Goal: Task Accomplishment & Management: Complete application form

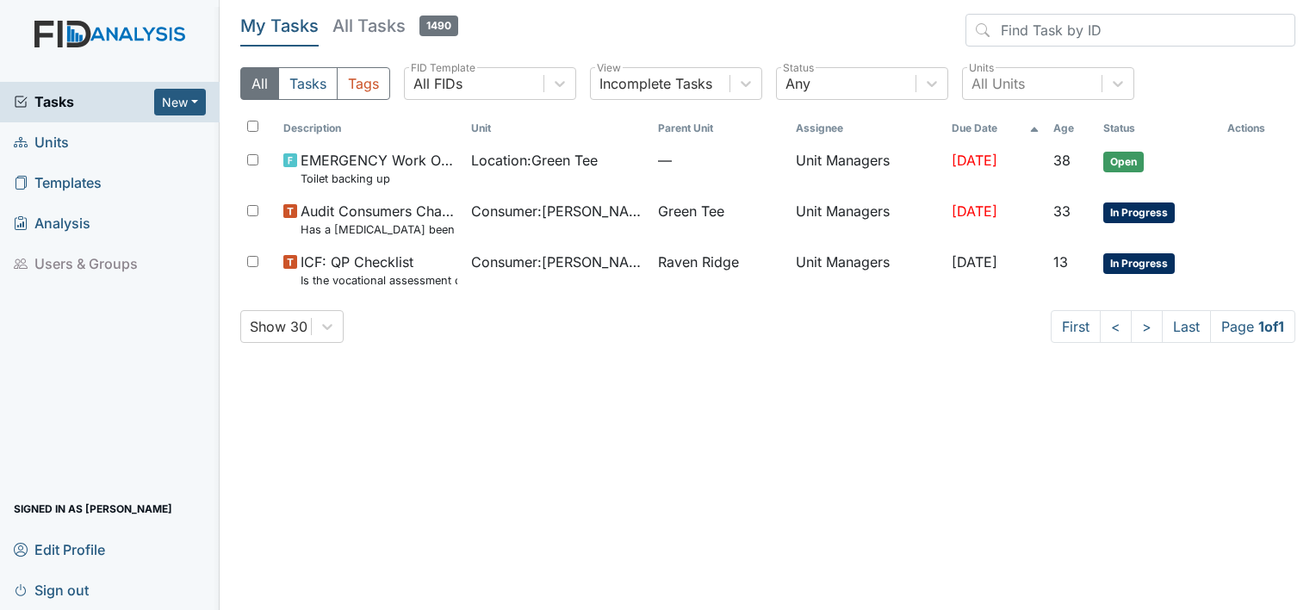
click at [61, 165] on link "Templates" at bounding box center [110, 183] width 220 height 40
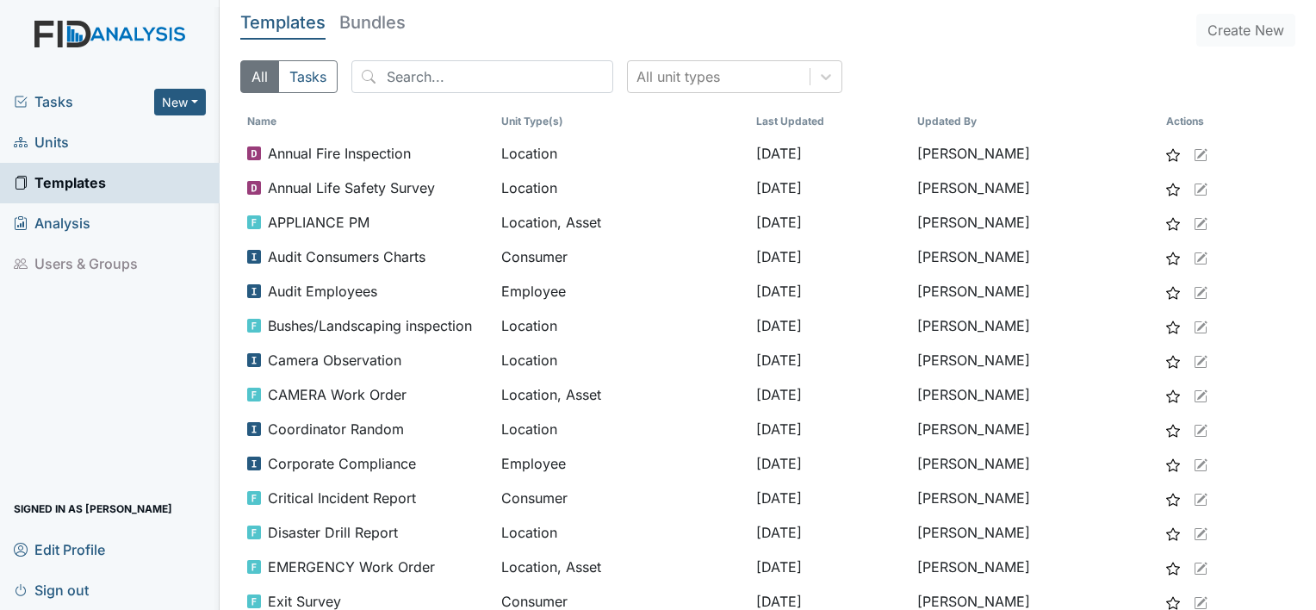
click at [58, 152] on span "Units" at bounding box center [41, 142] width 55 height 27
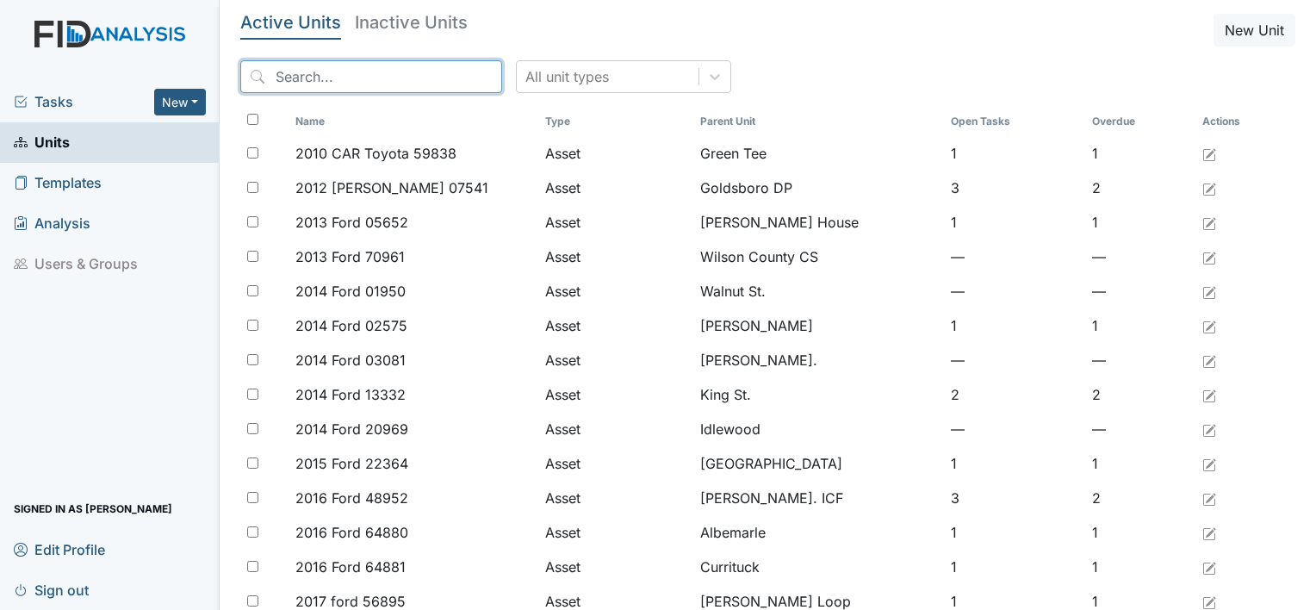
click at [276, 78] on input "search" at bounding box center [371, 76] width 262 height 33
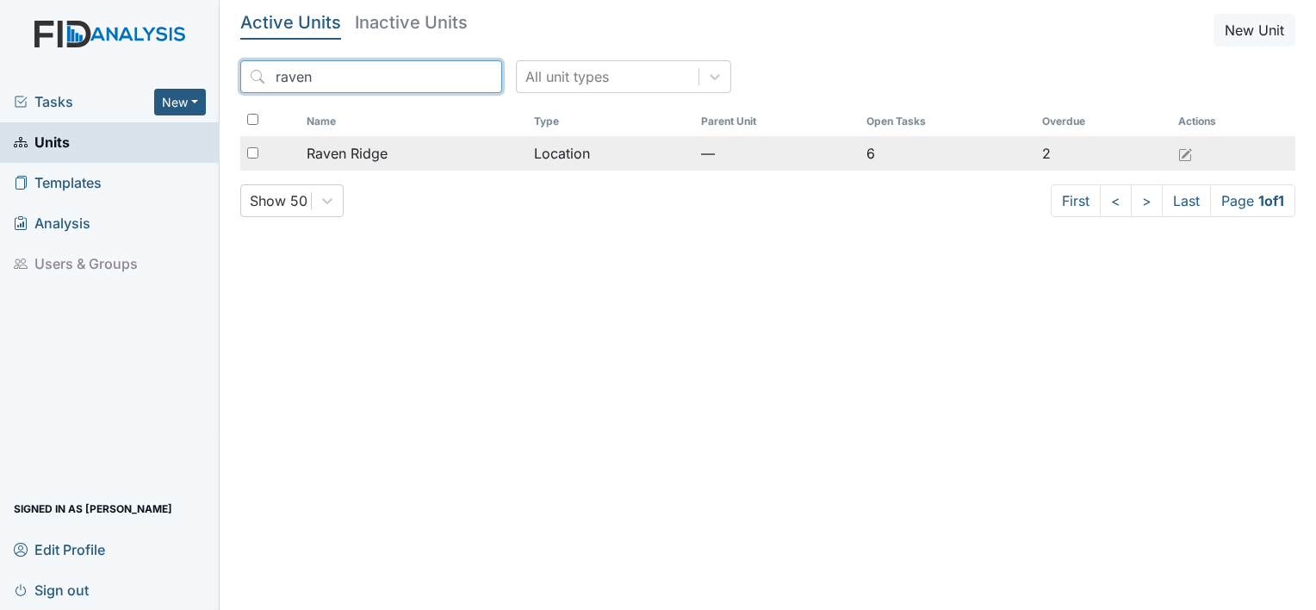
type input "raven"
click at [359, 159] on span "Raven Ridge" at bounding box center [347, 153] width 81 height 21
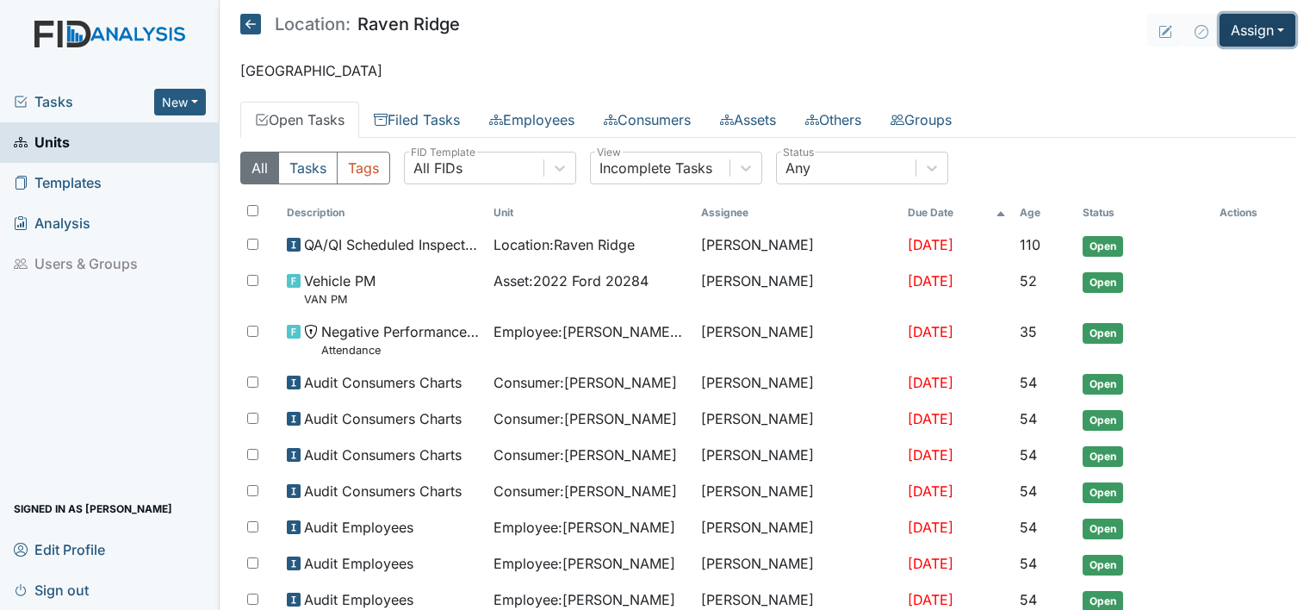
click at [1244, 28] on button "Assign" at bounding box center [1257, 30] width 76 height 33
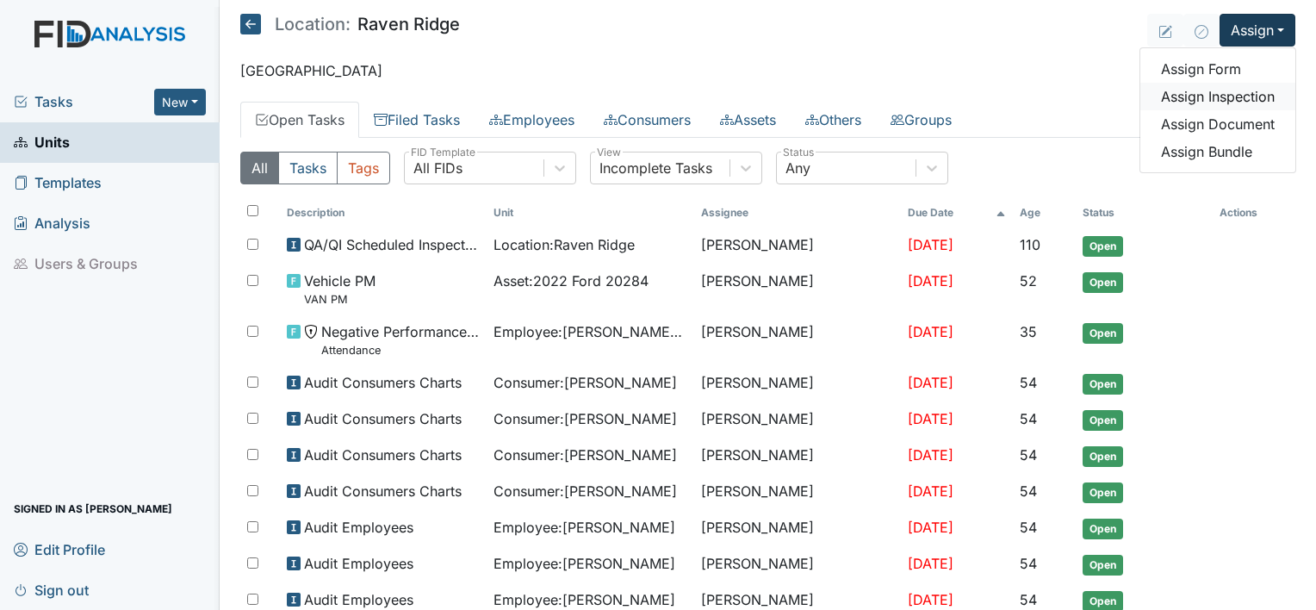
click at [1211, 101] on link "Assign Inspection" at bounding box center [1217, 97] width 155 height 28
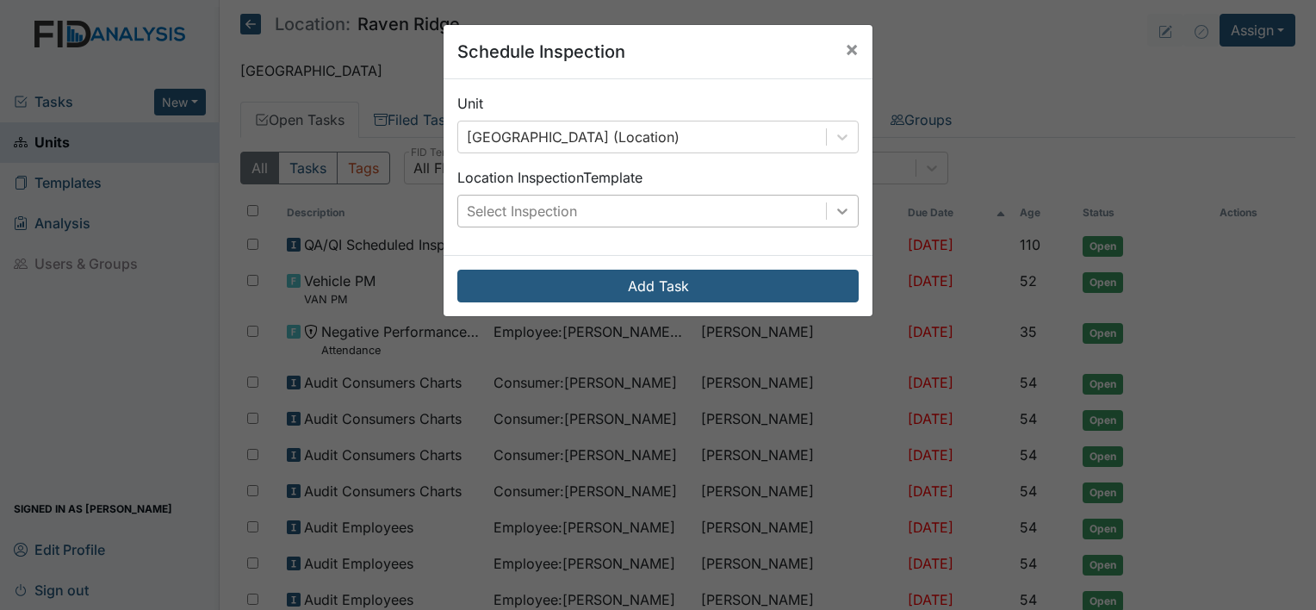
click at [834, 218] on icon at bounding box center [841, 210] width 17 height 17
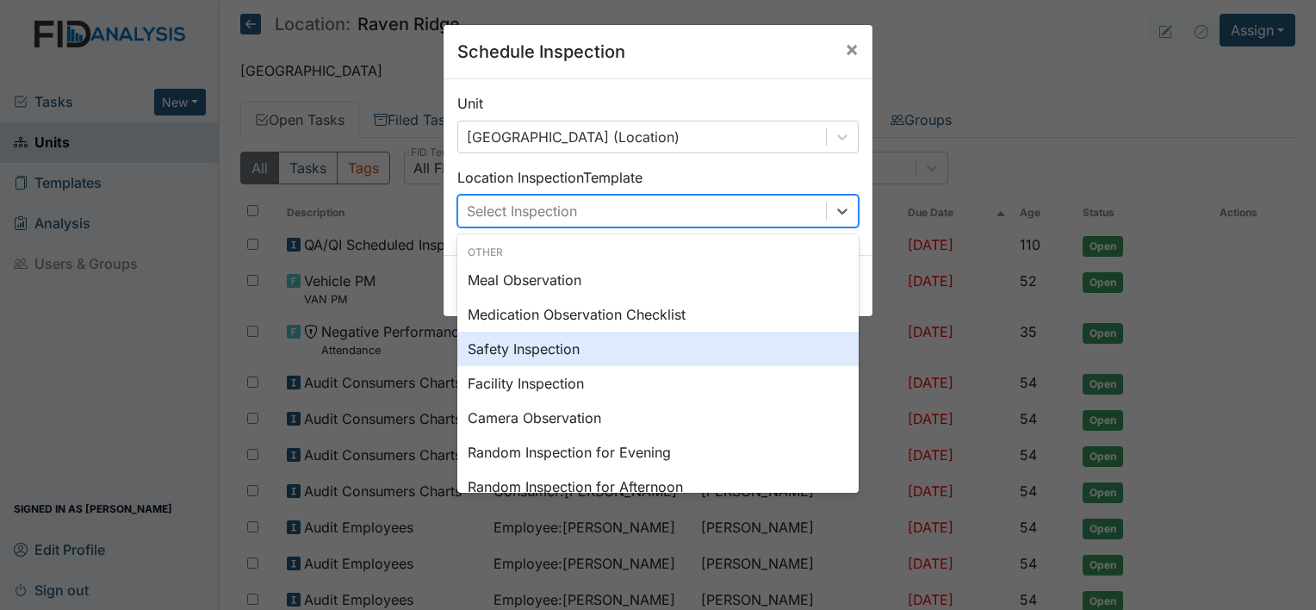
click at [639, 344] on div "Safety Inspection" at bounding box center [657, 348] width 401 height 34
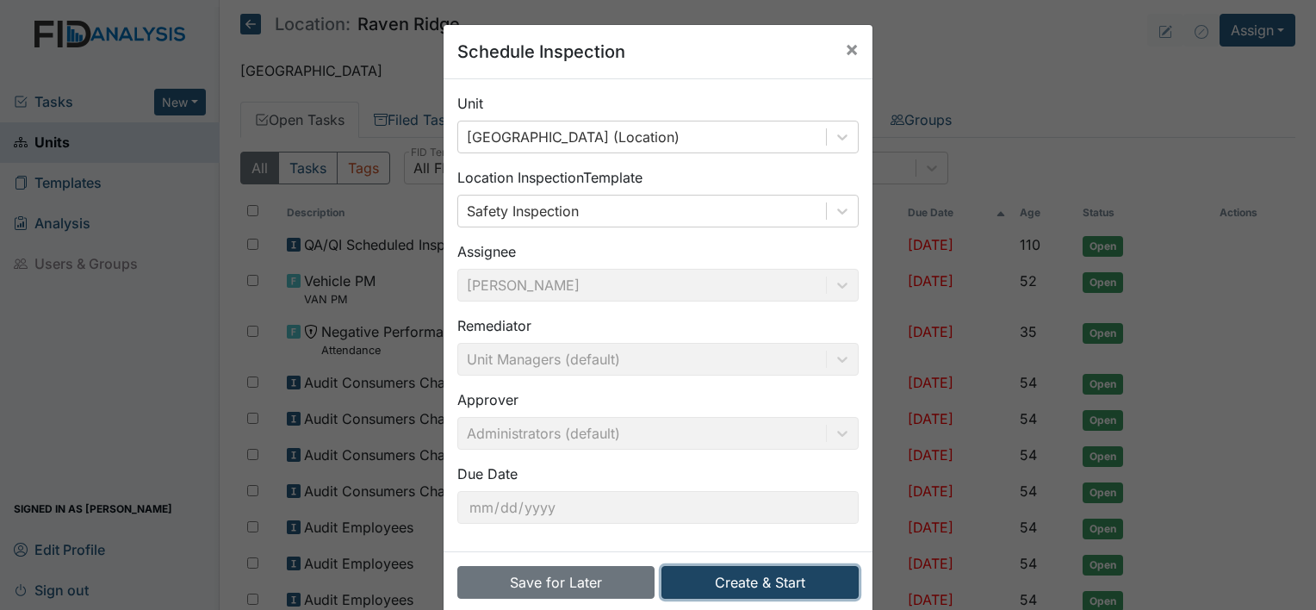
click at [699, 594] on button "Create & Start" at bounding box center [759, 582] width 197 height 33
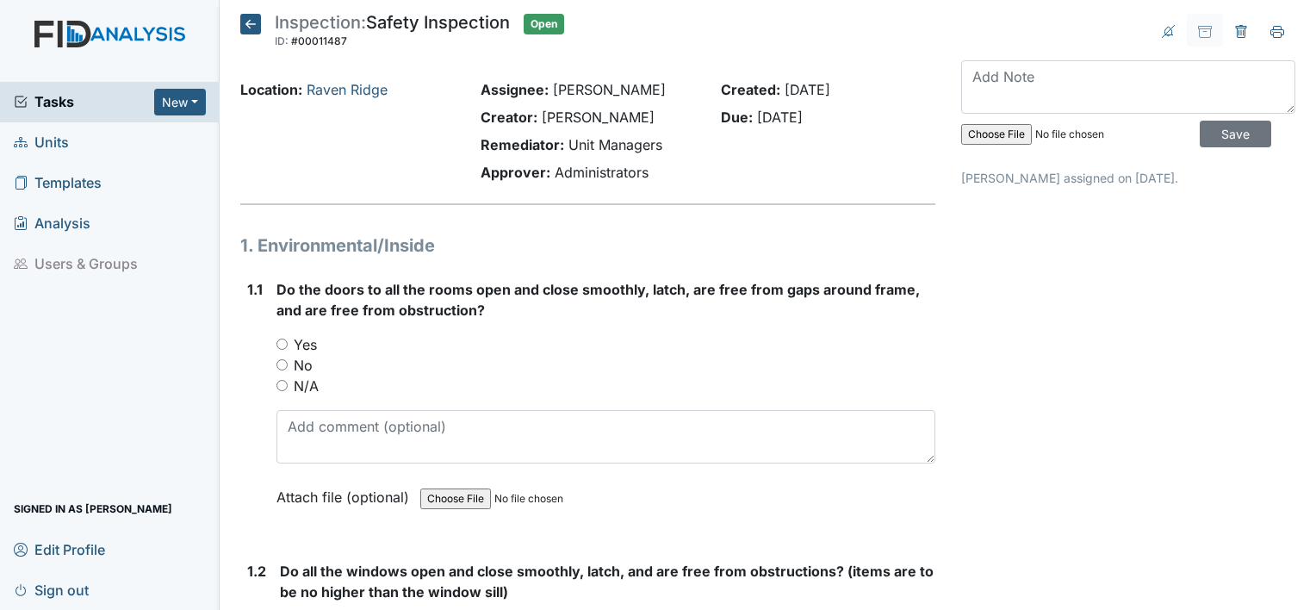
click at [279, 351] on div "Yes" at bounding box center [605, 344] width 659 height 21
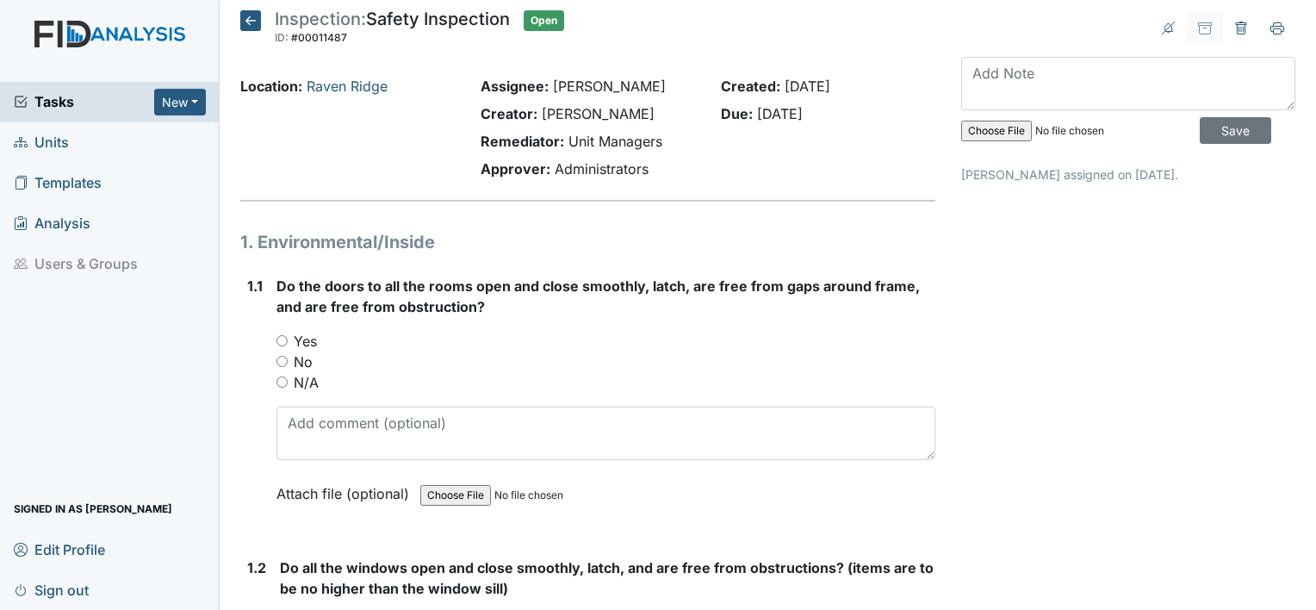
click at [281, 345] on div "Yes" at bounding box center [605, 341] width 659 height 21
click at [282, 337] on input "Yes" at bounding box center [281, 340] width 11 height 11
radio input "true"
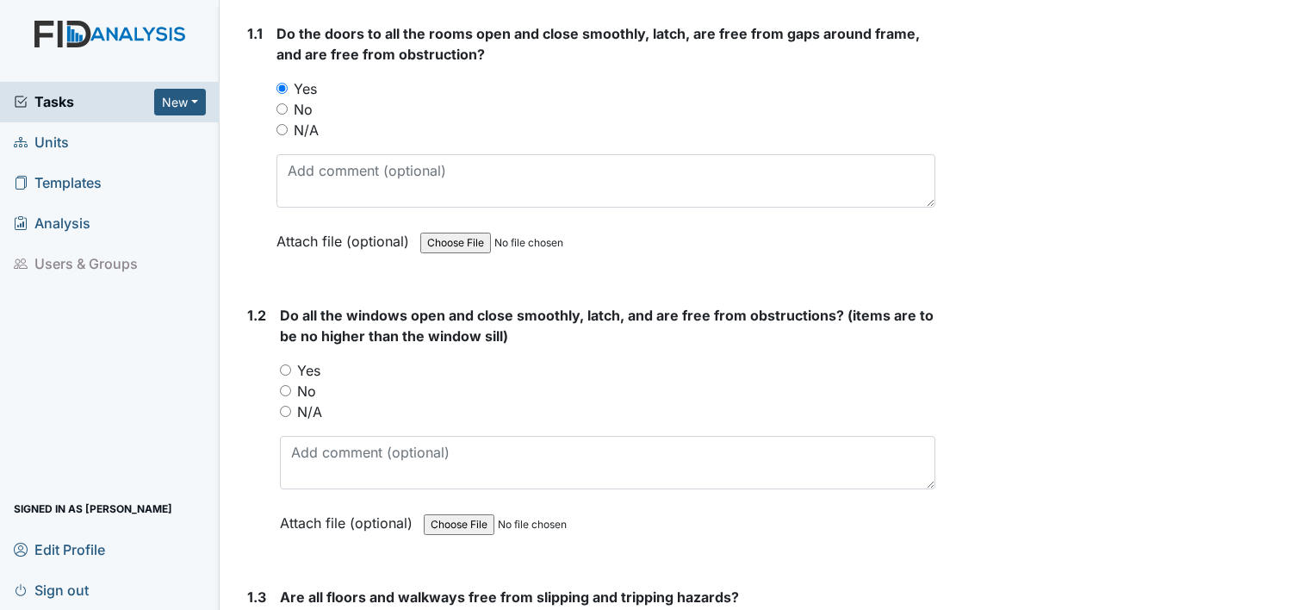
scroll to position [325, 0]
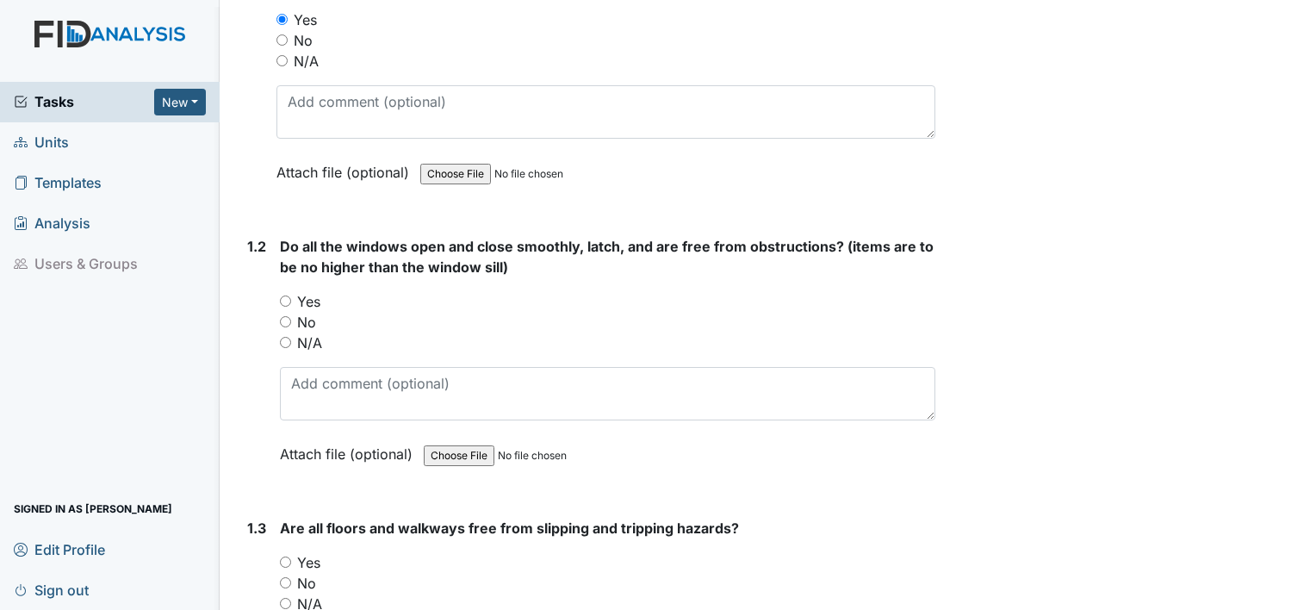
click at [283, 295] on input "Yes" at bounding box center [285, 300] width 11 height 11
radio input "true"
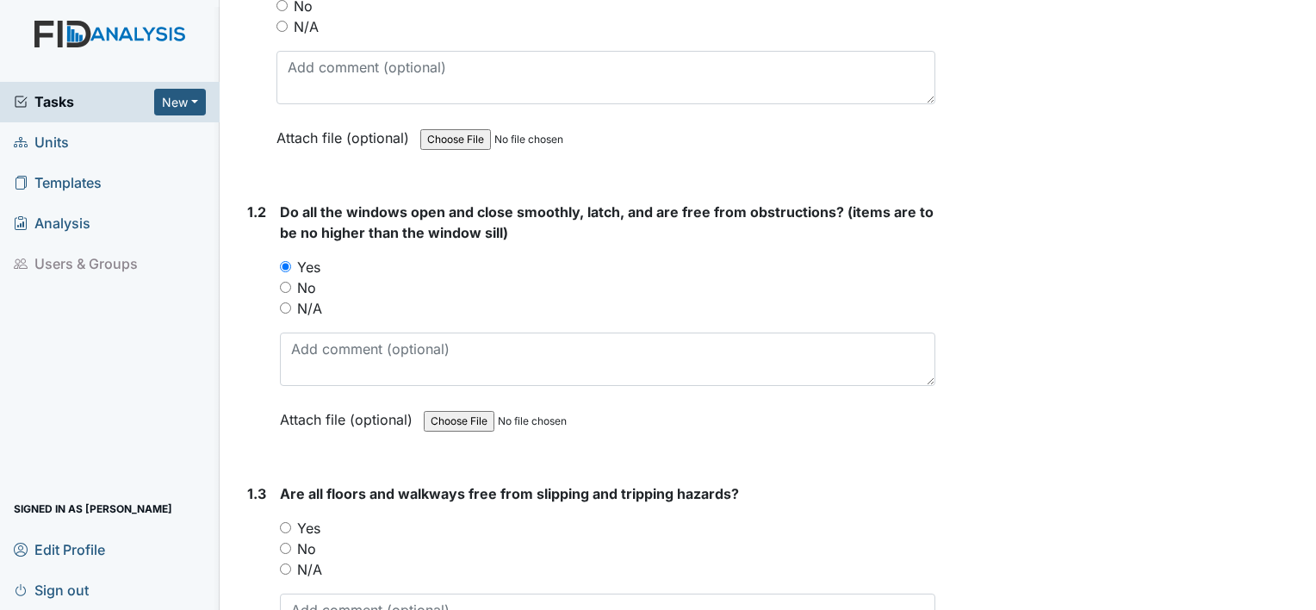
scroll to position [508, 0]
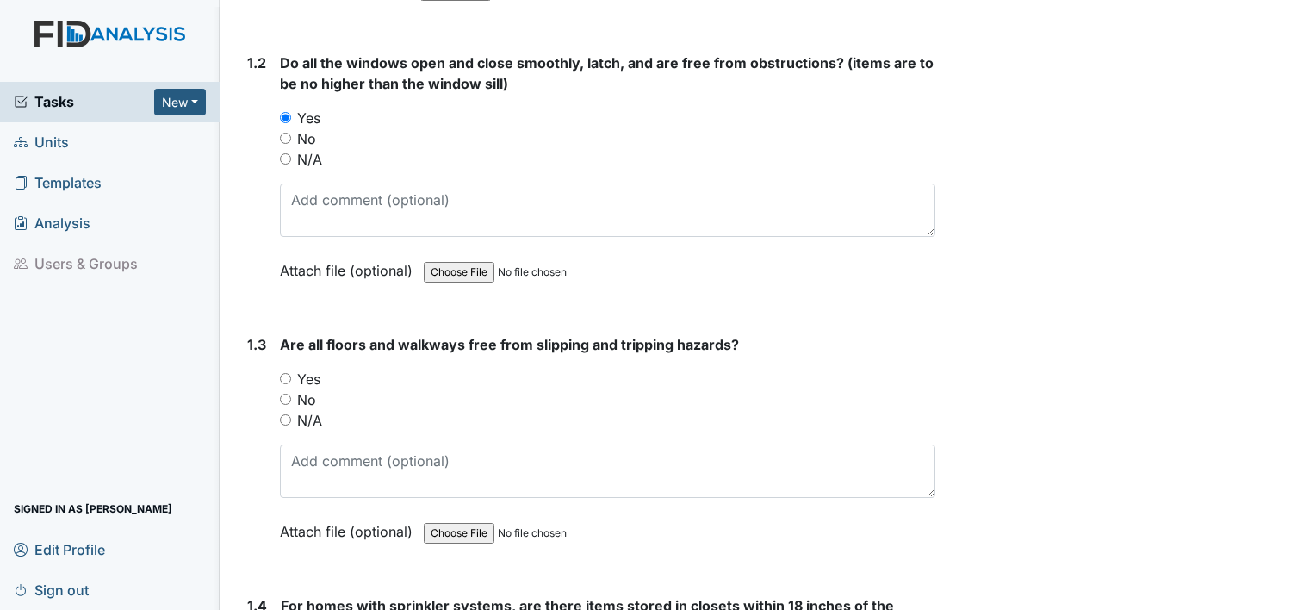
click at [288, 377] on input "Yes" at bounding box center [285, 378] width 11 height 11
radio input "true"
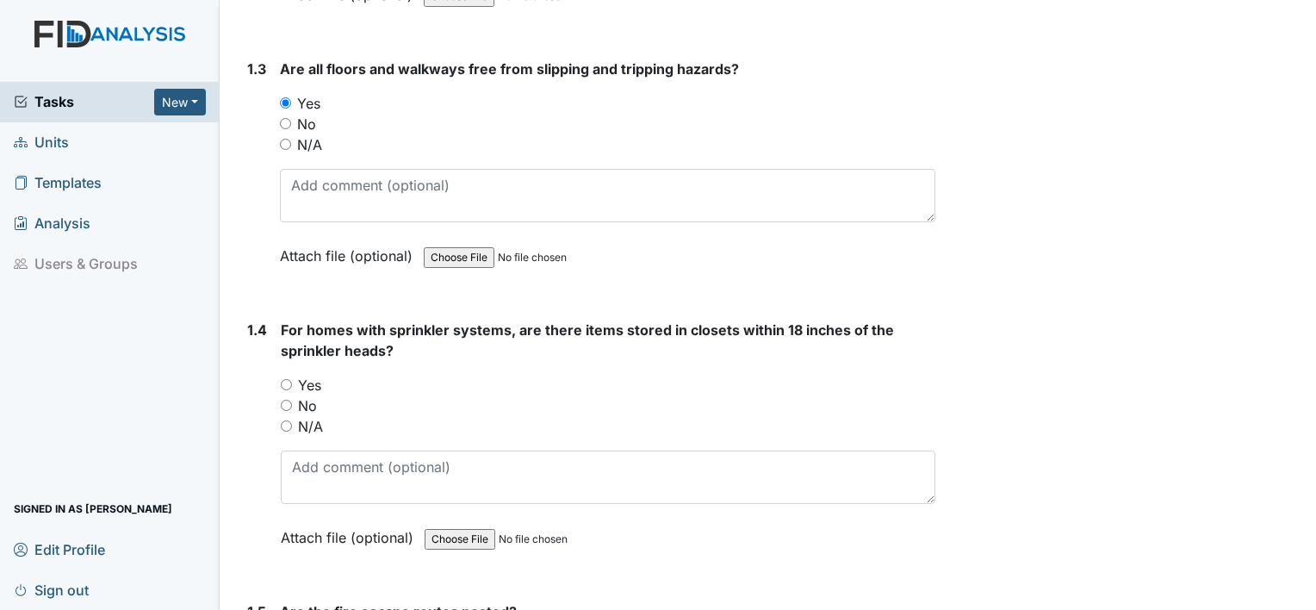
scroll to position [807, 0]
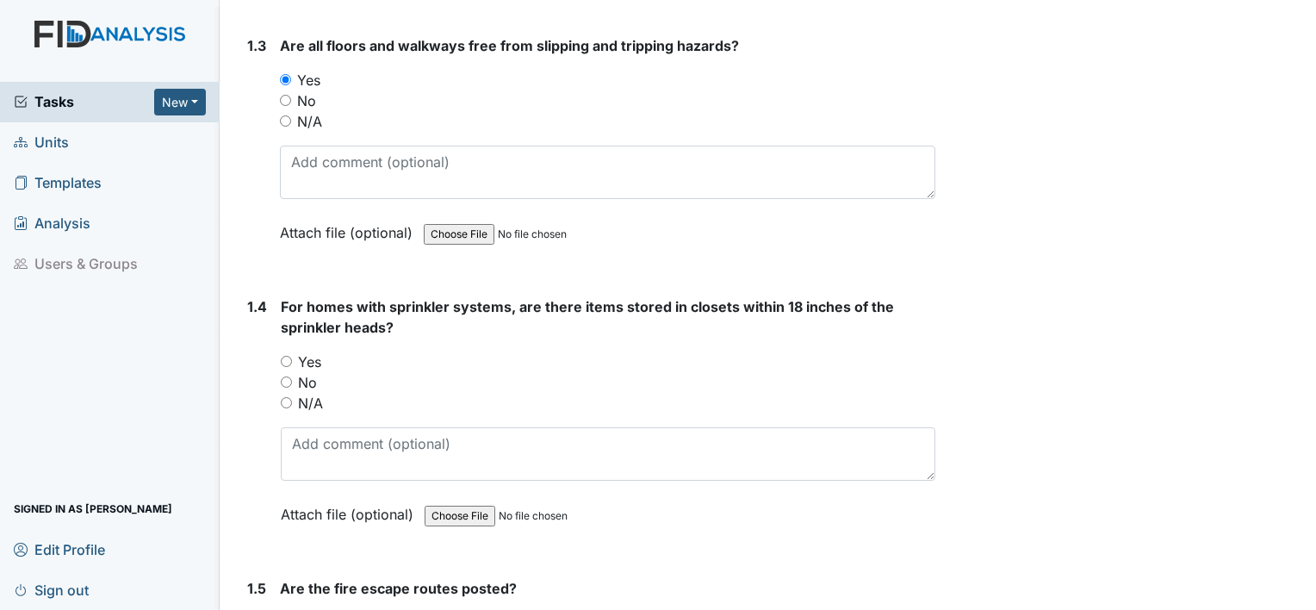
click at [286, 358] on input "Yes" at bounding box center [286, 361] width 11 height 11
radio input "true"
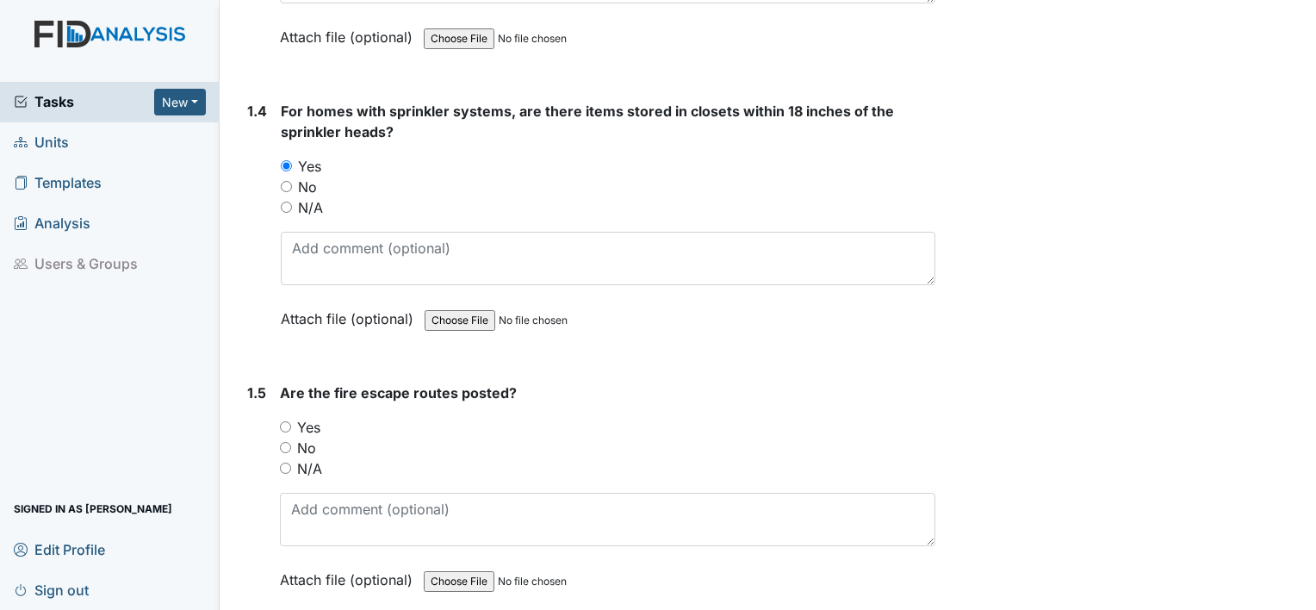
scroll to position [1013, 0]
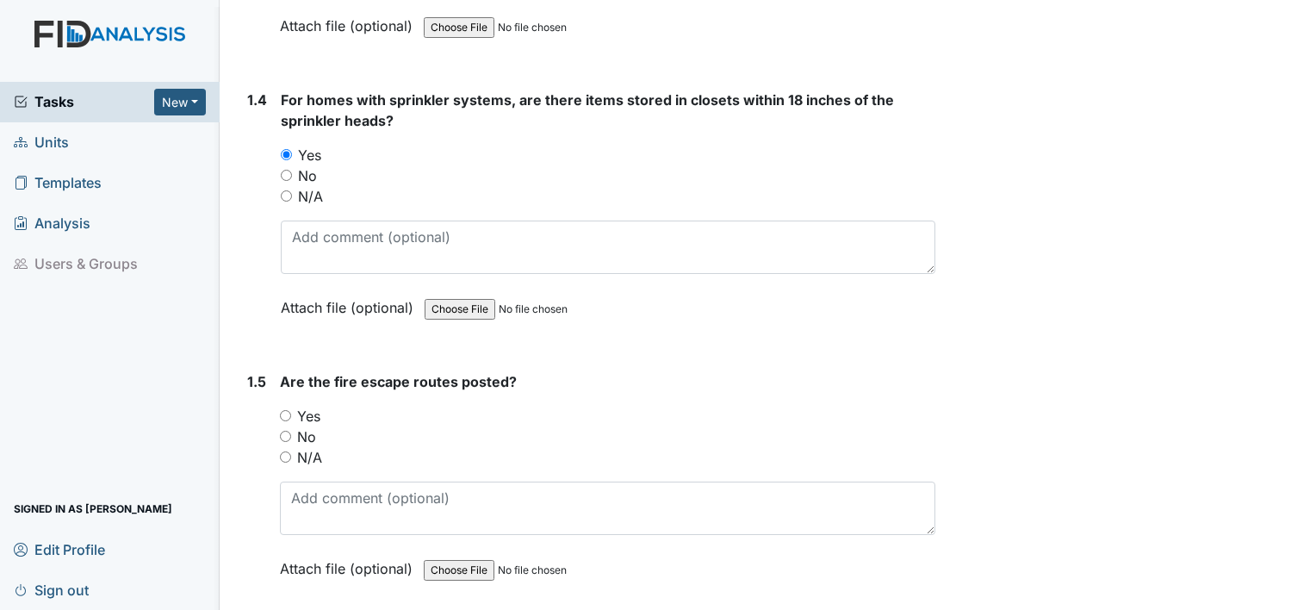
click at [282, 416] on input "Yes" at bounding box center [285, 415] width 11 height 11
radio input "true"
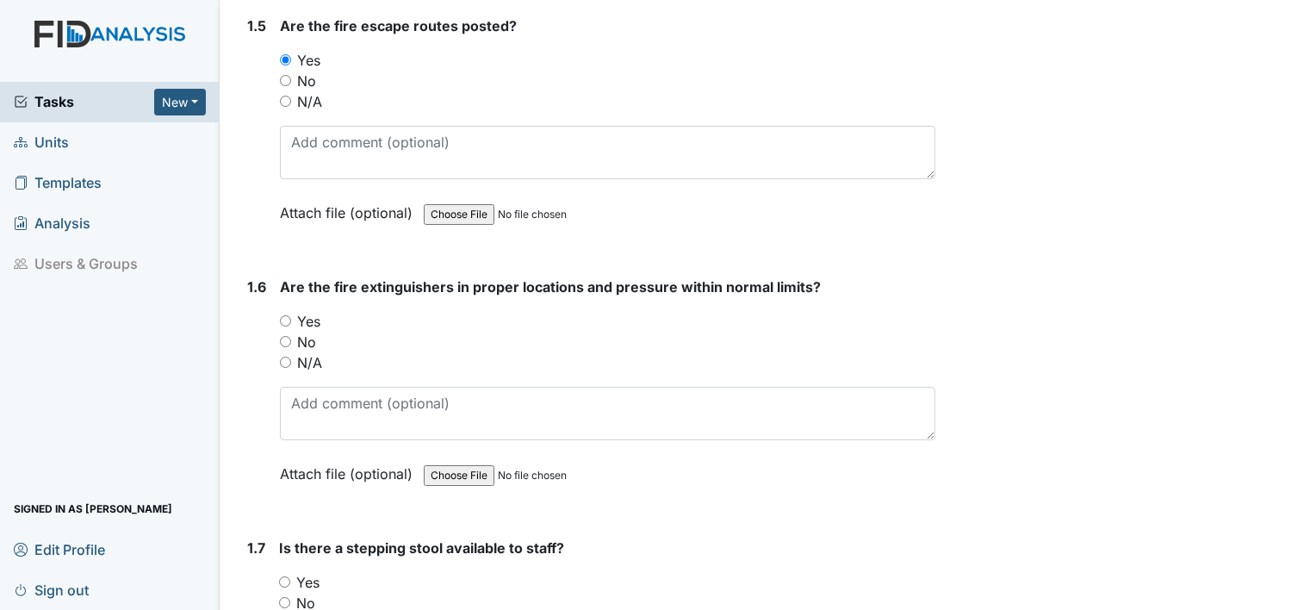
scroll to position [1450, 0]
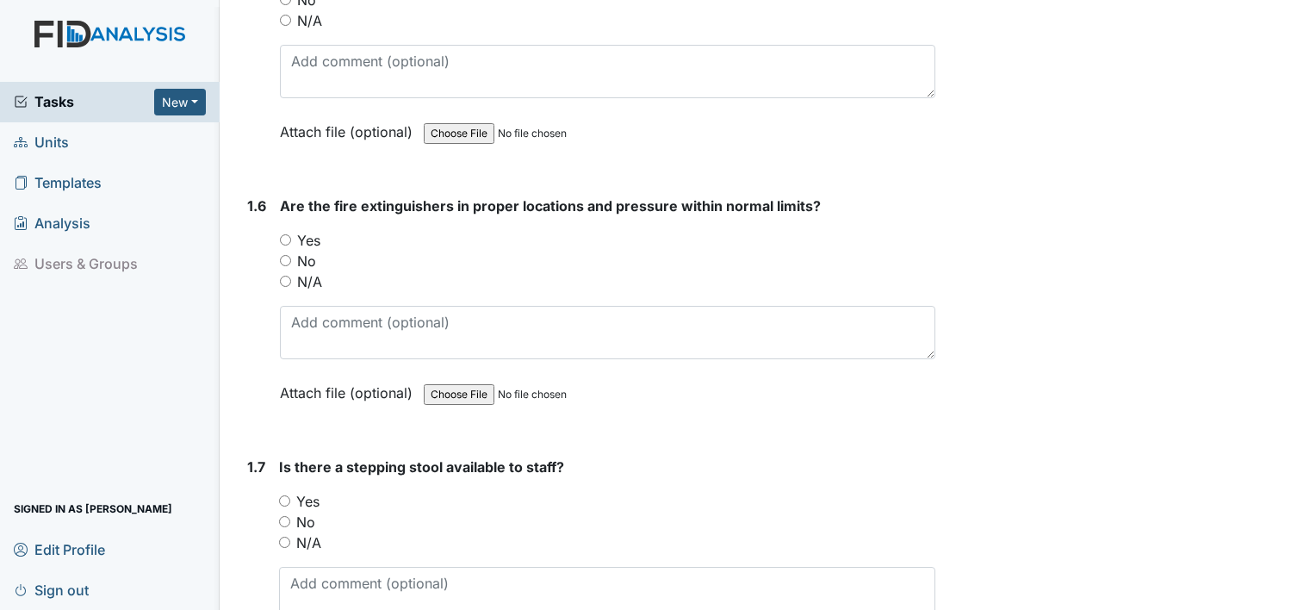
click at [282, 234] on input "Yes" at bounding box center [285, 239] width 11 height 11
radio input "true"
click at [280, 495] on input "Yes" at bounding box center [284, 500] width 11 height 11
radio input "true"
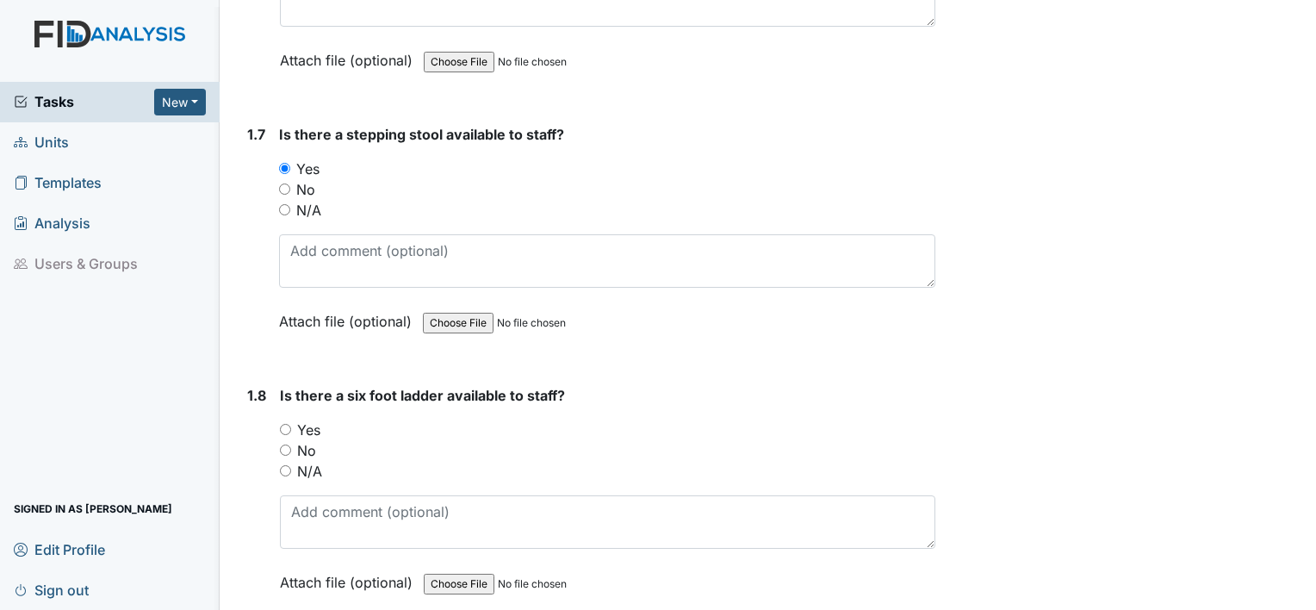
scroll to position [1908, 0]
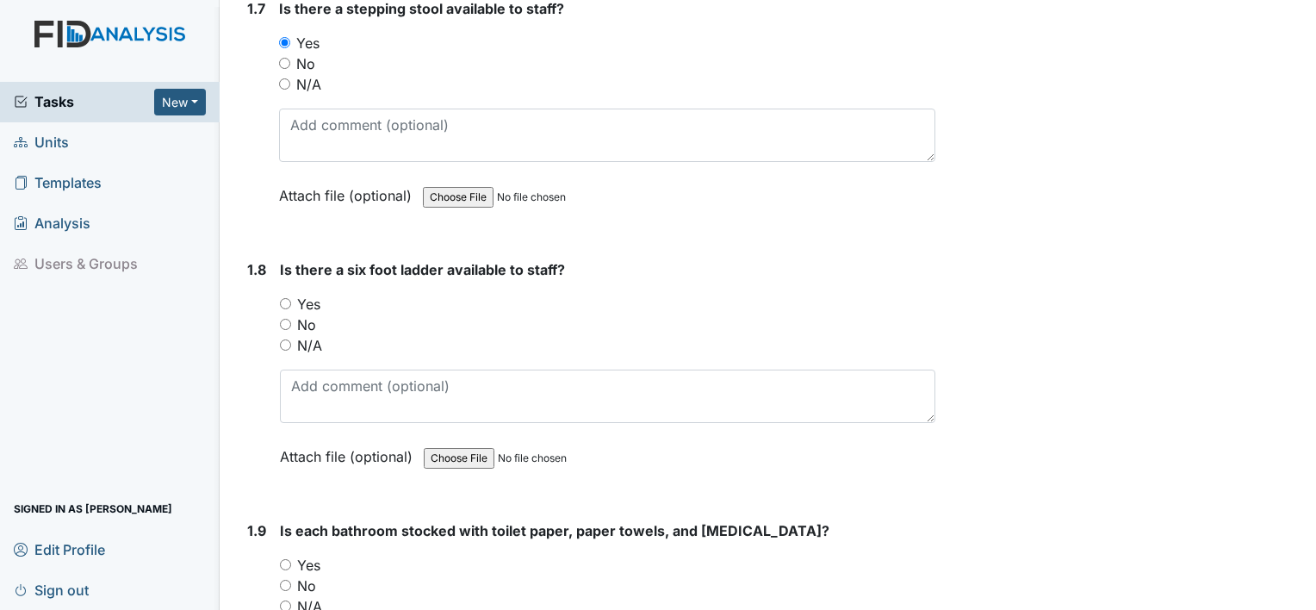
click at [287, 298] on input "Yes" at bounding box center [285, 303] width 11 height 11
radio input "true"
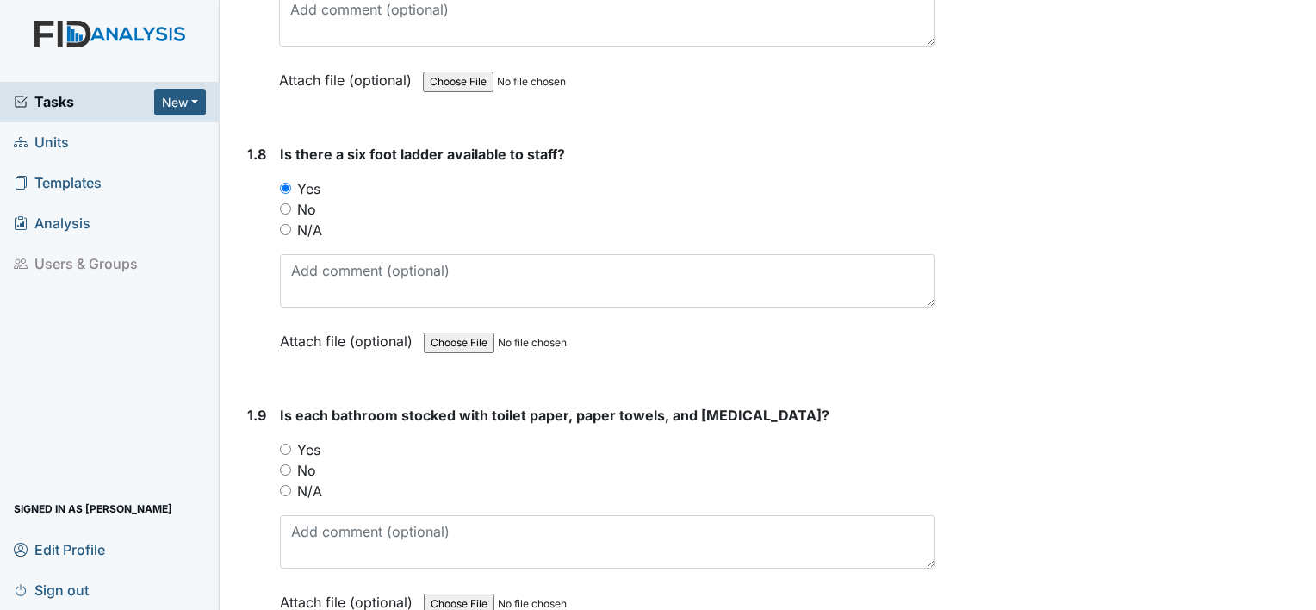
scroll to position [2070, 0]
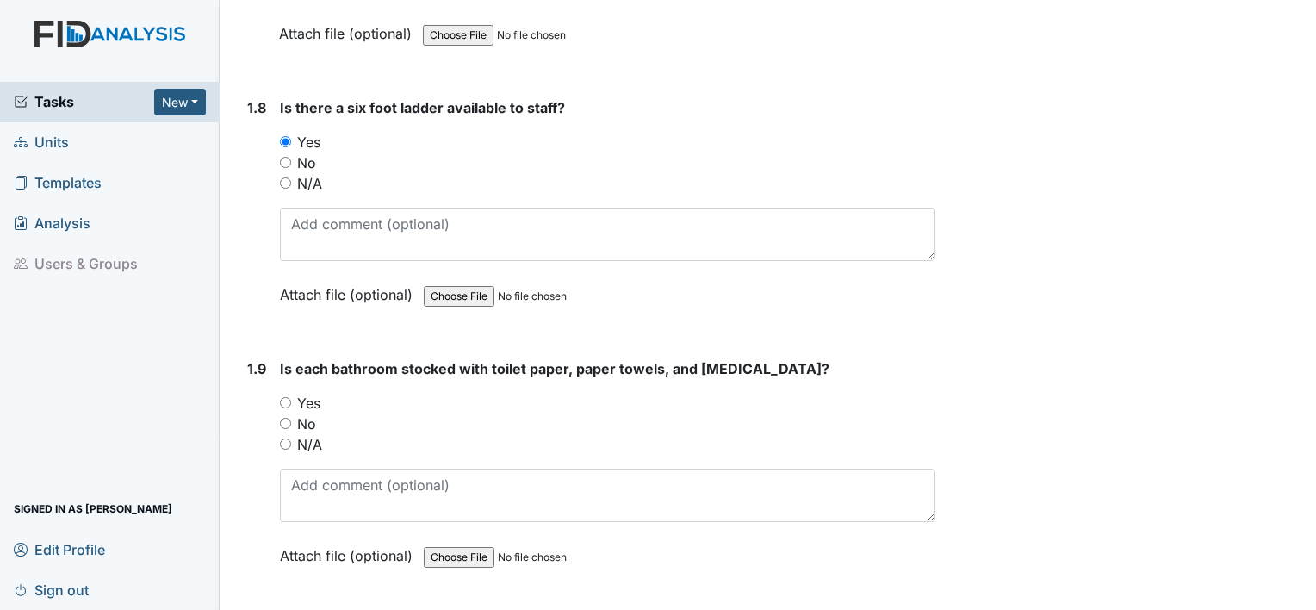
click at [283, 397] on input "Yes" at bounding box center [285, 402] width 11 height 11
radio input "true"
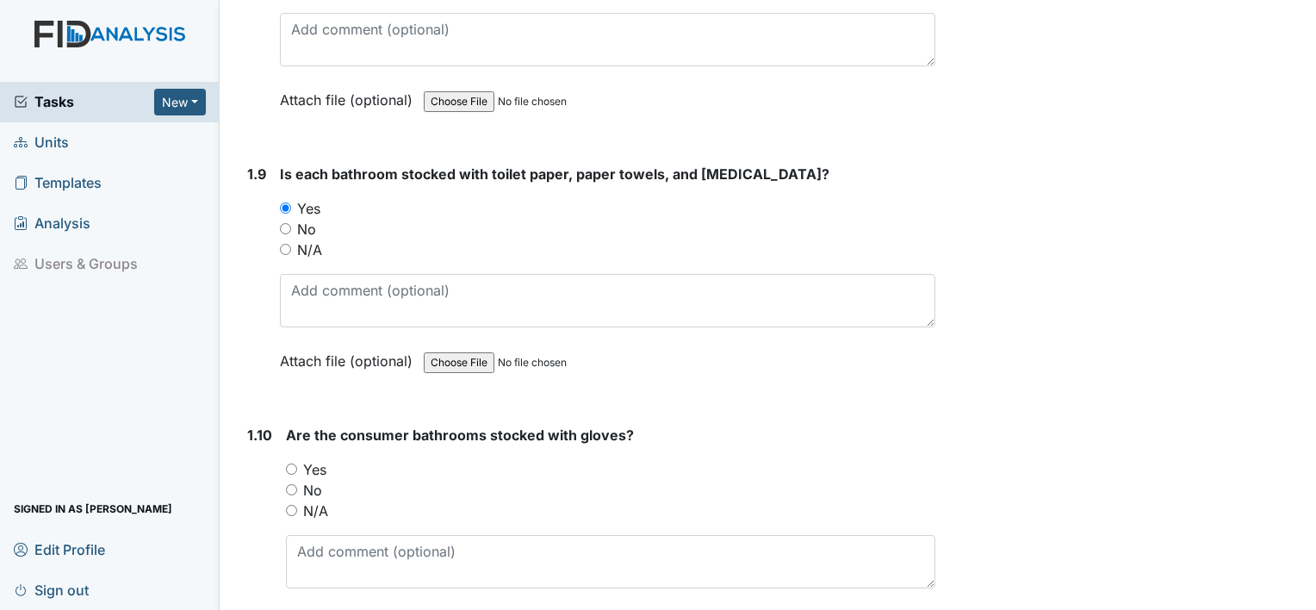
scroll to position [2344, 0]
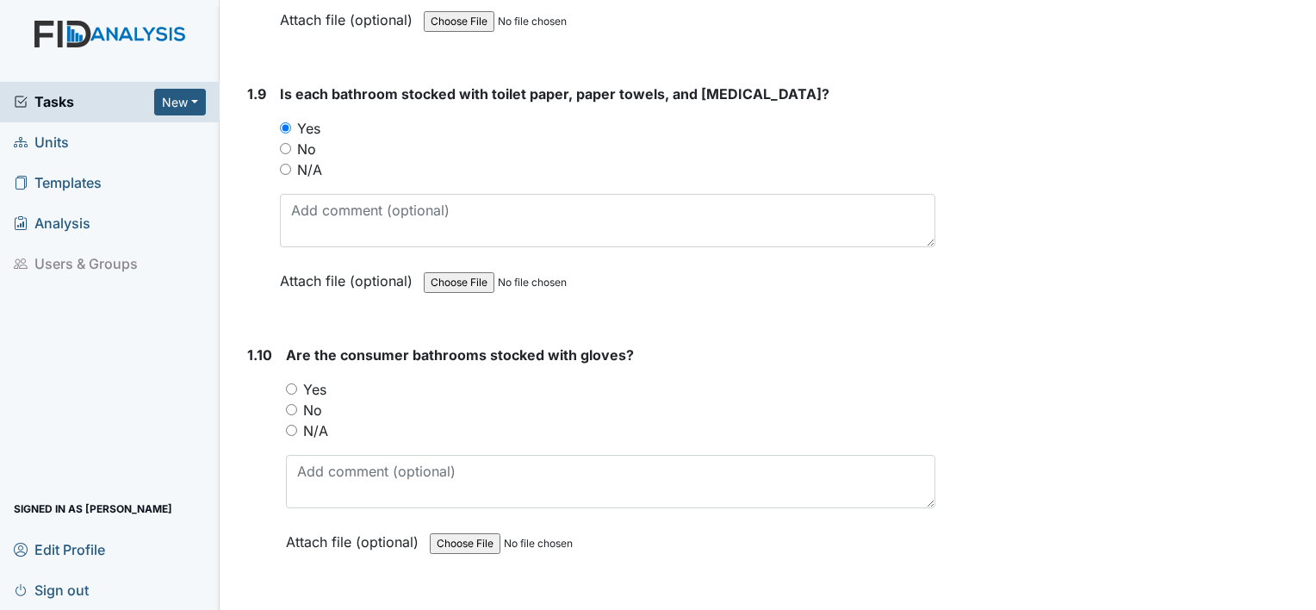
click at [289, 379] on div "Yes" at bounding box center [610, 389] width 649 height 21
click at [289, 383] on input "Yes" at bounding box center [291, 388] width 11 height 11
radio input "true"
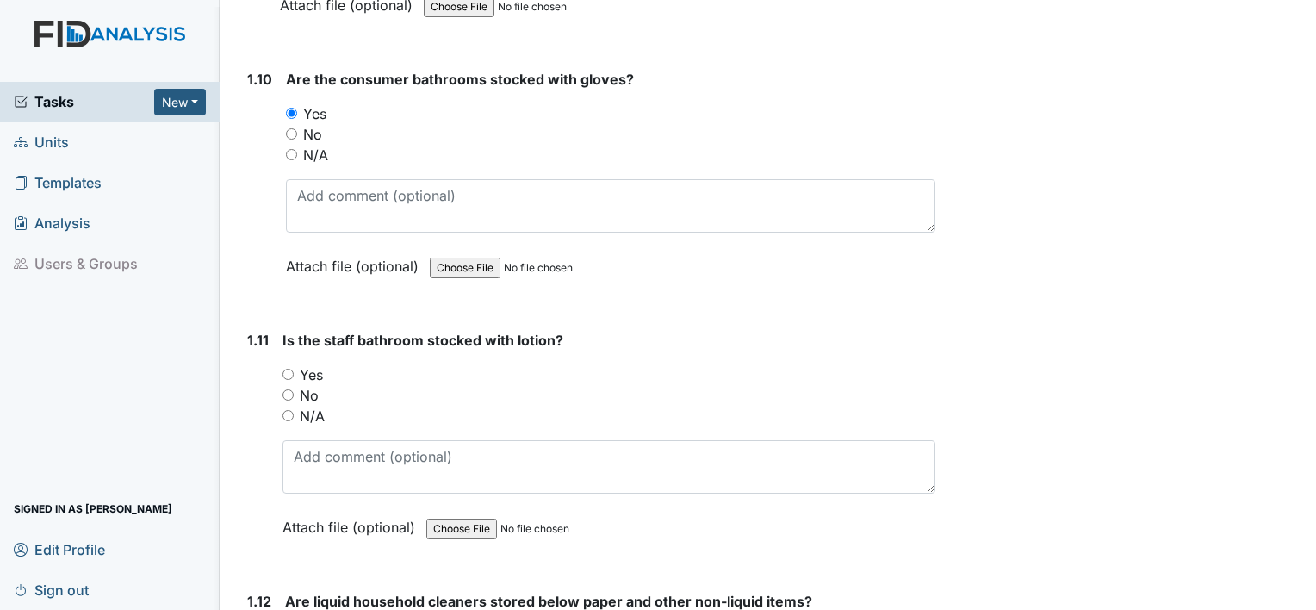
scroll to position [2700, 0]
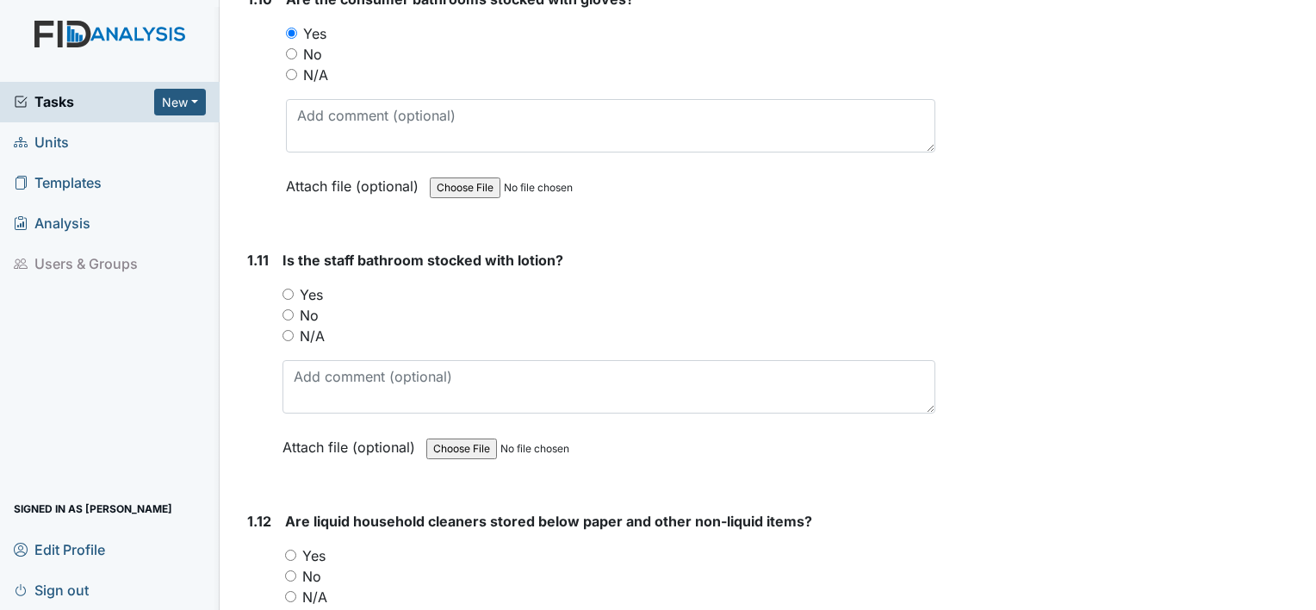
click at [289, 288] on input "Yes" at bounding box center [287, 293] width 11 height 11
radio input "true"
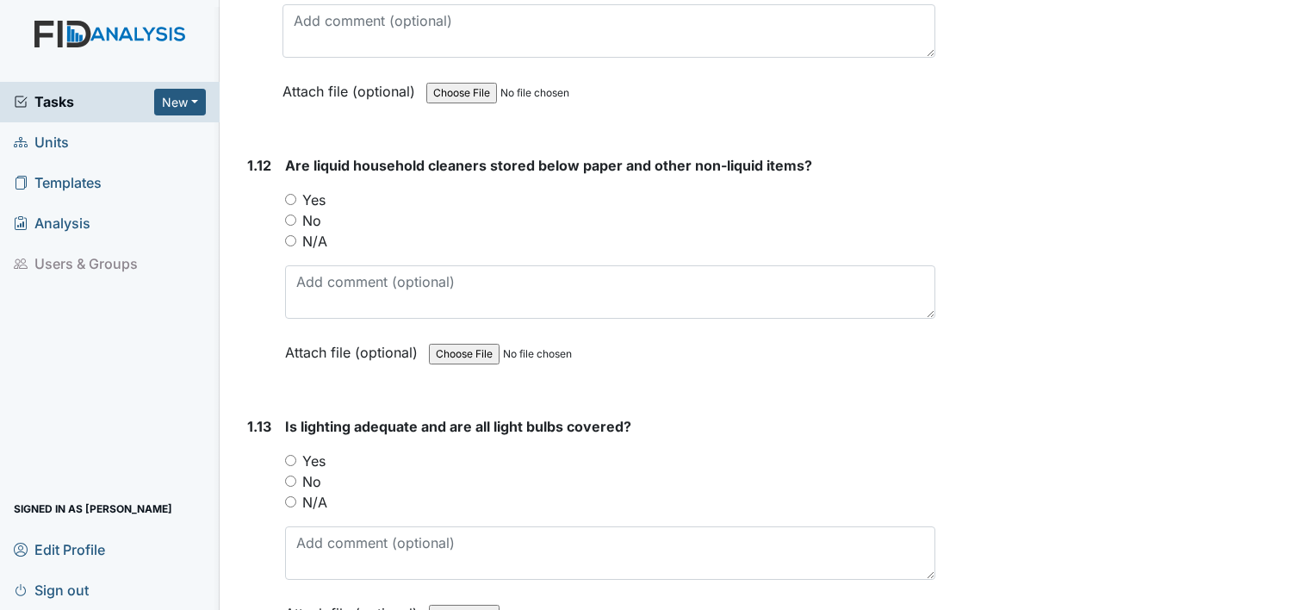
scroll to position [3136, 0]
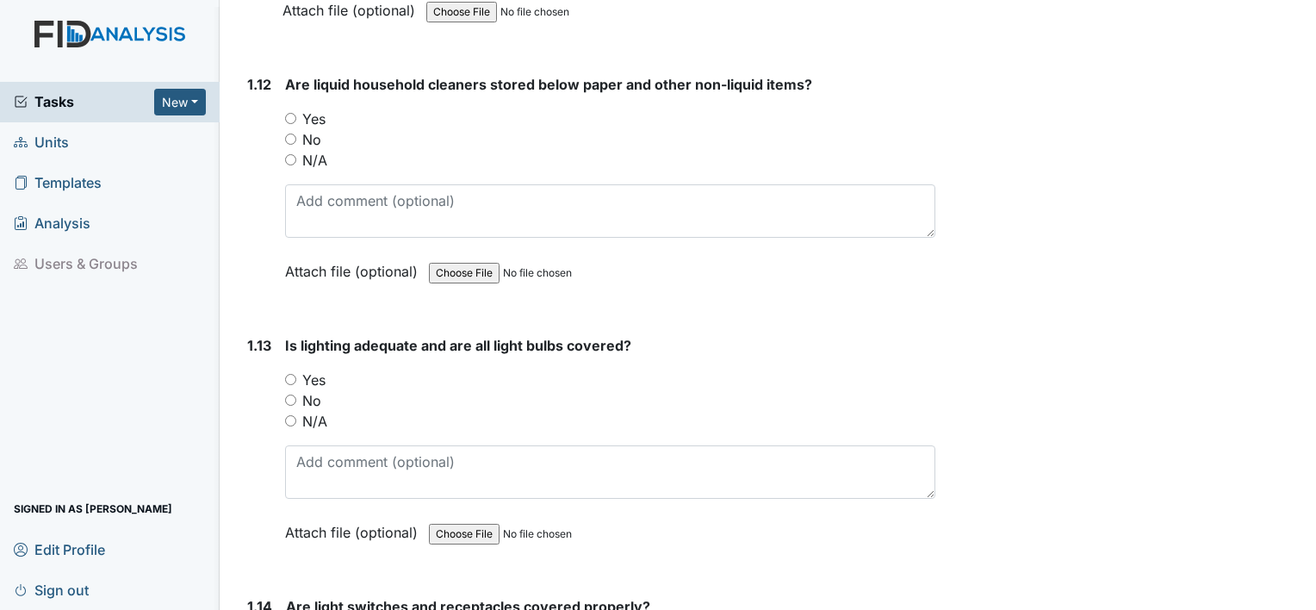
click at [290, 113] on input "Yes" at bounding box center [290, 118] width 11 height 11
radio input "true"
click at [286, 374] on input "Yes" at bounding box center [290, 379] width 11 height 11
radio input "true"
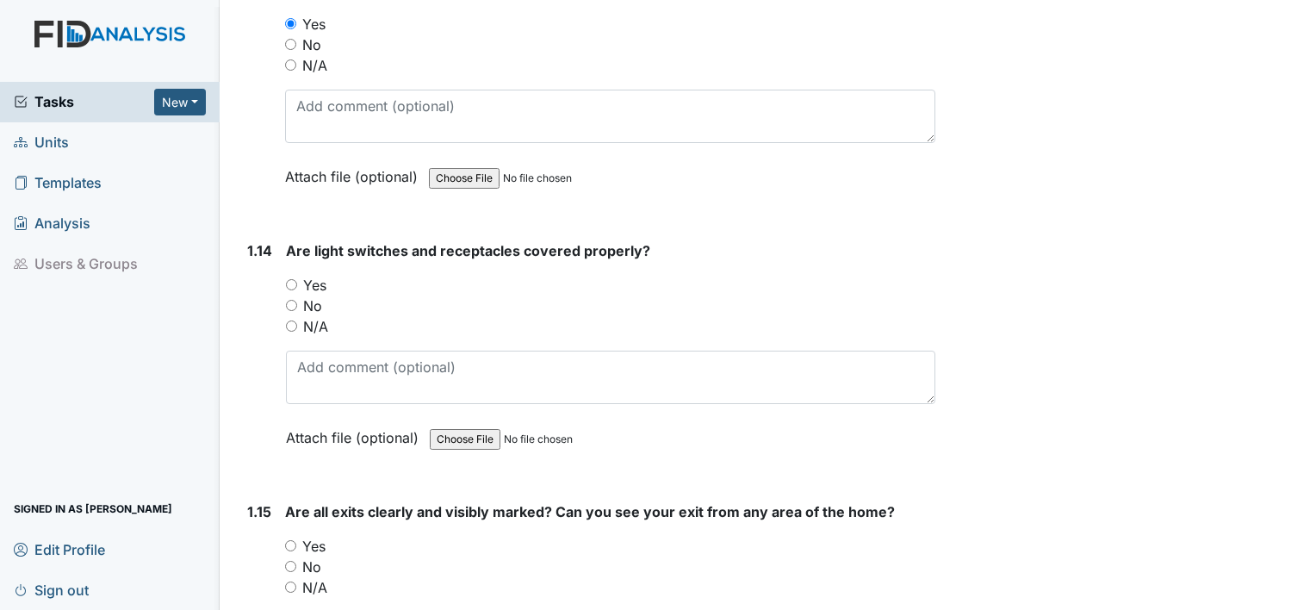
scroll to position [3561, 0]
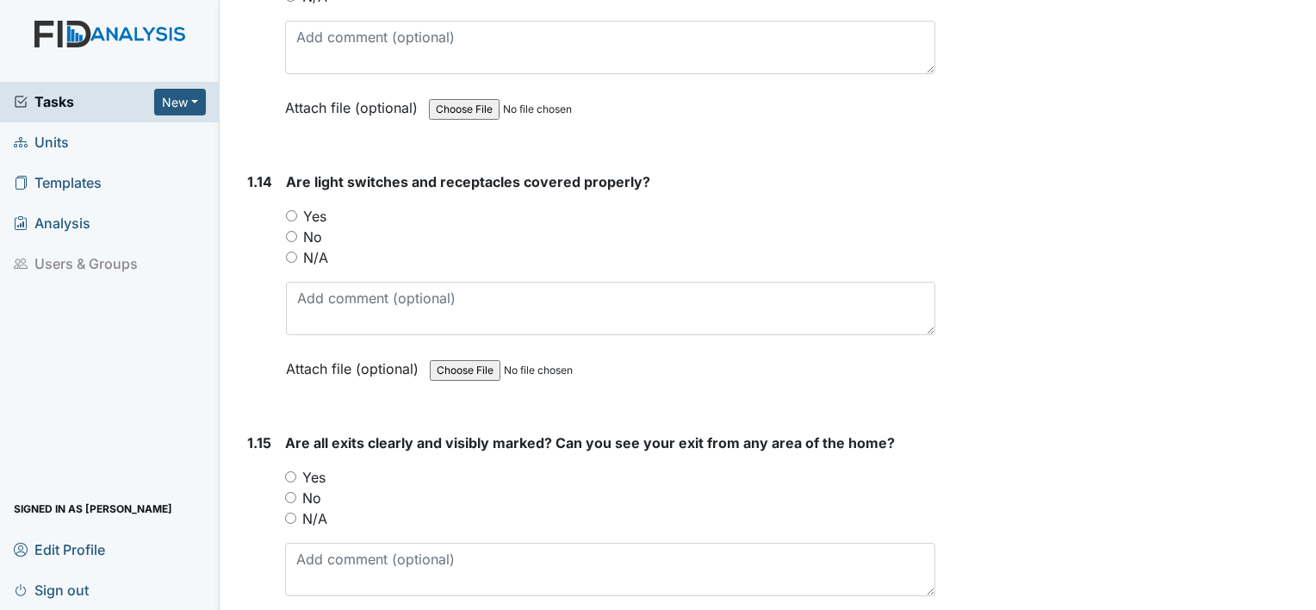
click at [289, 206] on div "Yes" at bounding box center [610, 216] width 649 height 21
click at [289, 210] on input "Yes" at bounding box center [291, 215] width 11 height 11
radio input "true"
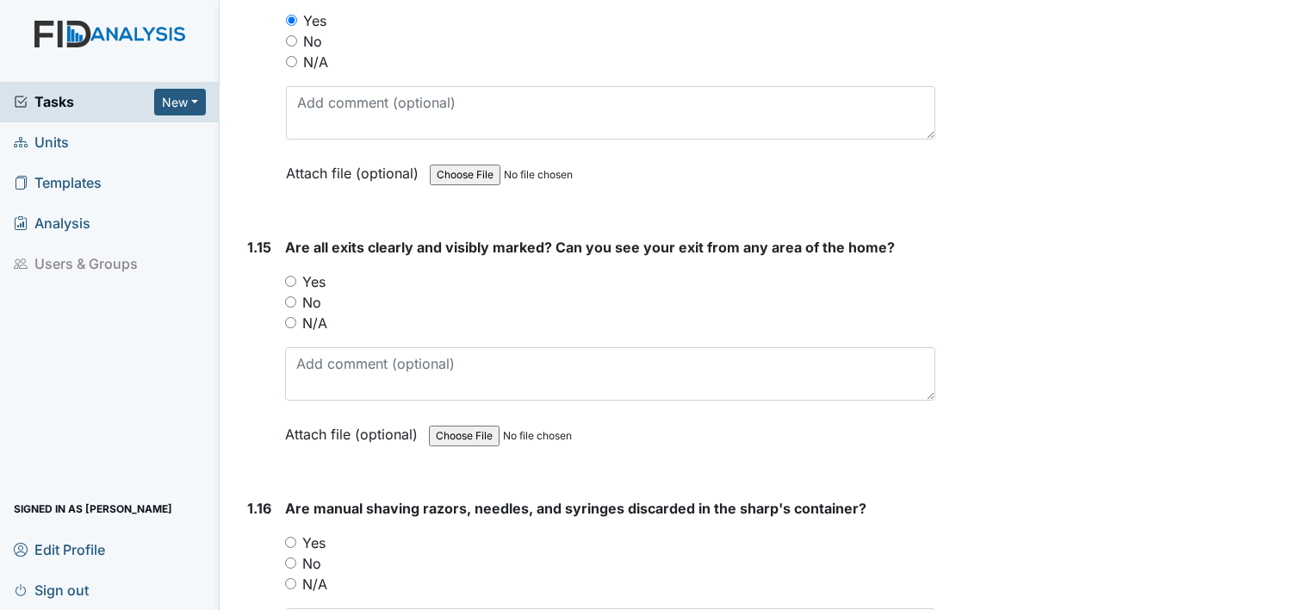
scroll to position [3825, 0]
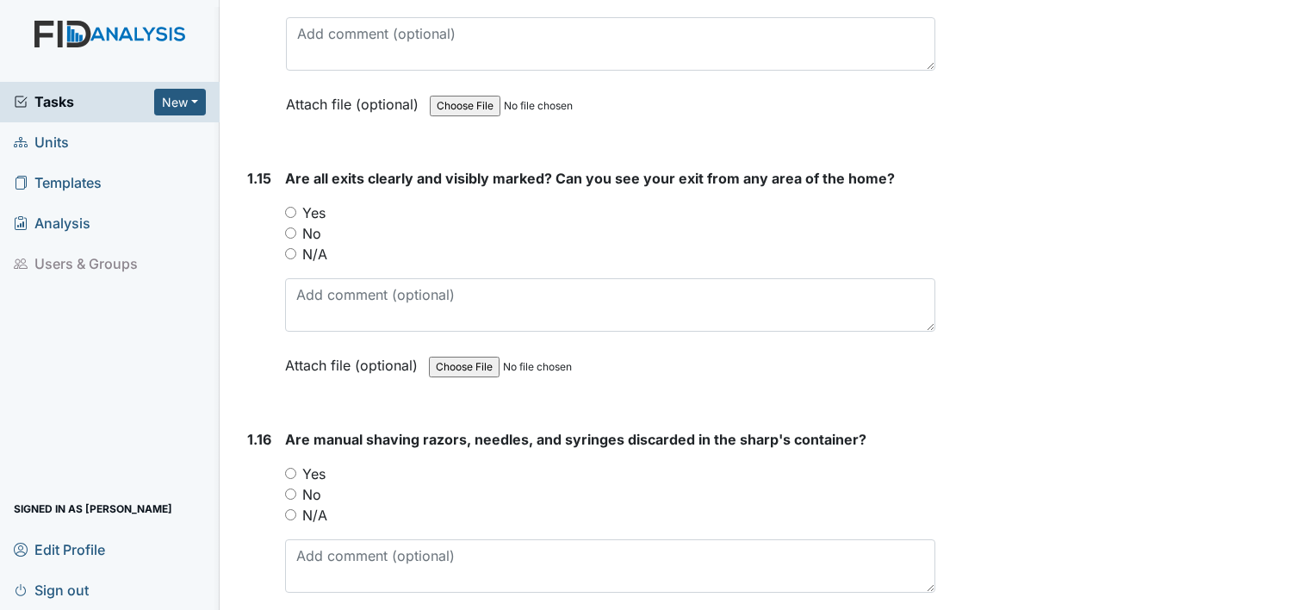
click at [285, 202] on div "Yes" at bounding box center [610, 212] width 650 height 21
click at [289, 202] on div "Yes" at bounding box center [610, 212] width 650 height 21
click at [292, 207] on input "Yes" at bounding box center [290, 212] width 11 height 11
radio input "true"
click at [290, 468] on input "Yes" at bounding box center [290, 473] width 11 height 11
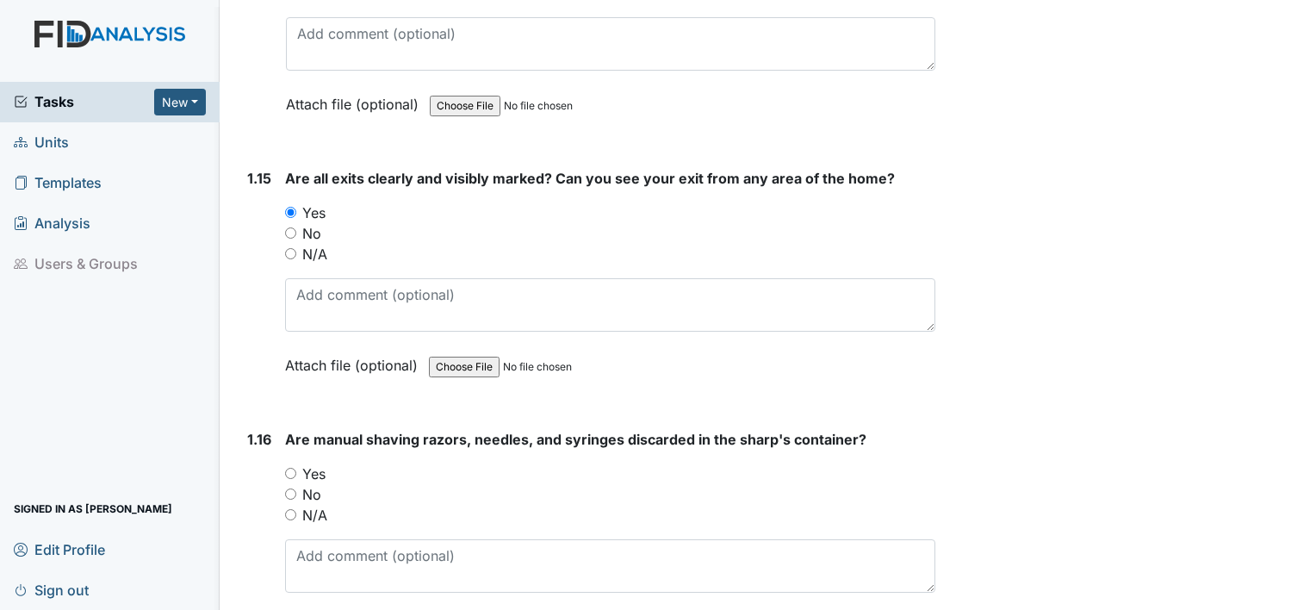
radio input "true"
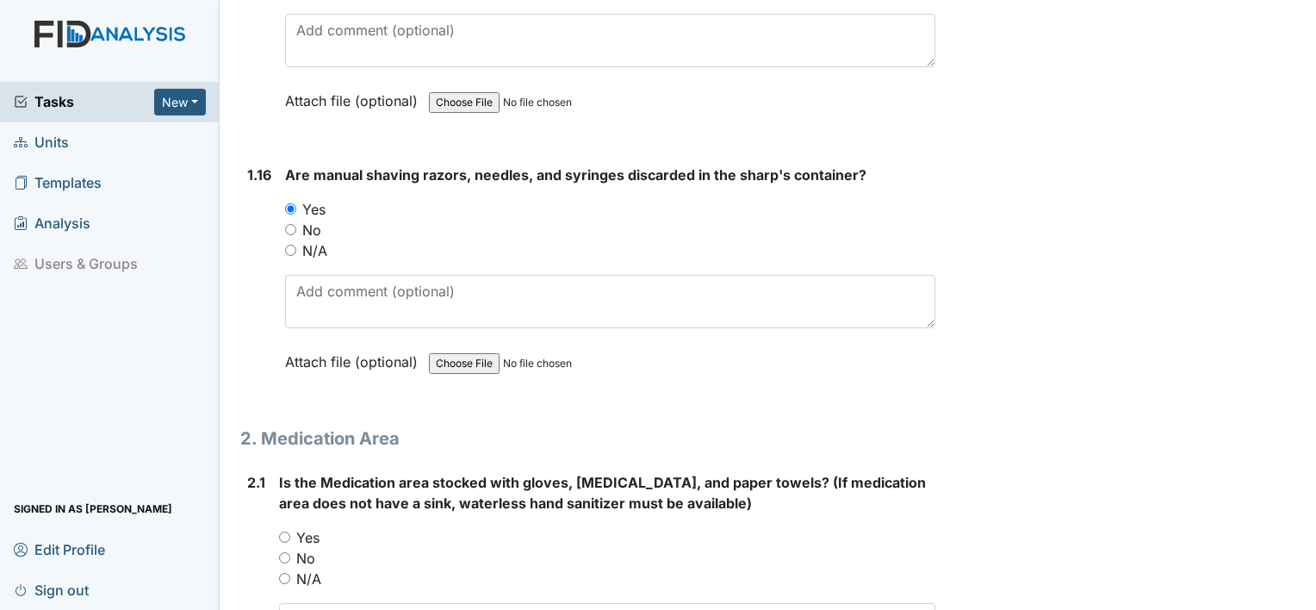
scroll to position [4226, 0]
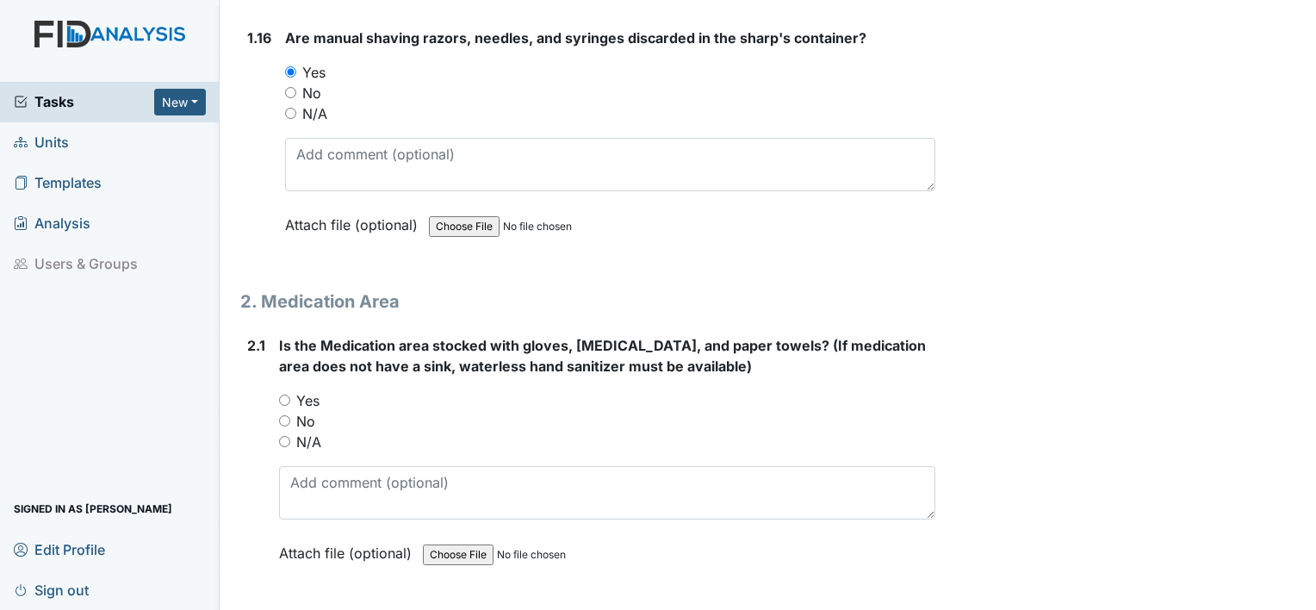
click at [282, 393] on div "Yes" at bounding box center [607, 400] width 656 height 21
click at [282, 394] on input "Yes" at bounding box center [284, 399] width 11 height 11
radio input "true"
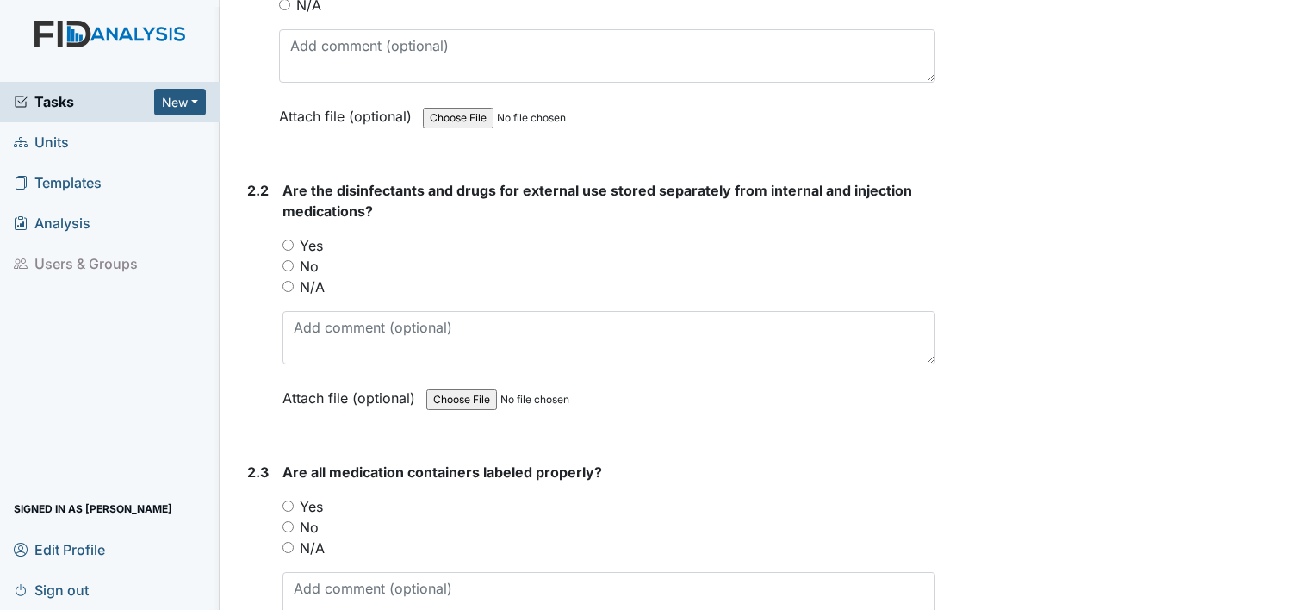
scroll to position [4721, 0]
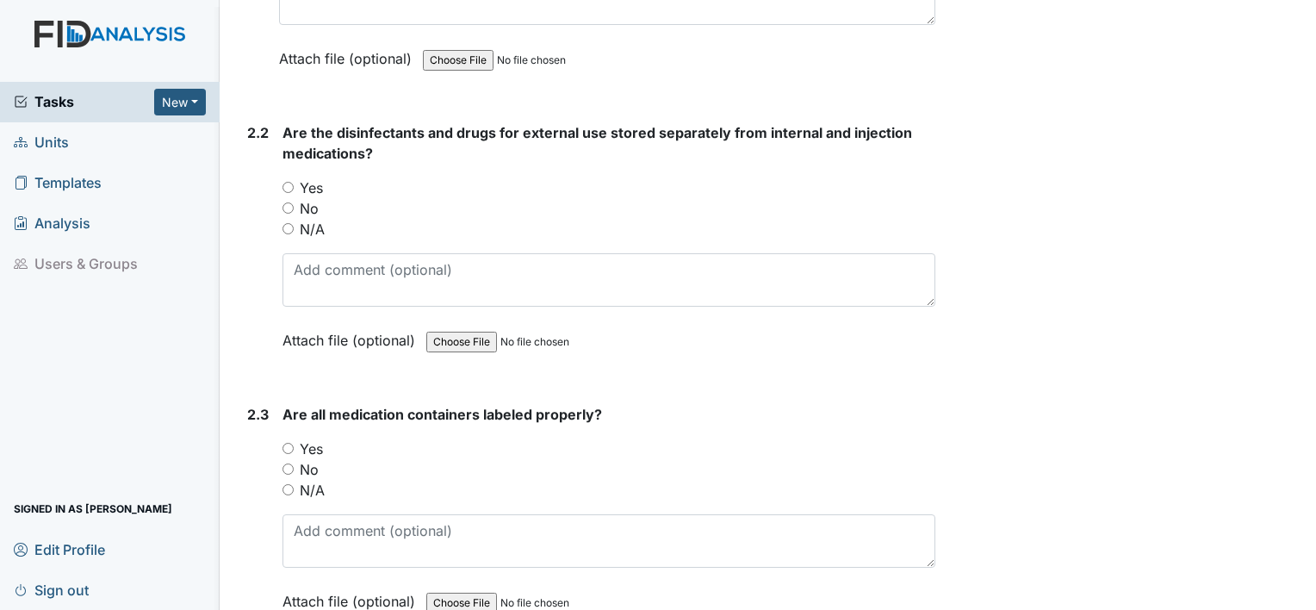
click at [287, 177] on div "Yes" at bounding box center [608, 187] width 653 height 21
click at [287, 182] on input "Yes" at bounding box center [287, 187] width 11 height 11
radio input "true"
click at [289, 443] on input "Yes" at bounding box center [287, 448] width 11 height 11
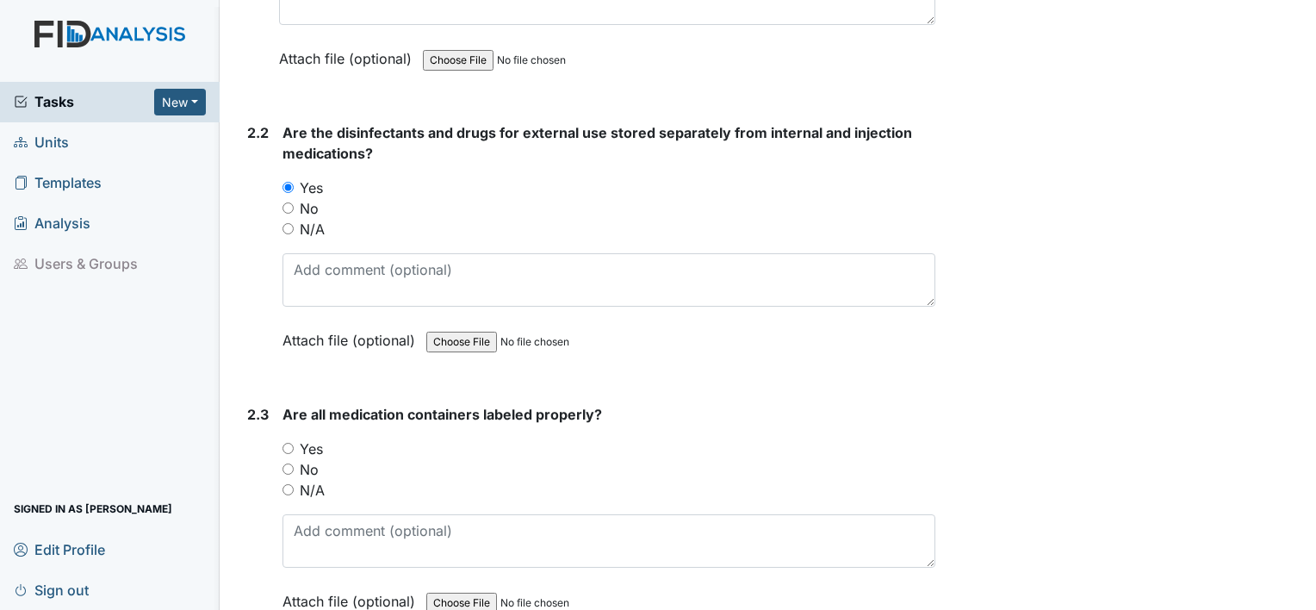
radio input "true"
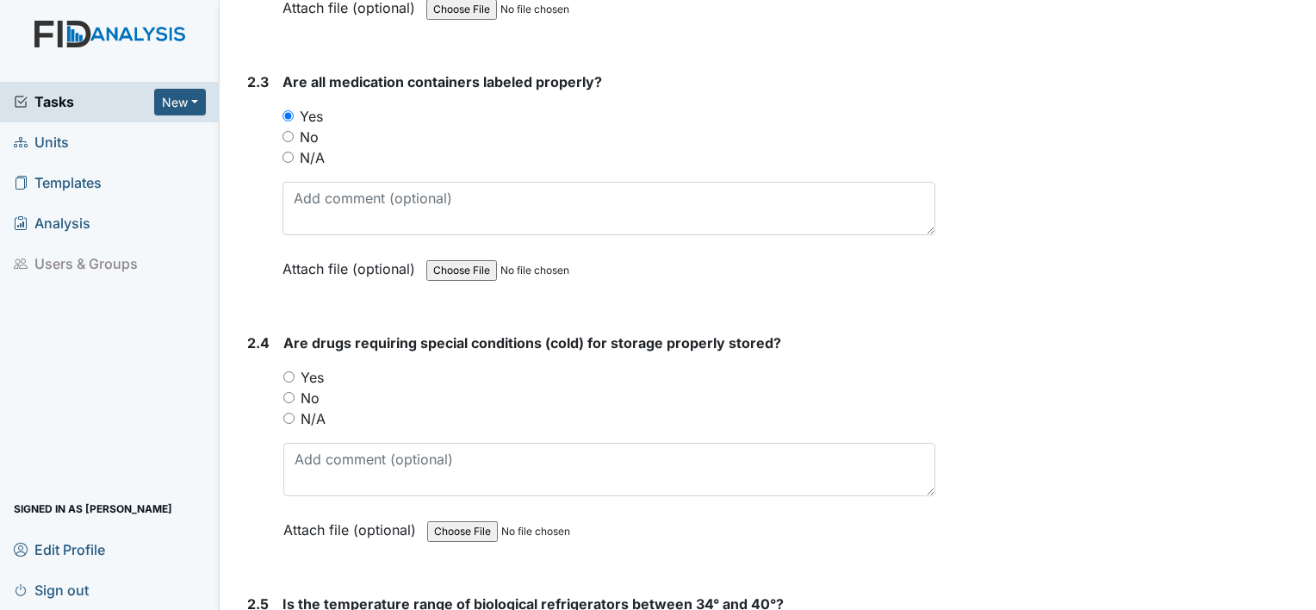
scroll to position [5155, 0]
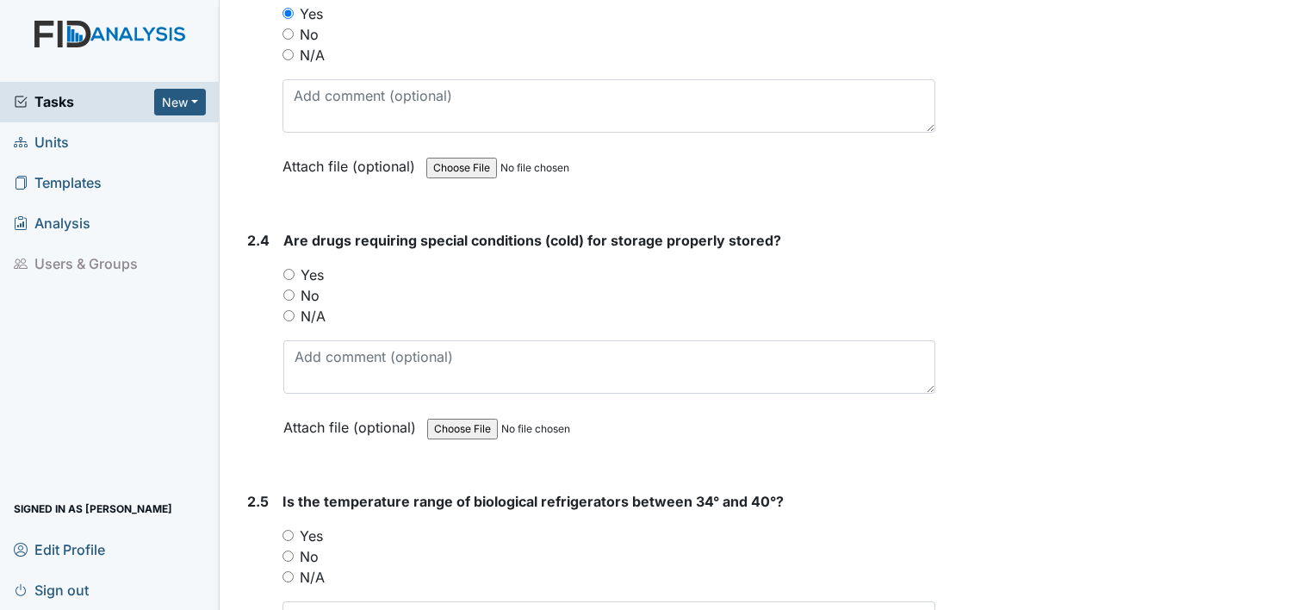
click at [283, 269] on input "Yes" at bounding box center [288, 274] width 11 height 11
radio input "true"
click at [286, 529] on input "Yes" at bounding box center [287, 534] width 11 height 11
radio input "true"
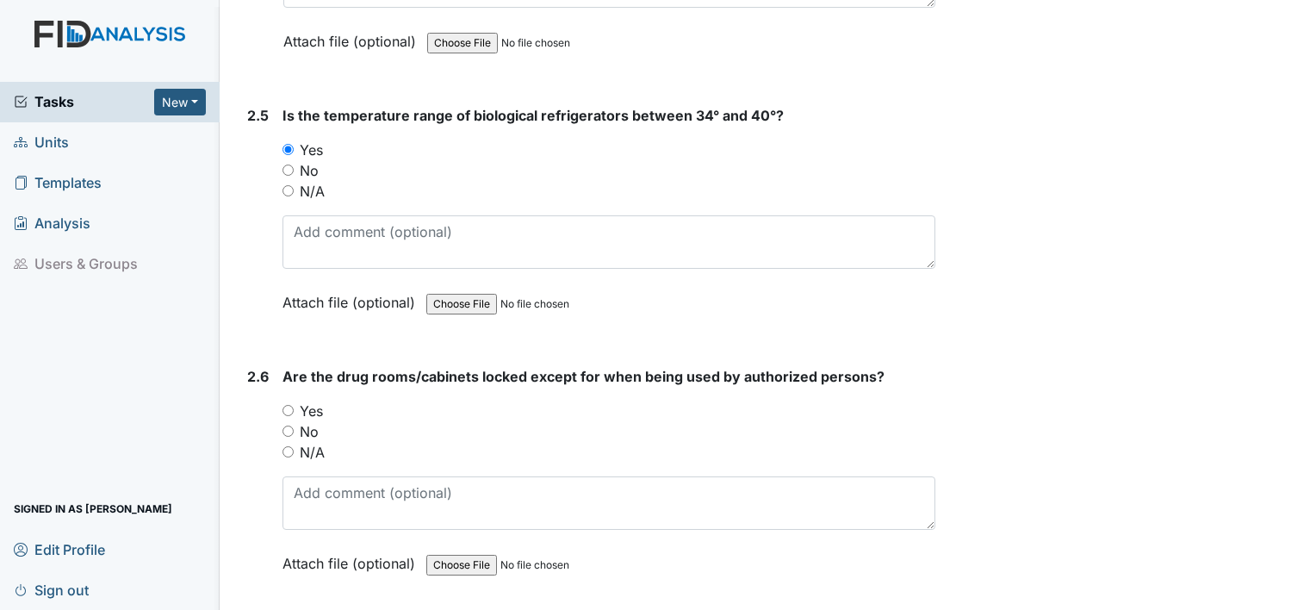
scroll to position [5558, 0]
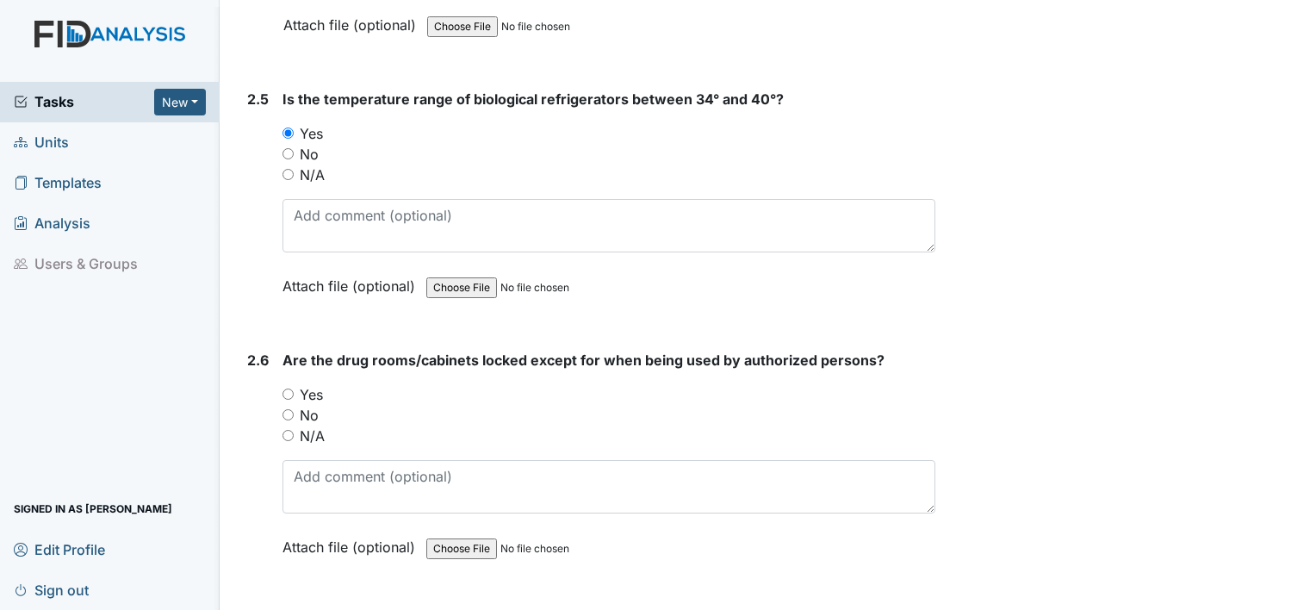
click at [289, 388] on input "Yes" at bounding box center [287, 393] width 11 height 11
radio input "true"
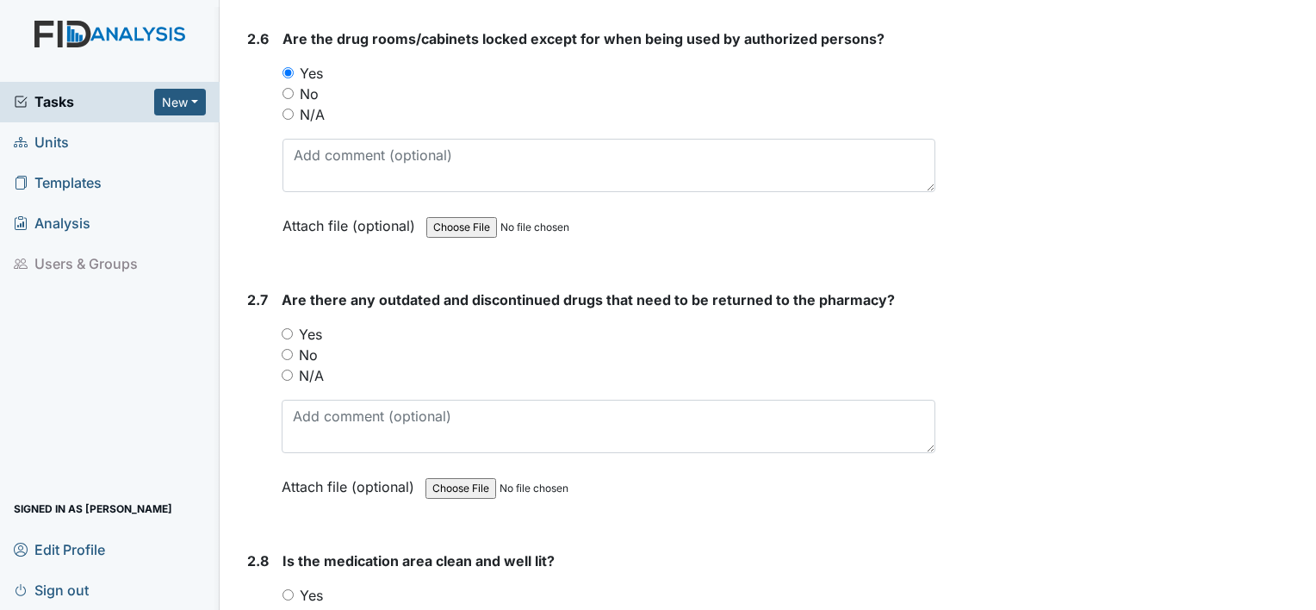
scroll to position [5936, 0]
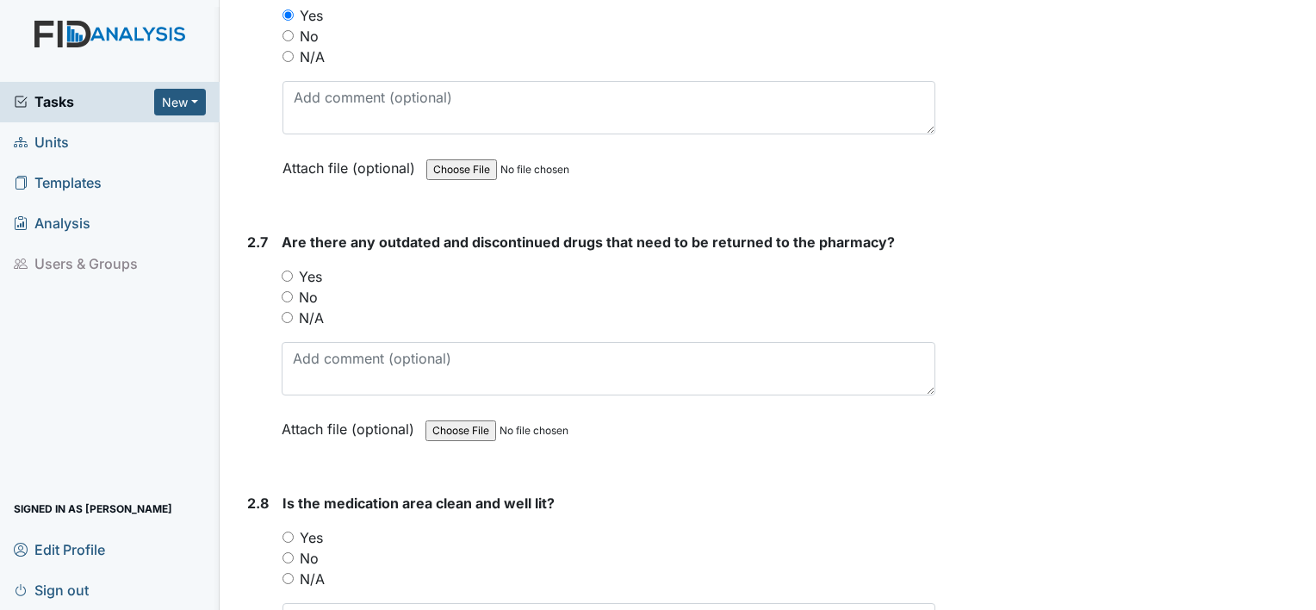
click at [288, 270] on input "Yes" at bounding box center [287, 275] width 11 height 11
radio input "true"
click at [288, 527] on div "Yes" at bounding box center [608, 537] width 653 height 21
click at [288, 531] on input "Yes" at bounding box center [287, 536] width 11 height 11
radio input "true"
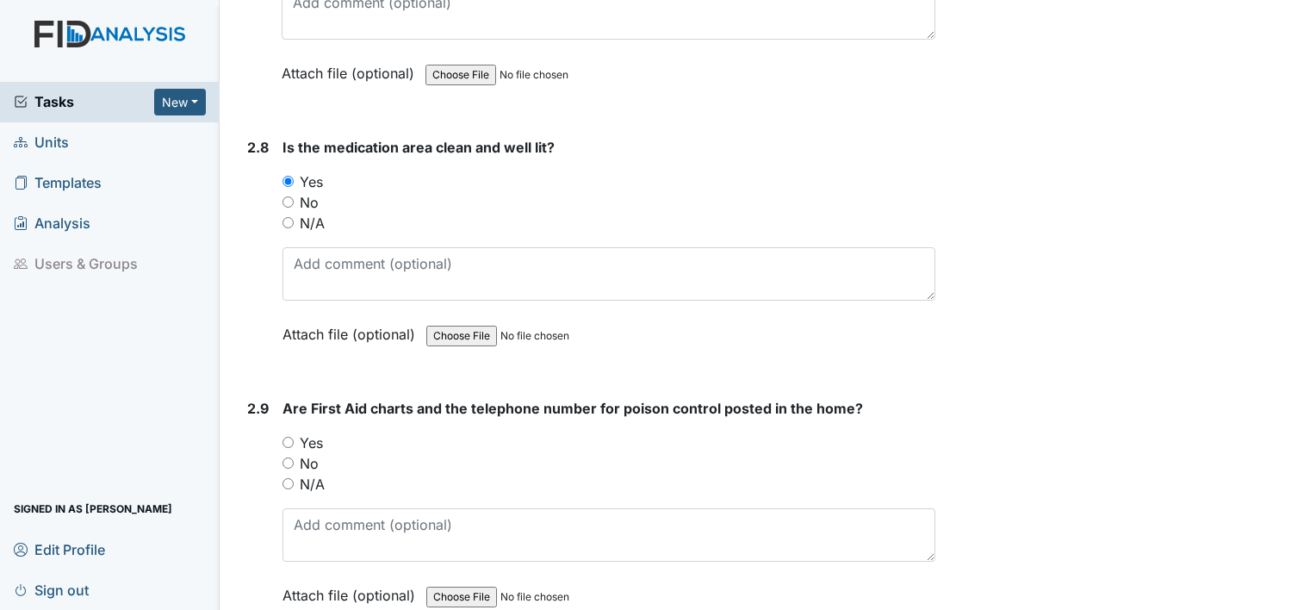
scroll to position [6350, 0]
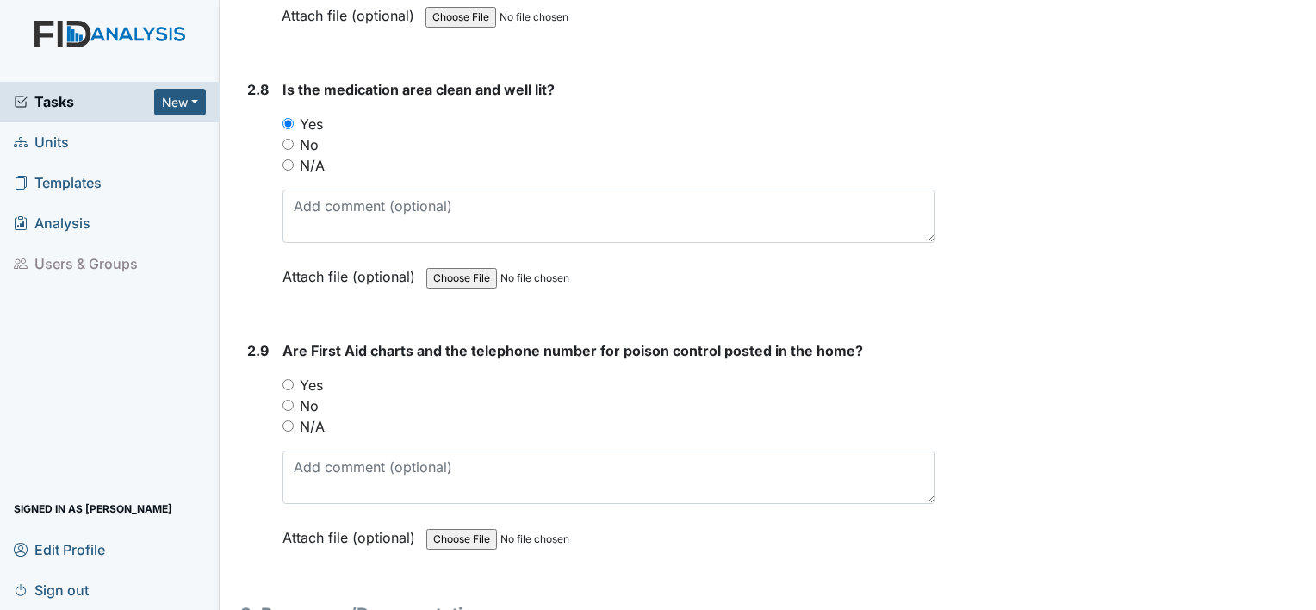
click at [282, 375] on div "Yes" at bounding box center [608, 385] width 653 height 21
click at [283, 375] on div "Yes" at bounding box center [608, 385] width 653 height 21
click at [292, 379] on input "Yes" at bounding box center [287, 384] width 11 height 11
radio input "true"
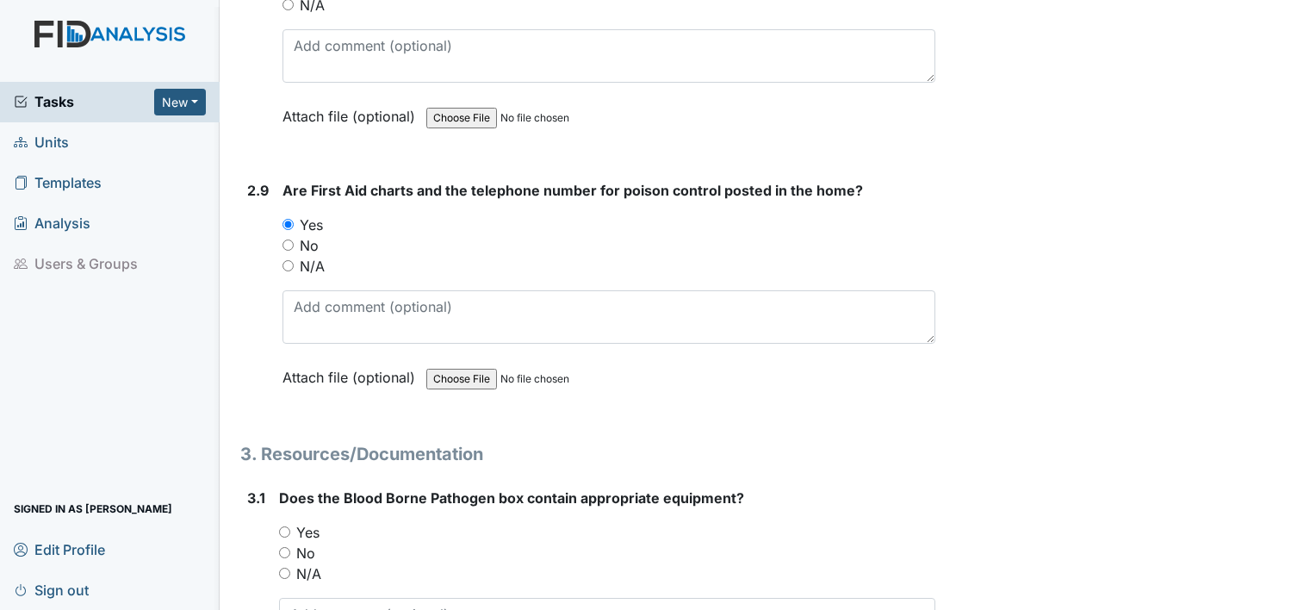
scroll to position [6647, 0]
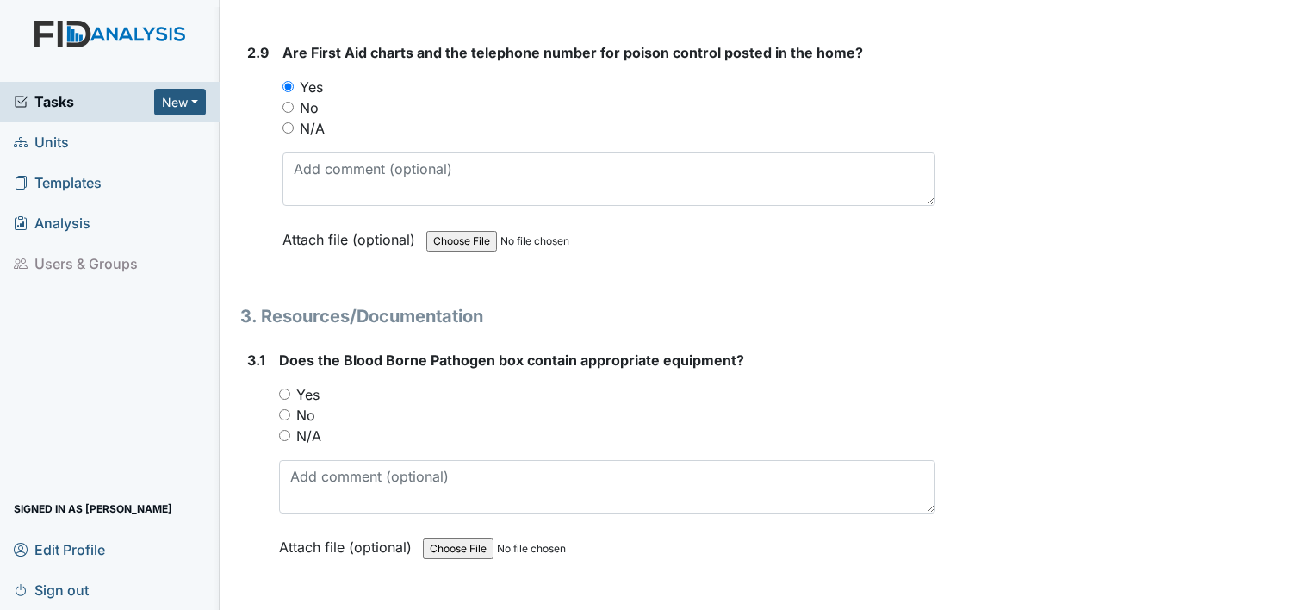
click at [283, 388] on input "Yes" at bounding box center [284, 393] width 11 height 11
radio input "true"
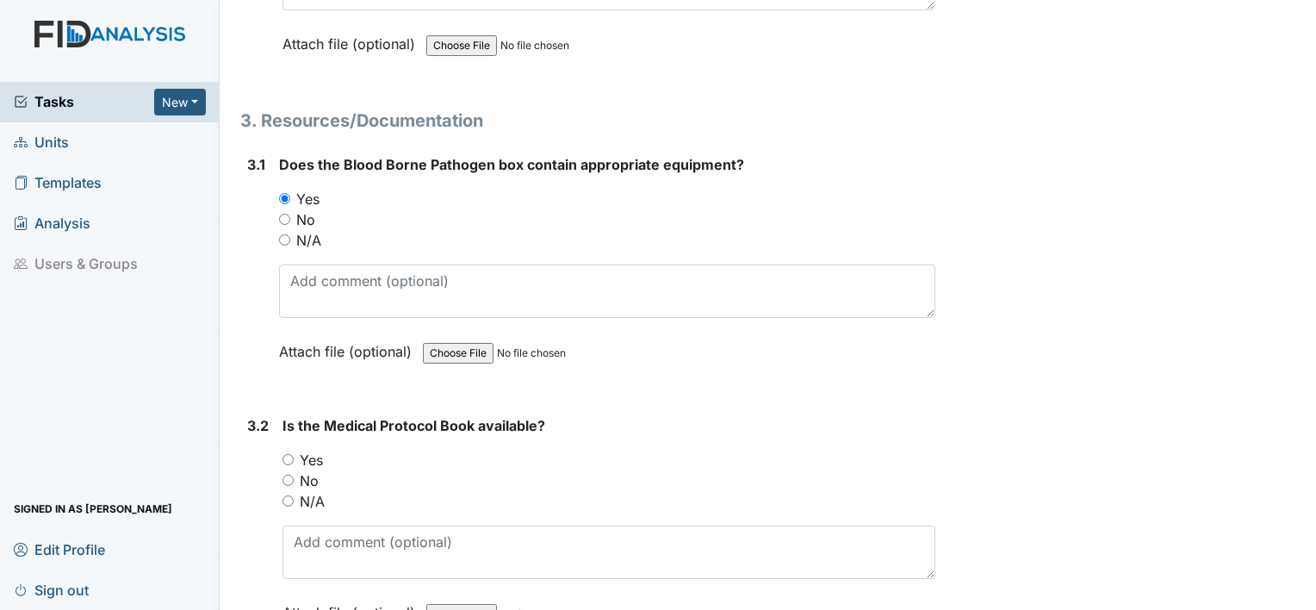
scroll to position [6957, 0]
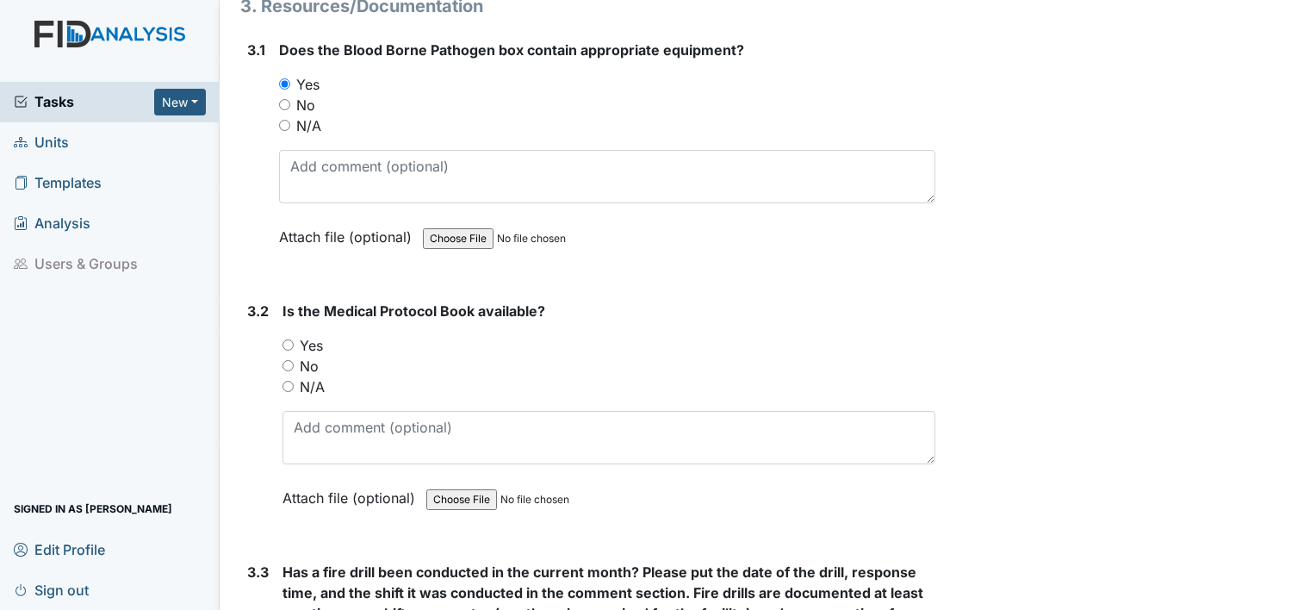
click at [287, 339] on input "Yes" at bounding box center [287, 344] width 11 height 11
radio input "true"
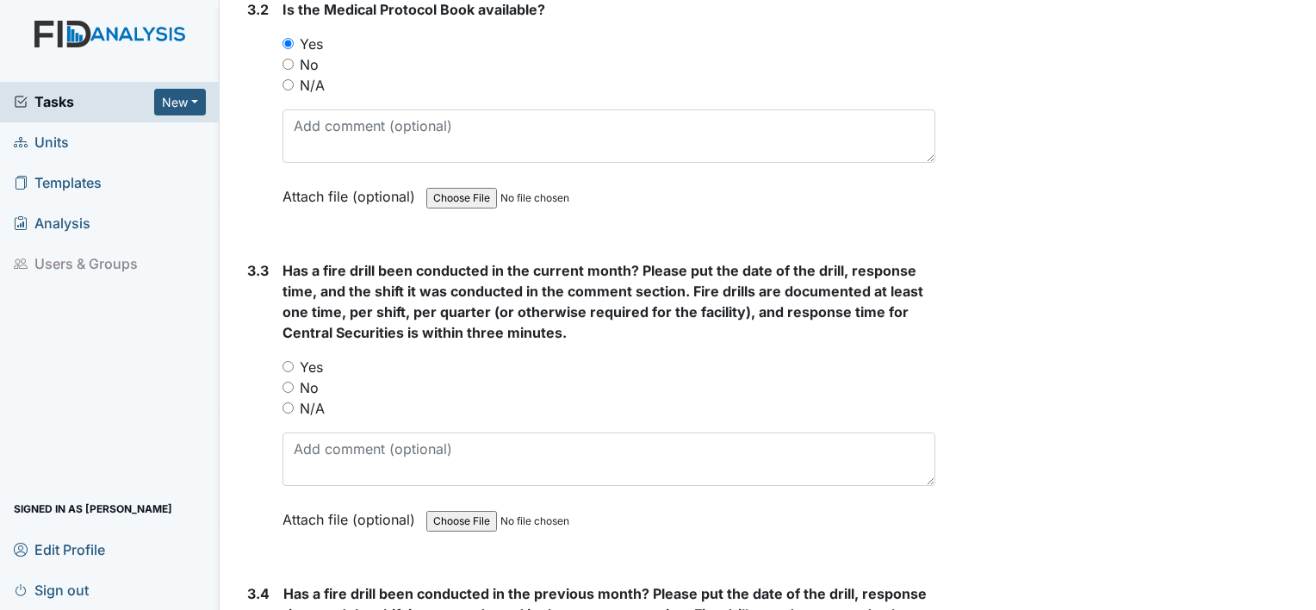
scroll to position [7292, 0]
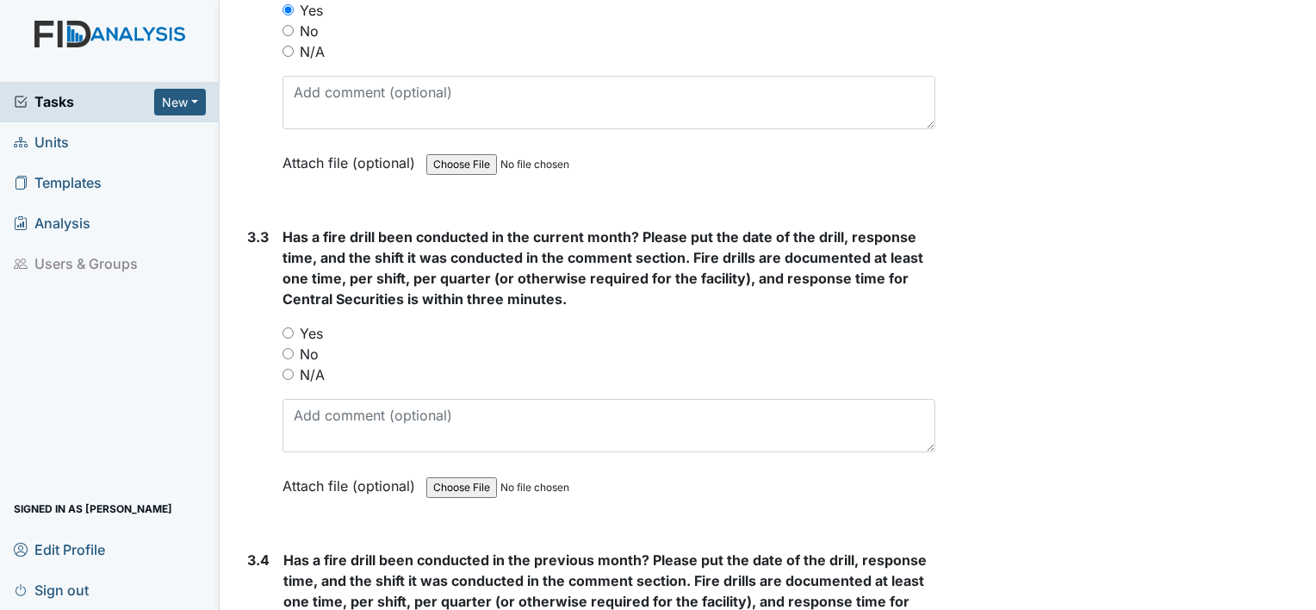
click at [274, 300] on div "3.3 Has a fire drill been conducted in the current month? Please put the date o…" at bounding box center [587, 373] width 695 height 295
click at [284, 327] on input "Yes" at bounding box center [287, 332] width 11 height 11
radio input "true"
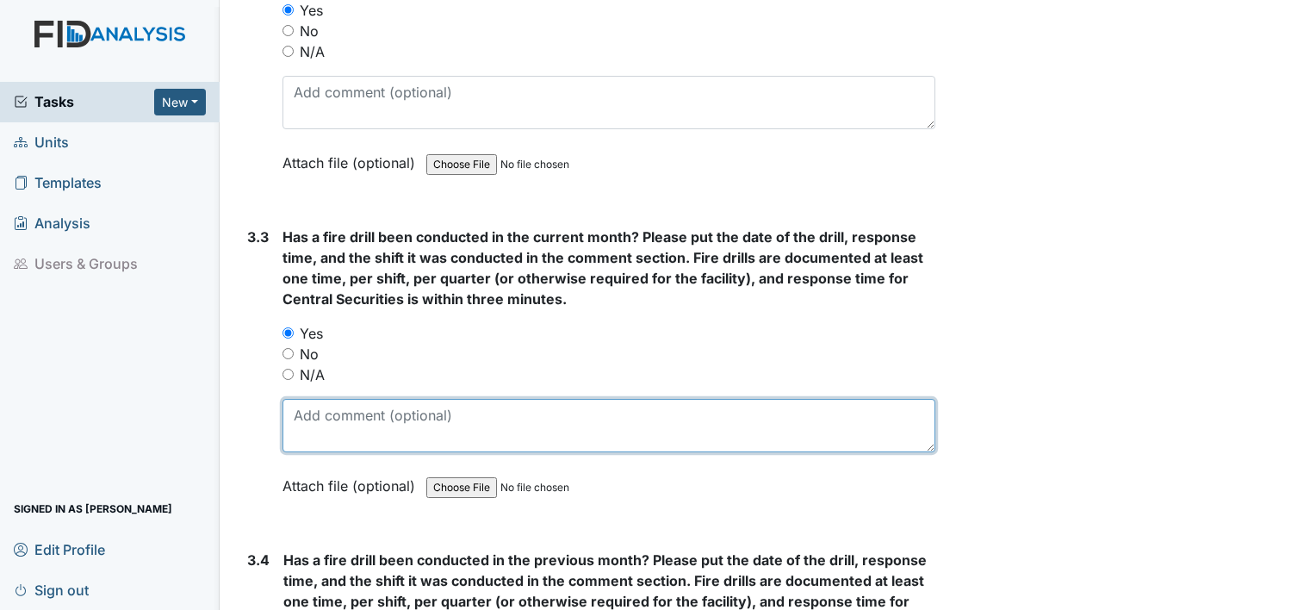
click at [320, 399] on textarea at bounding box center [608, 425] width 653 height 53
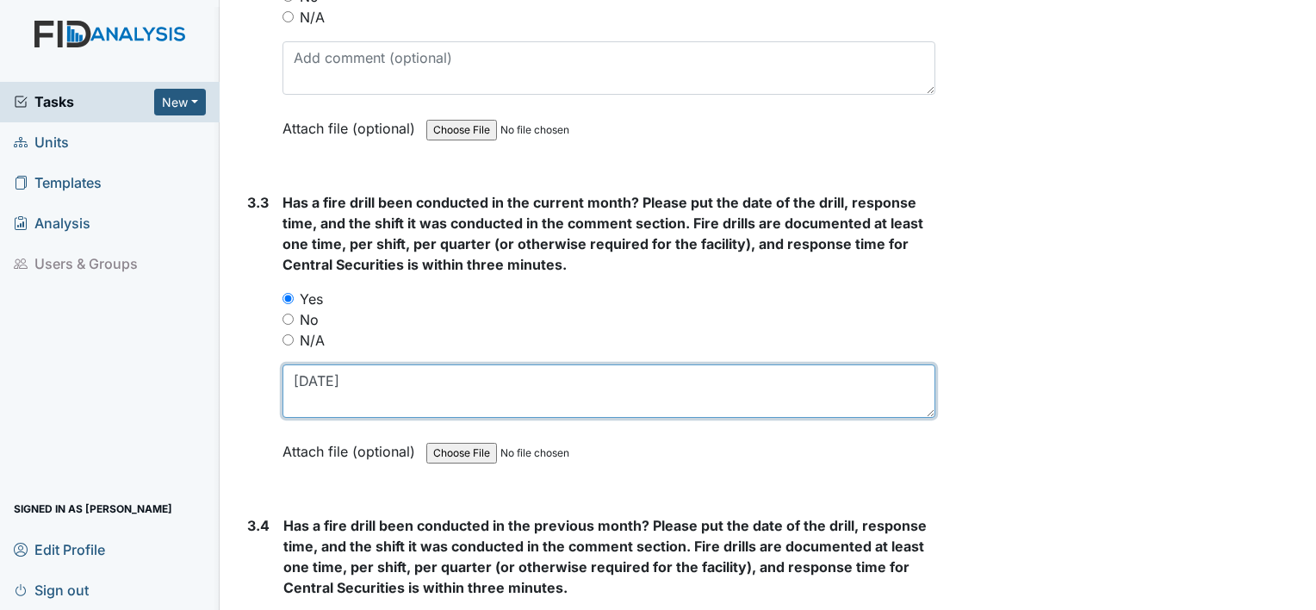
scroll to position [7488, 0]
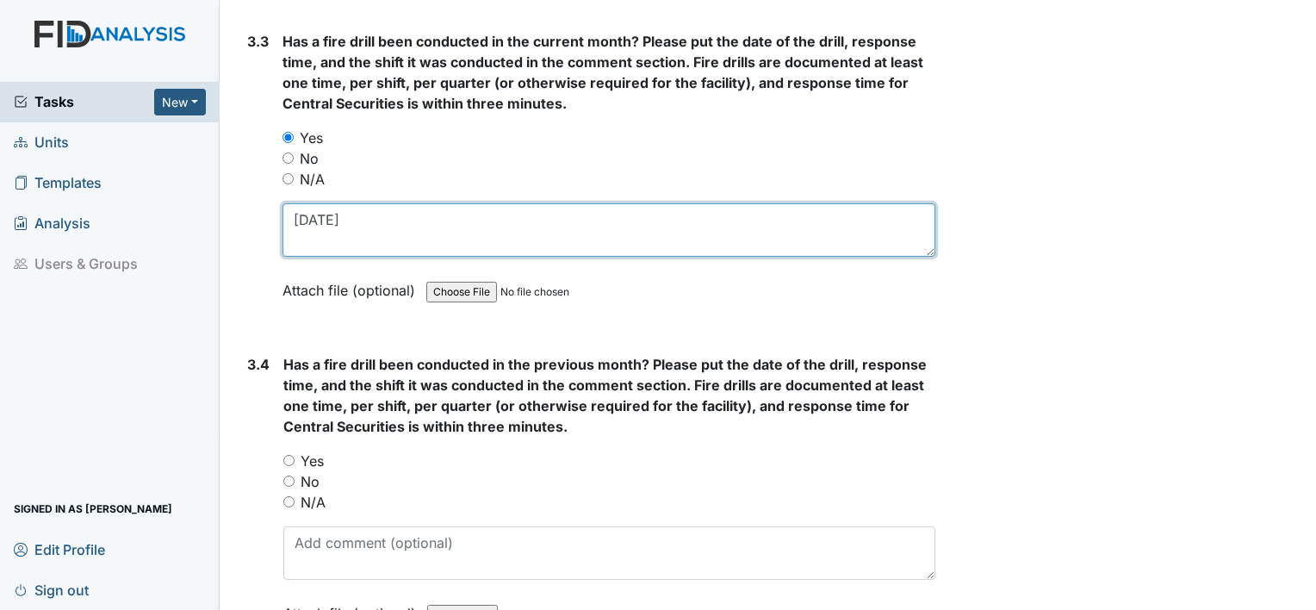
type textarea "8/15/25"
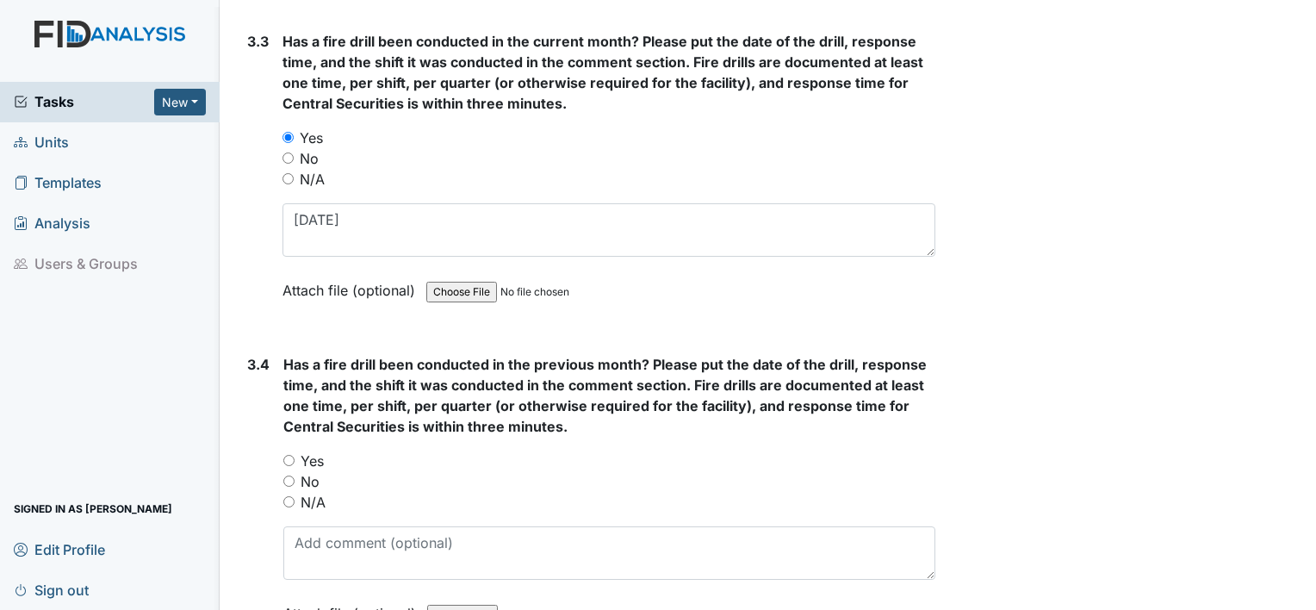
click at [288, 455] on input "Yes" at bounding box center [288, 460] width 11 height 11
radio input "true"
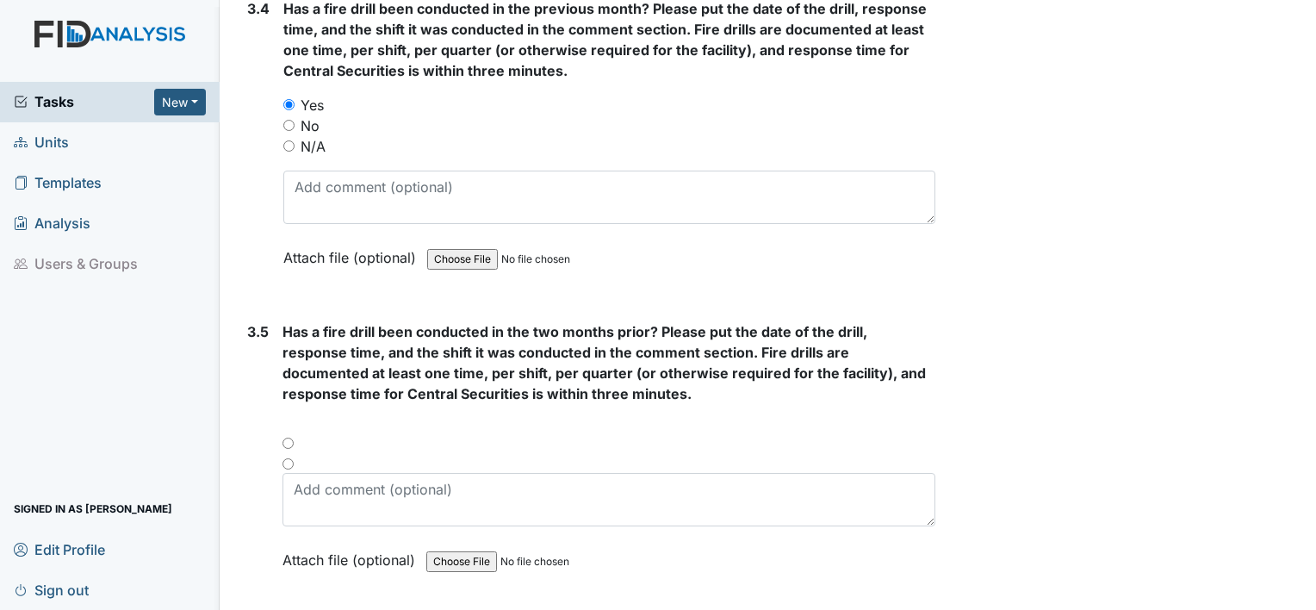
scroll to position [7867, 0]
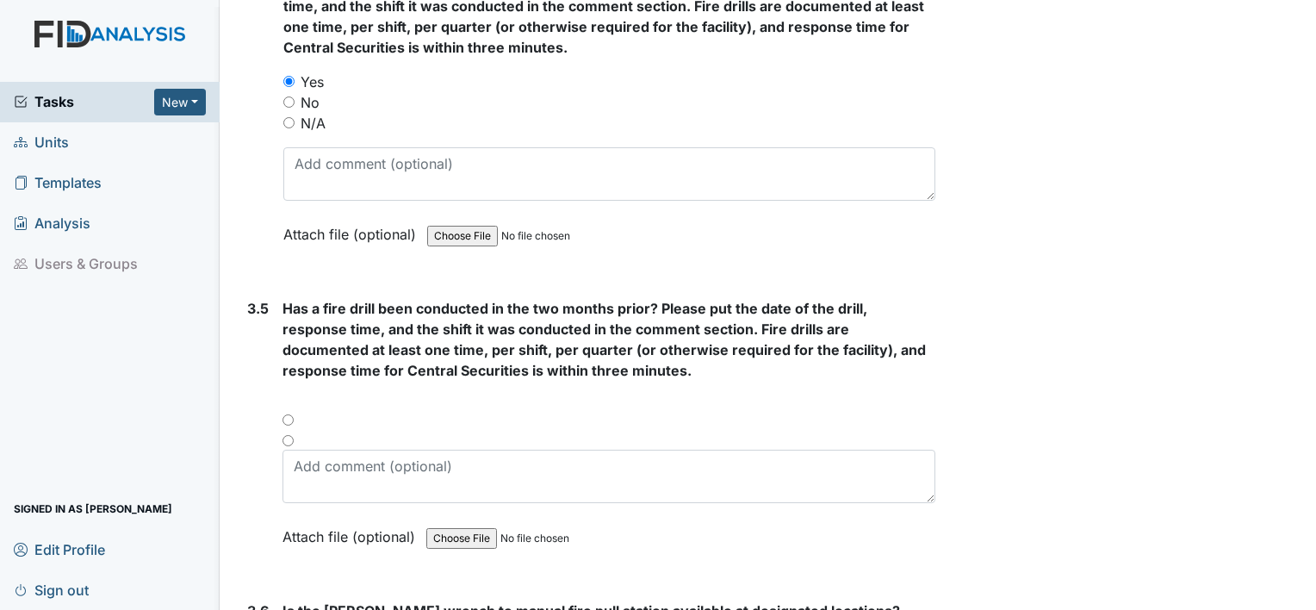
click at [289, 415] on div at bounding box center [608, 425] width 653 height 21
click at [290, 394] on div "You must select one of the below options." at bounding box center [608, 414] width 653 height 41
click at [288, 415] on div at bounding box center [608, 425] width 653 height 21
click at [282, 415] on div at bounding box center [608, 425] width 653 height 21
click at [285, 435] on input "radio" at bounding box center [287, 440] width 11 height 11
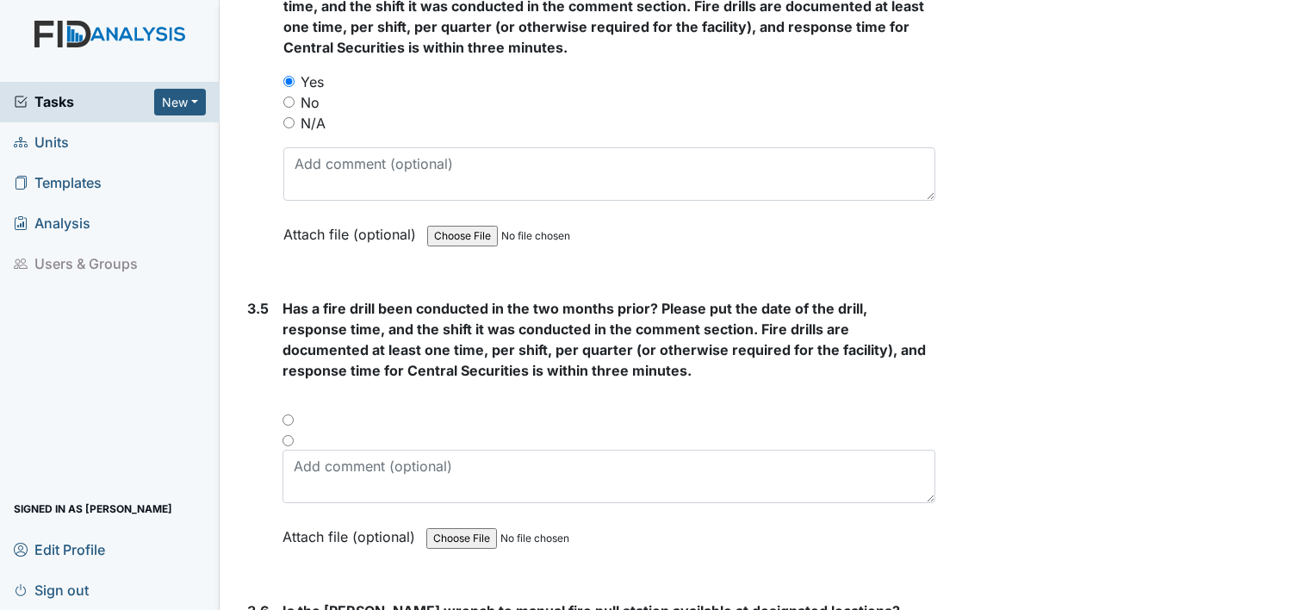
radio input "true"
click at [292, 415] on div at bounding box center [608, 425] width 653 height 21
click at [286, 415] on div at bounding box center [608, 425] width 653 height 21
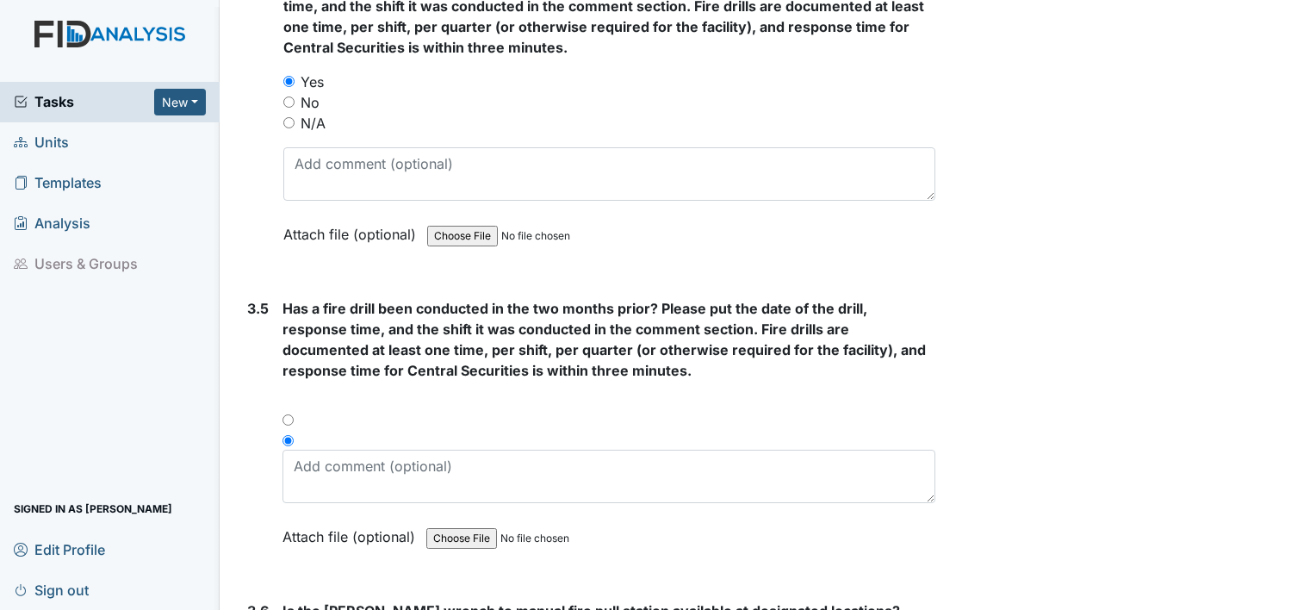
click at [286, 415] on div at bounding box center [608, 425] width 653 height 21
click at [282, 415] on div at bounding box center [608, 425] width 653 height 21
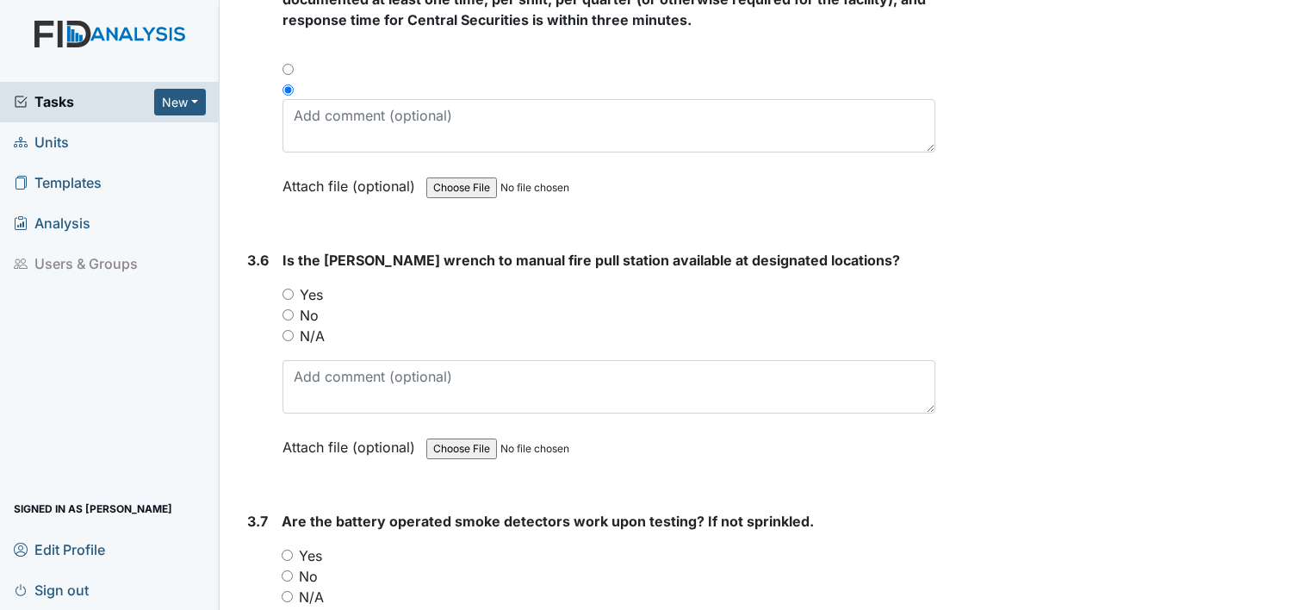
scroll to position [8240, 0]
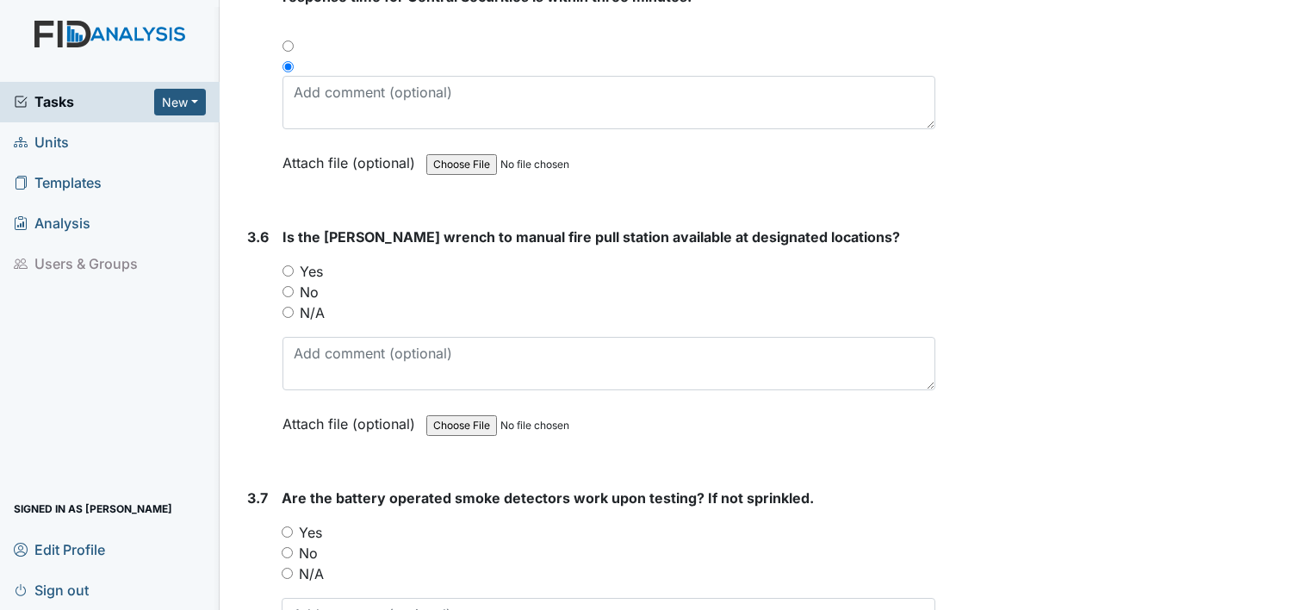
click at [284, 265] on input "Yes" at bounding box center [287, 270] width 11 height 11
radio input "true"
click at [288, 522] on div "Yes" at bounding box center [608, 532] width 653 height 21
click at [285, 526] on input "Yes" at bounding box center [287, 531] width 11 height 11
radio input "true"
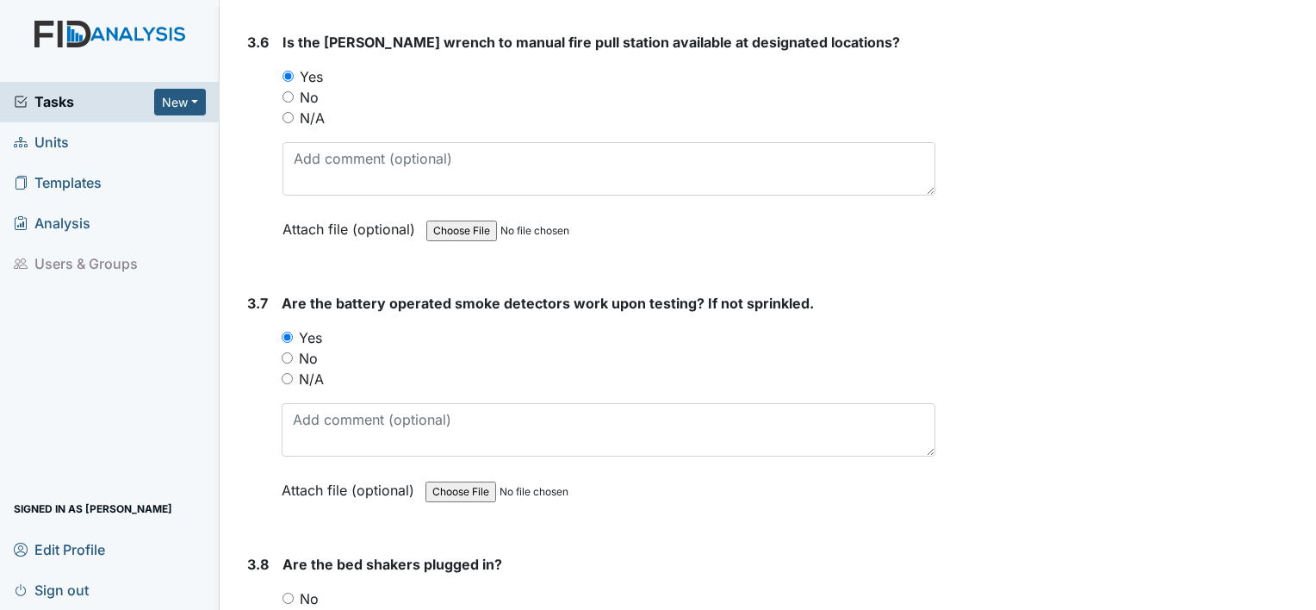
scroll to position [8480, 0]
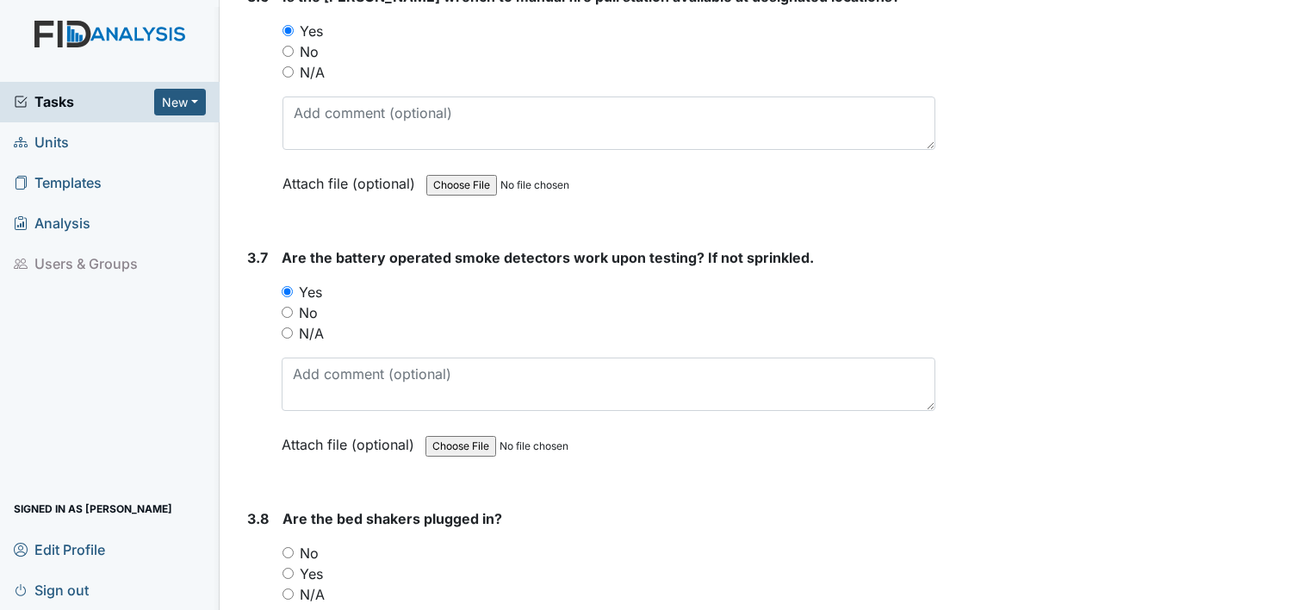
click at [291, 588] on input "N/A" at bounding box center [287, 593] width 11 height 11
radio input "true"
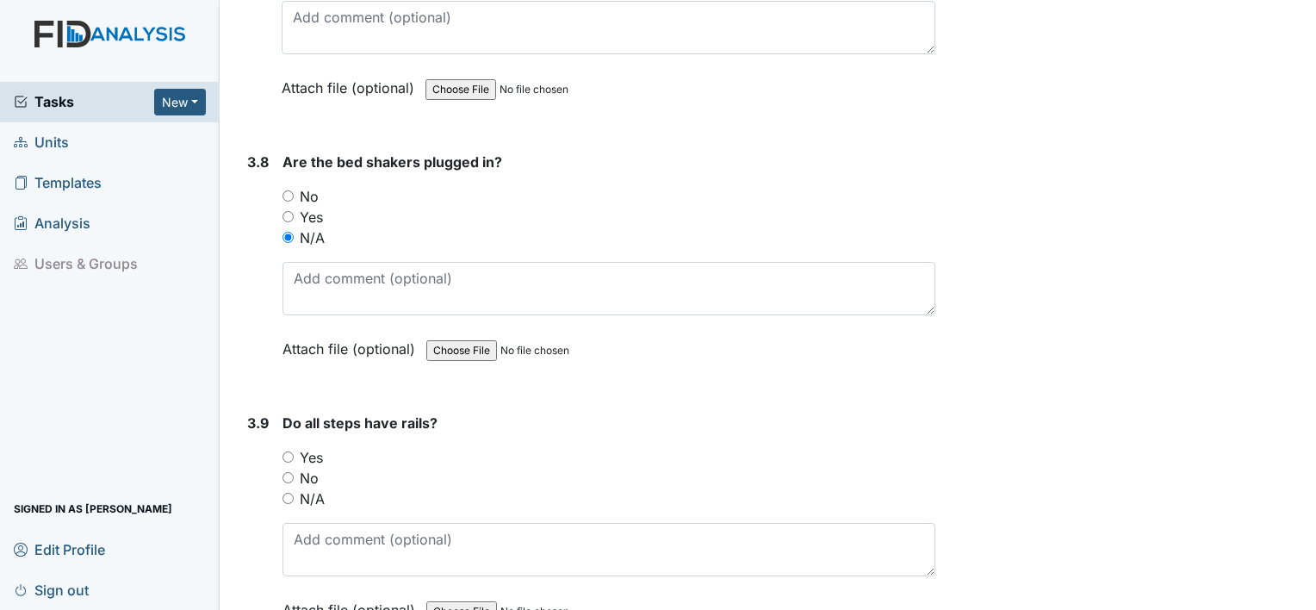
scroll to position [8859, 0]
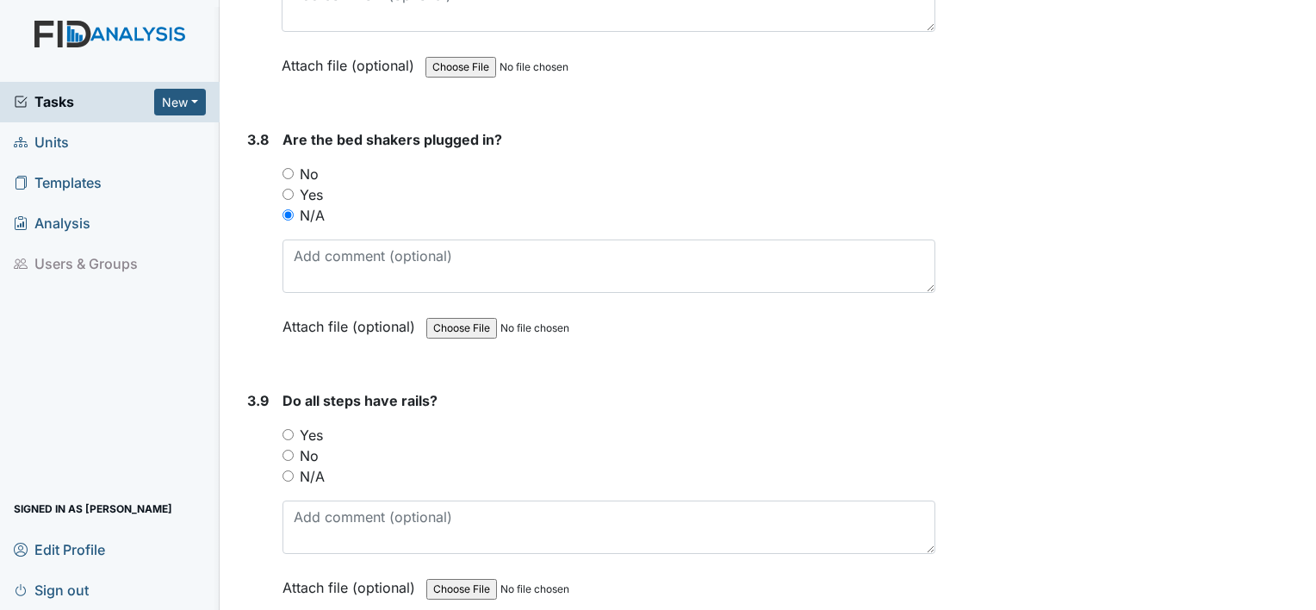
click at [287, 470] on input "N/A" at bounding box center [287, 475] width 11 height 11
radio input "true"
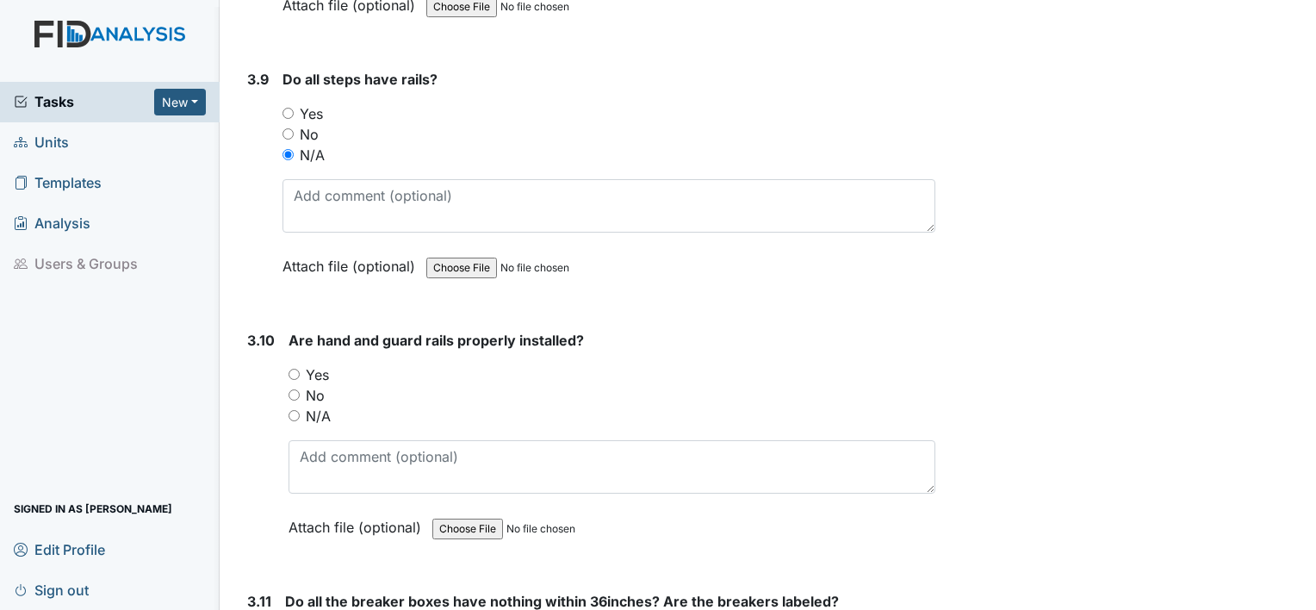
scroll to position [9261, 0]
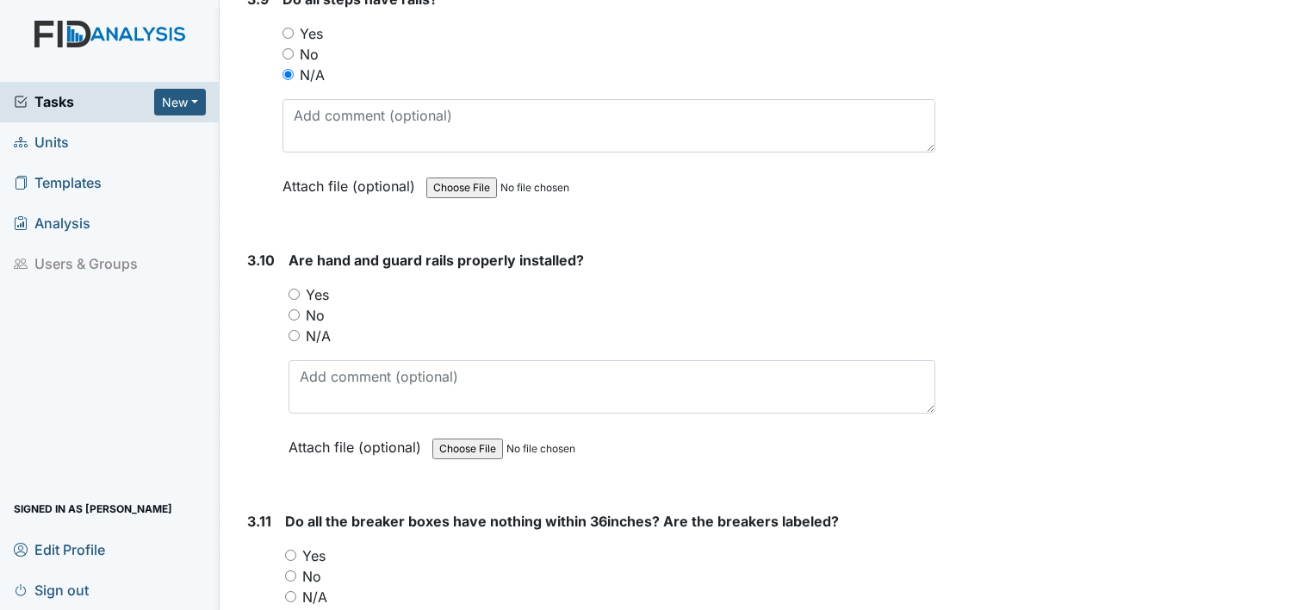
click at [293, 288] on input "Yes" at bounding box center [293, 293] width 11 height 11
radio input "true"
click at [290, 570] on input "No" at bounding box center [290, 575] width 11 height 11
radio input "true"
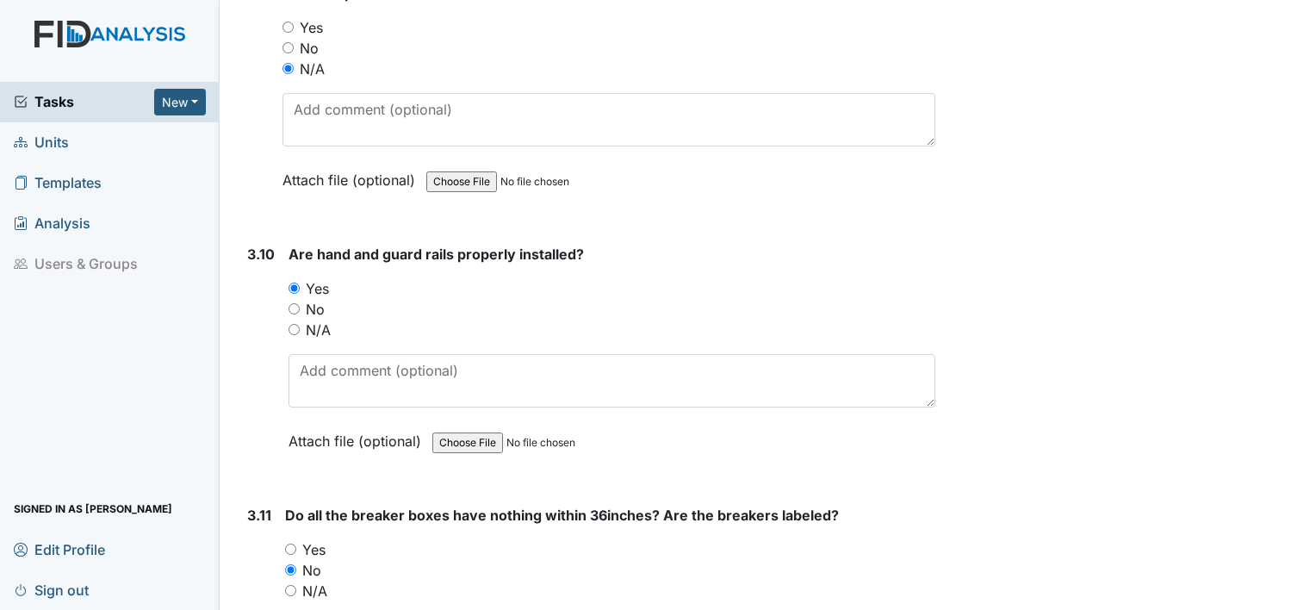
scroll to position [9267, 0]
click at [289, 538] on div "Yes" at bounding box center [610, 548] width 650 height 21
click at [291, 542] on input "Yes" at bounding box center [290, 547] width 11 height 11
radio input "true"
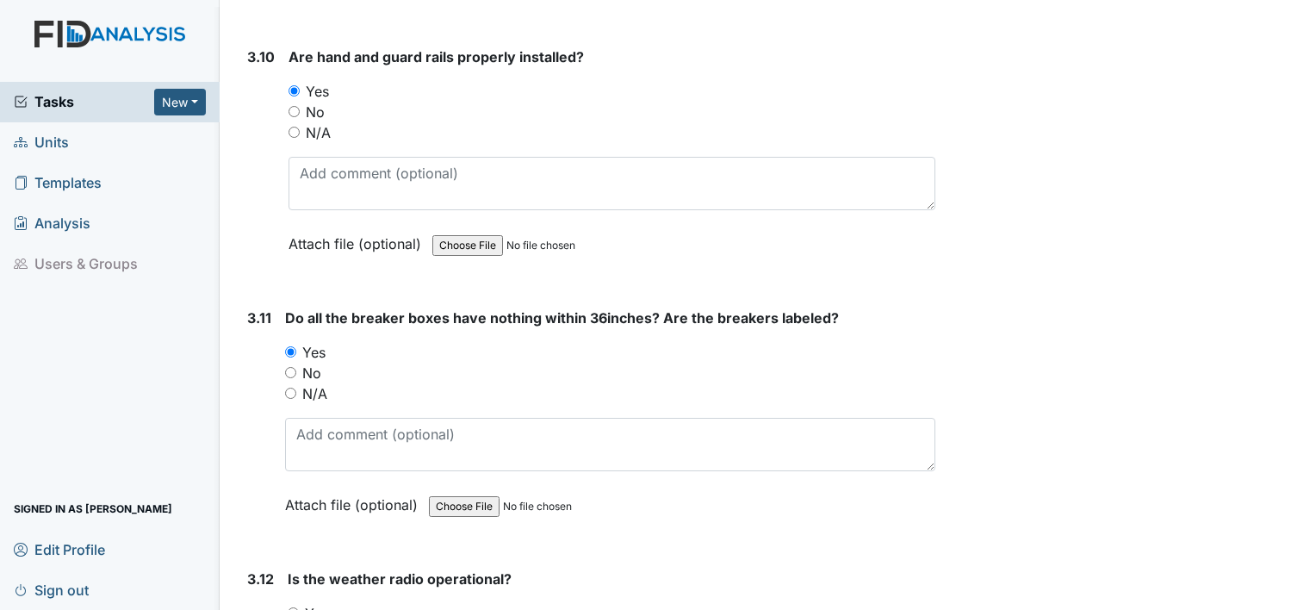
scroll to position [9497, 0]
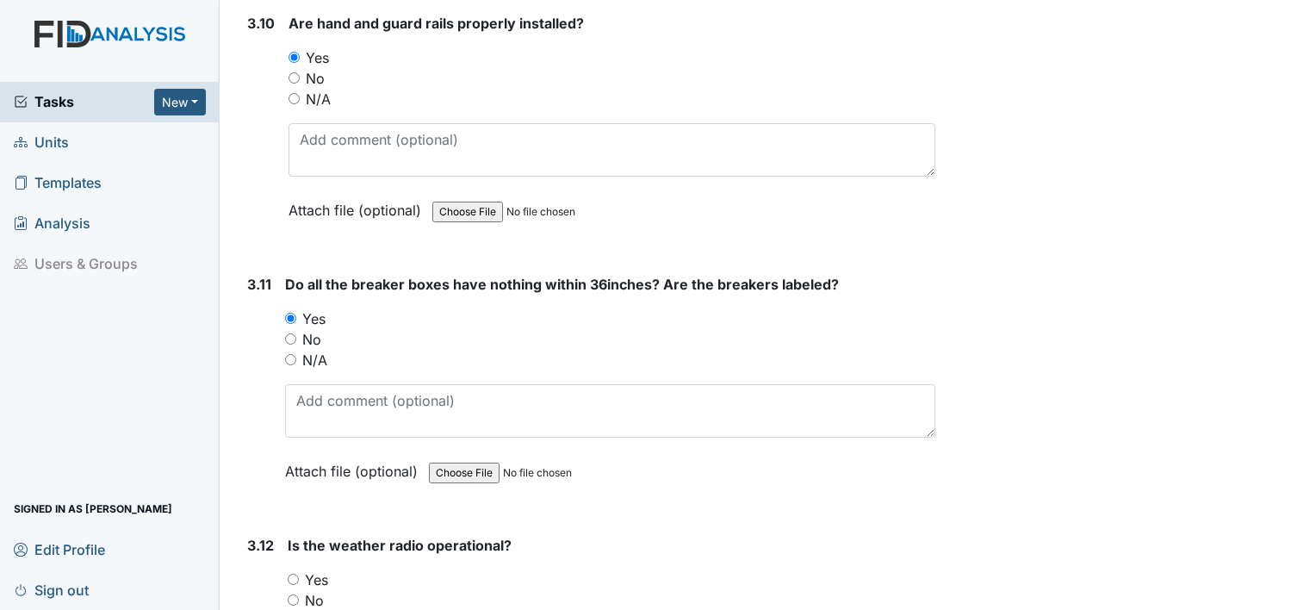
click at [289, 573] on input "Yes" at bounding box center [293, 578] width 11 height 11
radio input "true"
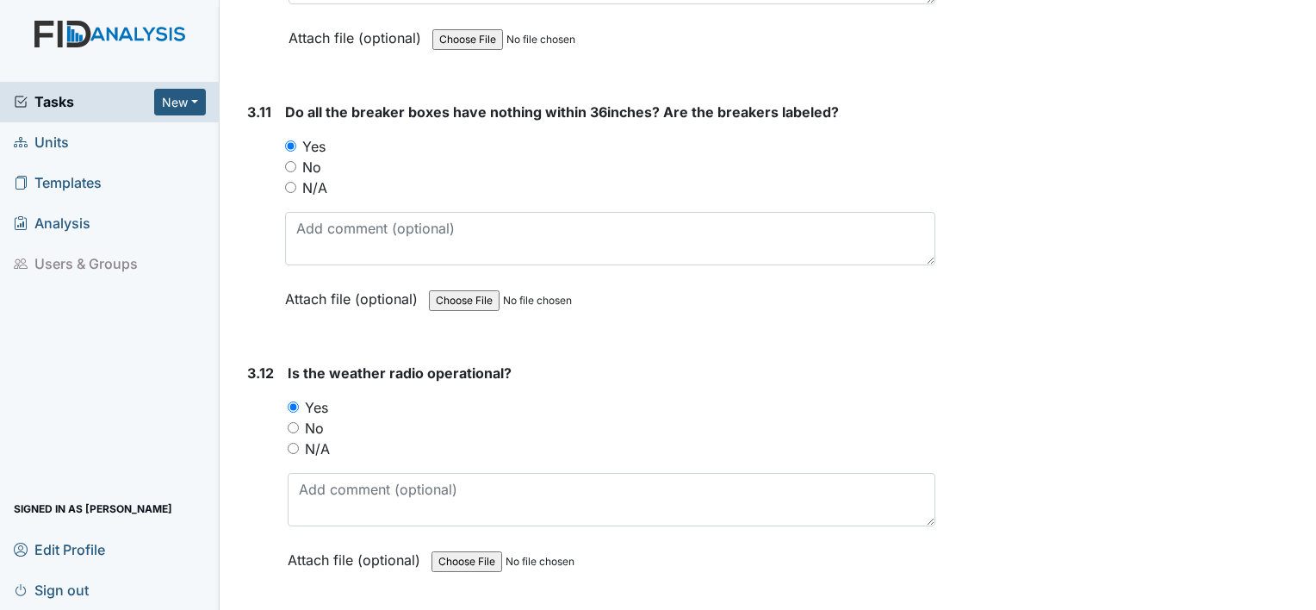
scroll to position [9830, 0]
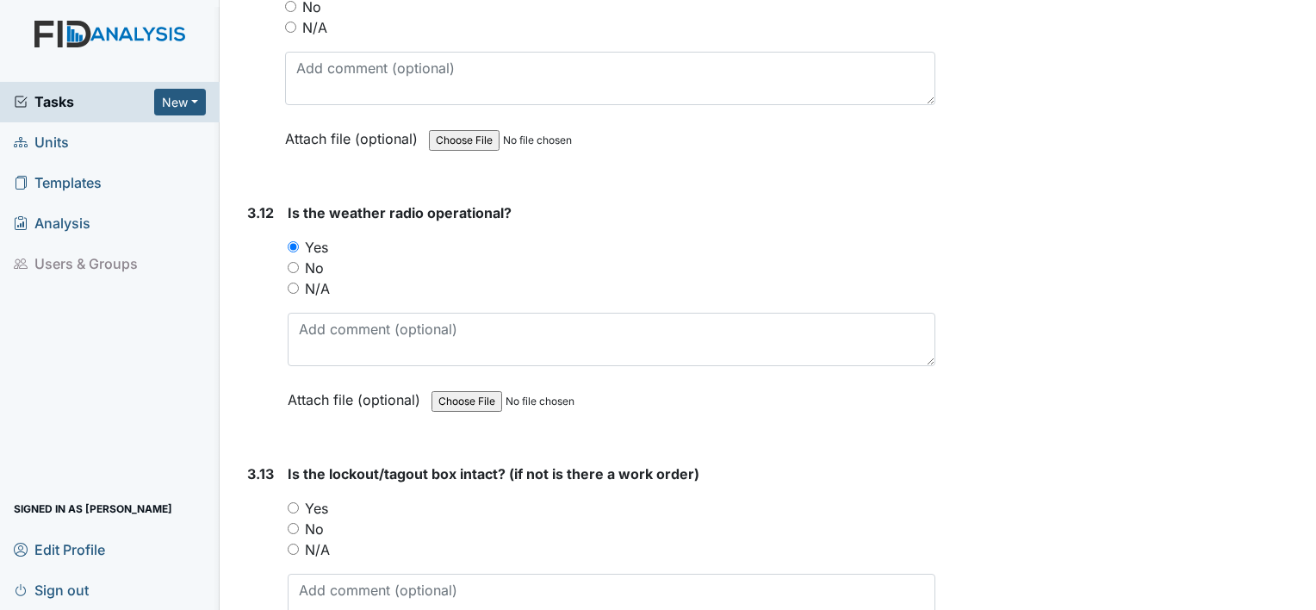
click at [293, 502] on input "Yes" at bounding box center [293, 507] width 11 height 11
radio input "true"
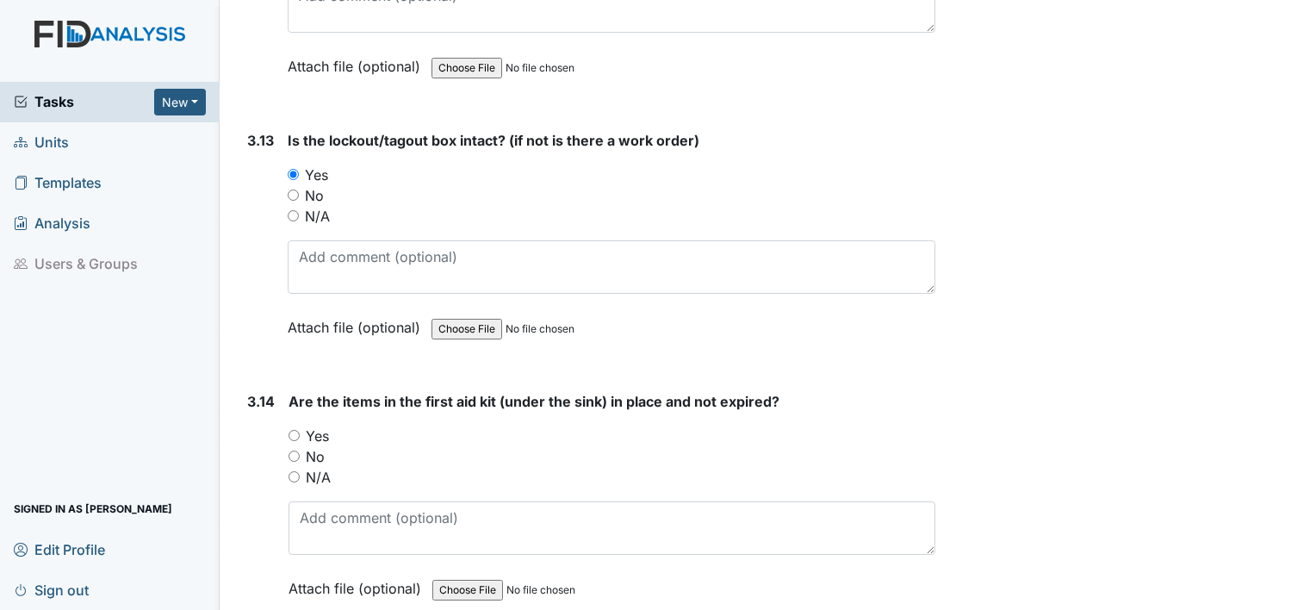
scroll to position [10243, 0]
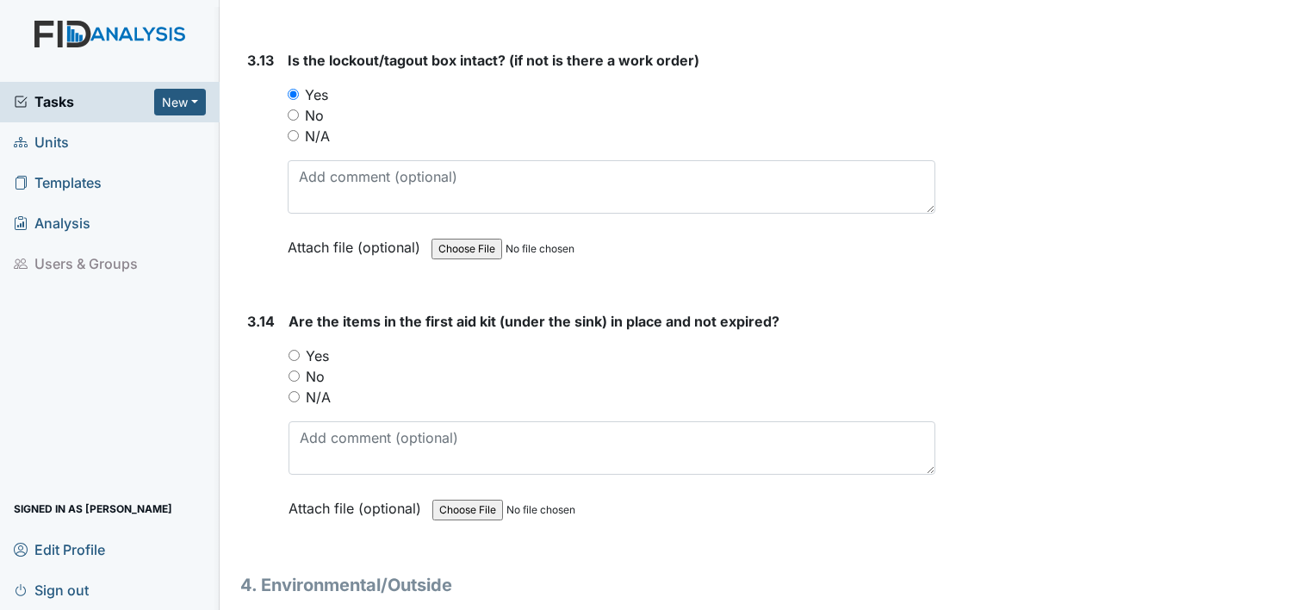
click at [288, 350] on input "Yes" at bounding box center [293, 355] width 11 height 11
radio input "true"
click at [1295, 595] on main "Inspection: Safety Inspection ID: #00011487 Open Autosaving... Location: Raven …" at bounding box center [768, 305] width 1096 height 610
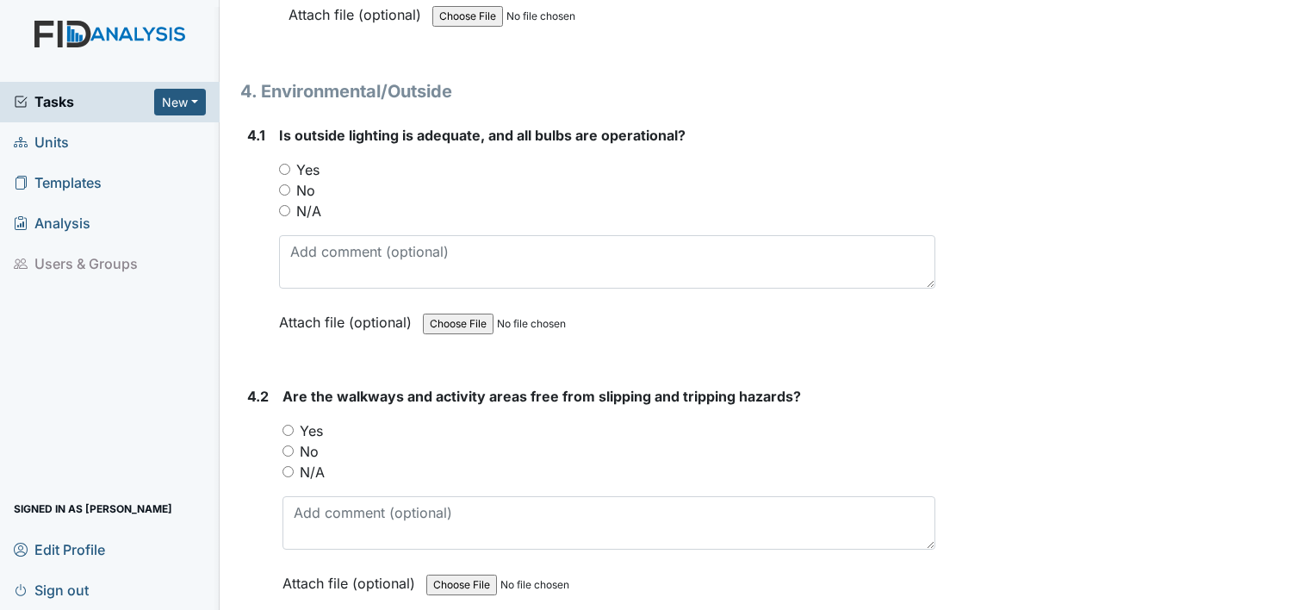
scroll to position [10827, 0]
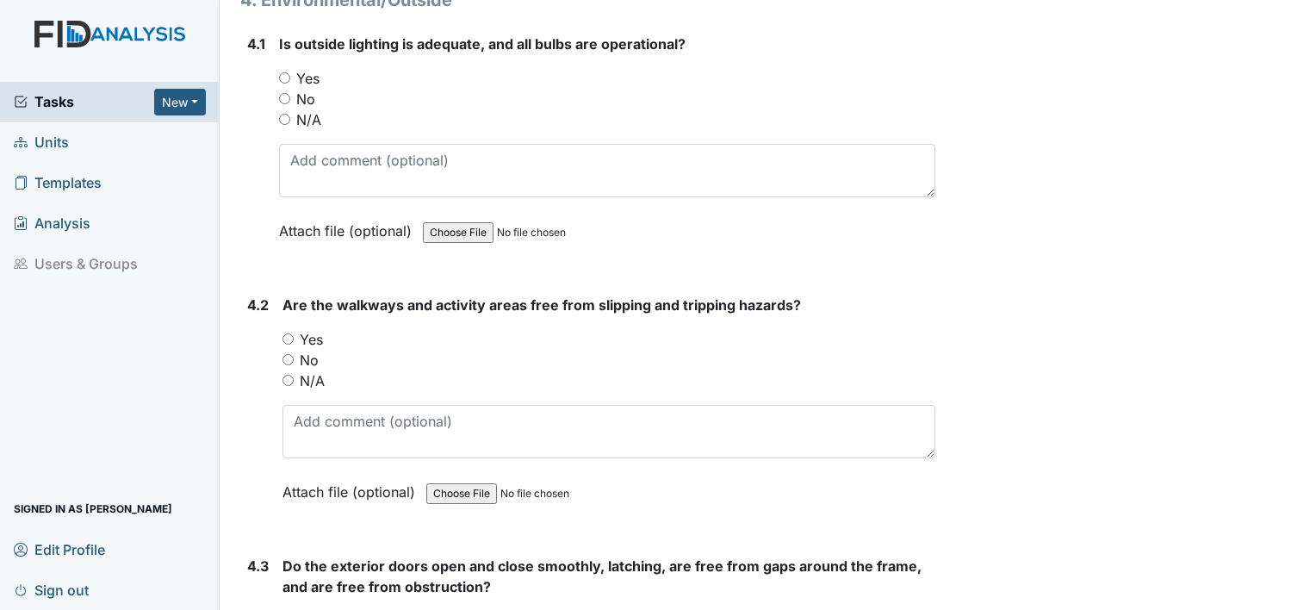
click at [287, 72] on input "Yes" at bounding box center [284, 77] width 11 height 11
radio input "true"
click at [287, 72] on input "Yes" at bounding box center [284, 77] width 11 height 11
click at [288, 333] on input "Yes" at bounding box center [287, 338] width 11 height 11
radio input "true"
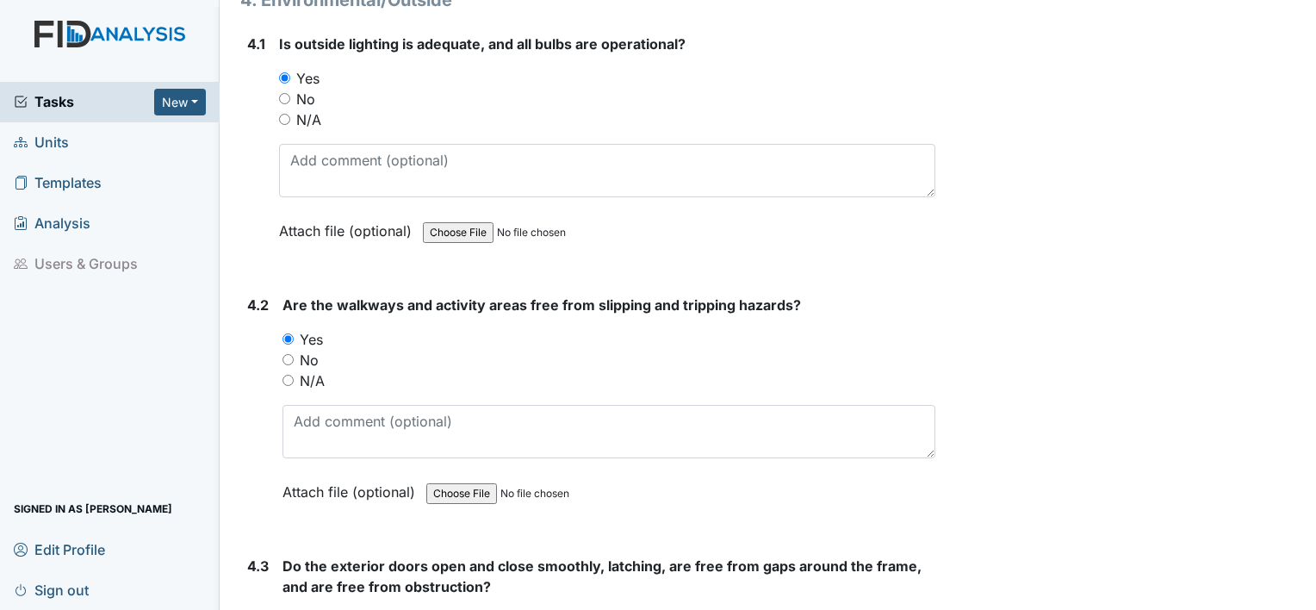
click at [288, 333] on input "Yes" at bounding box center [287, 338] width 11 height 11
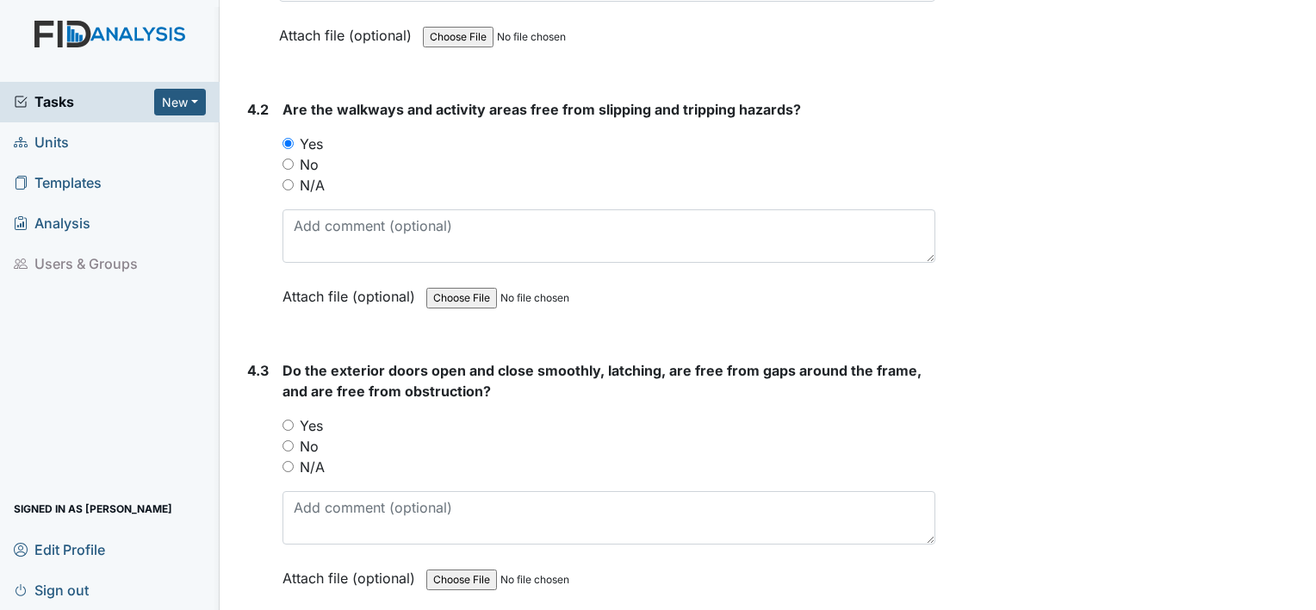
scroll to position [11069, 0]
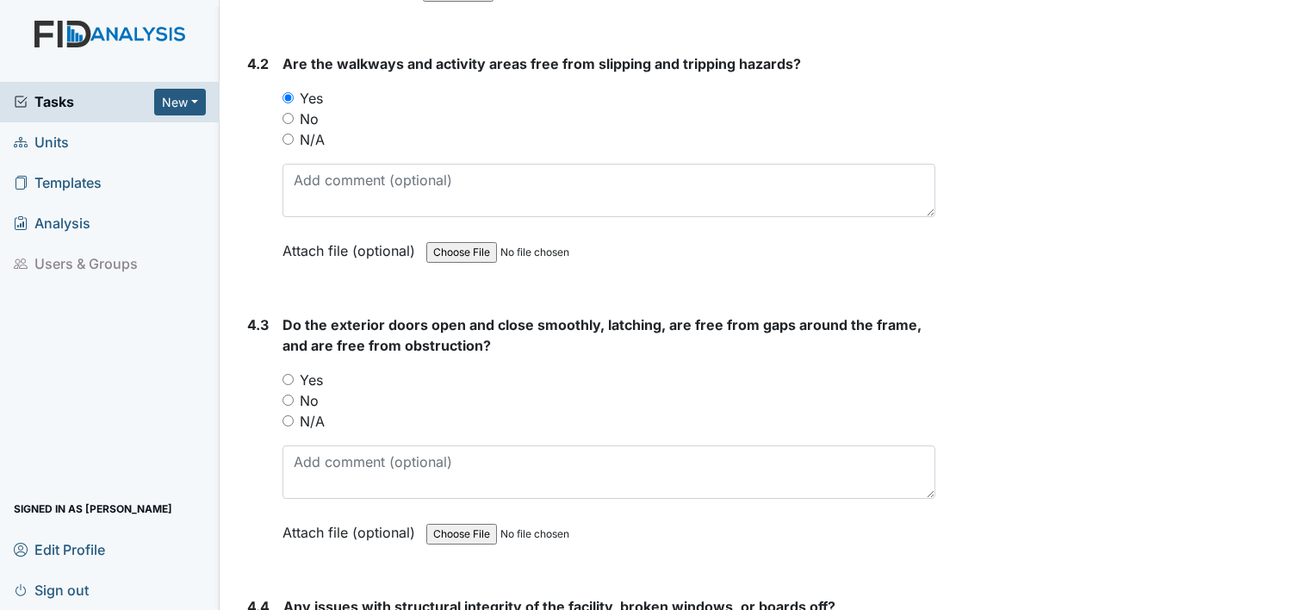
click at [288, 374] on input "Yes" at bounding box center [287, 379] width 11 height 11
radio input "true"
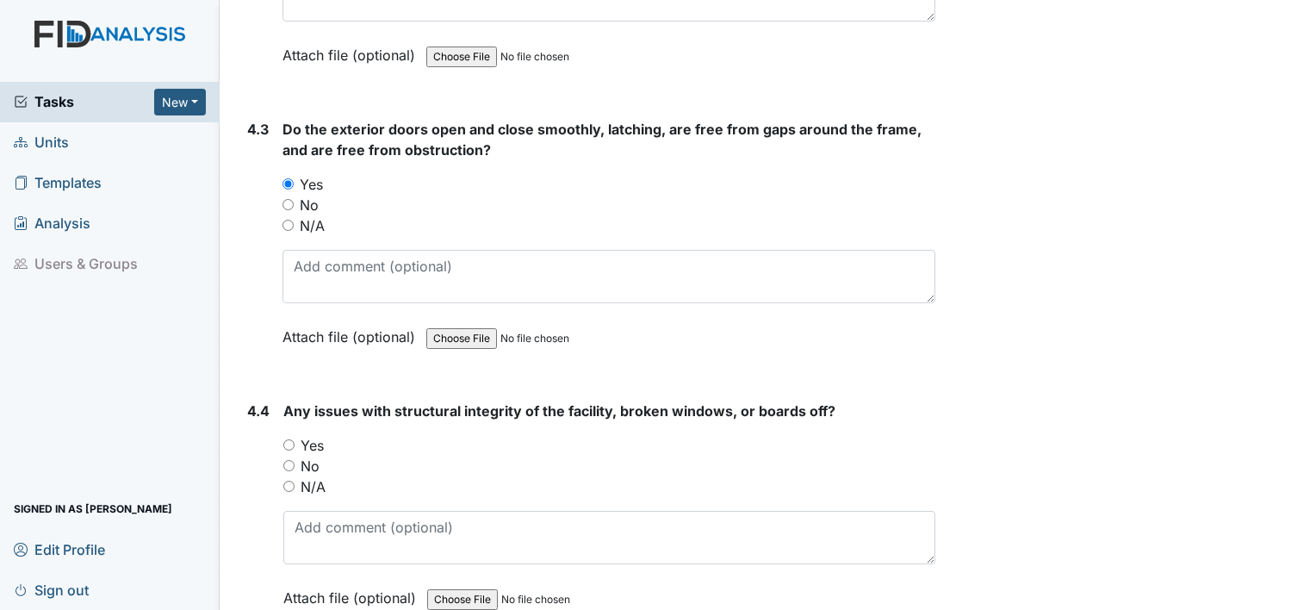
scroll to position [11344, 0]
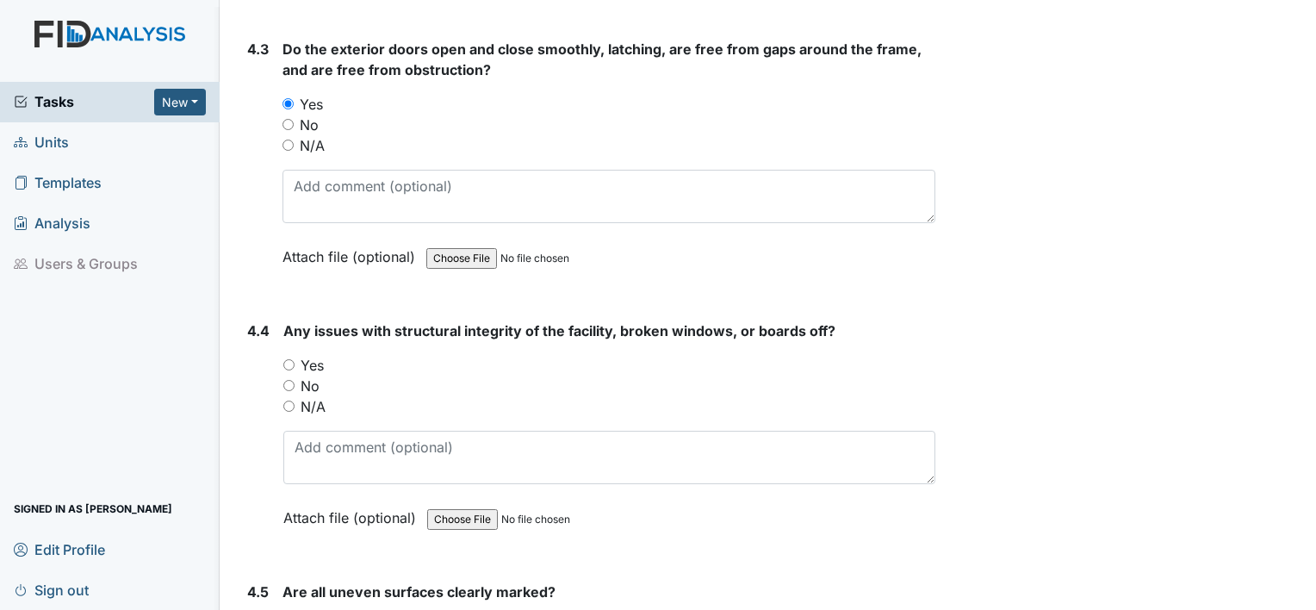
click at [279, 327] on div "4.4 Any issues with structural integrity of the facility, broken windows, or bo…" at bounding box center [587, 436] width 695 height 233
click at [288, 359] on input "Yes" at bounding box center [288, 364] width 11 height 11
radio input "true"
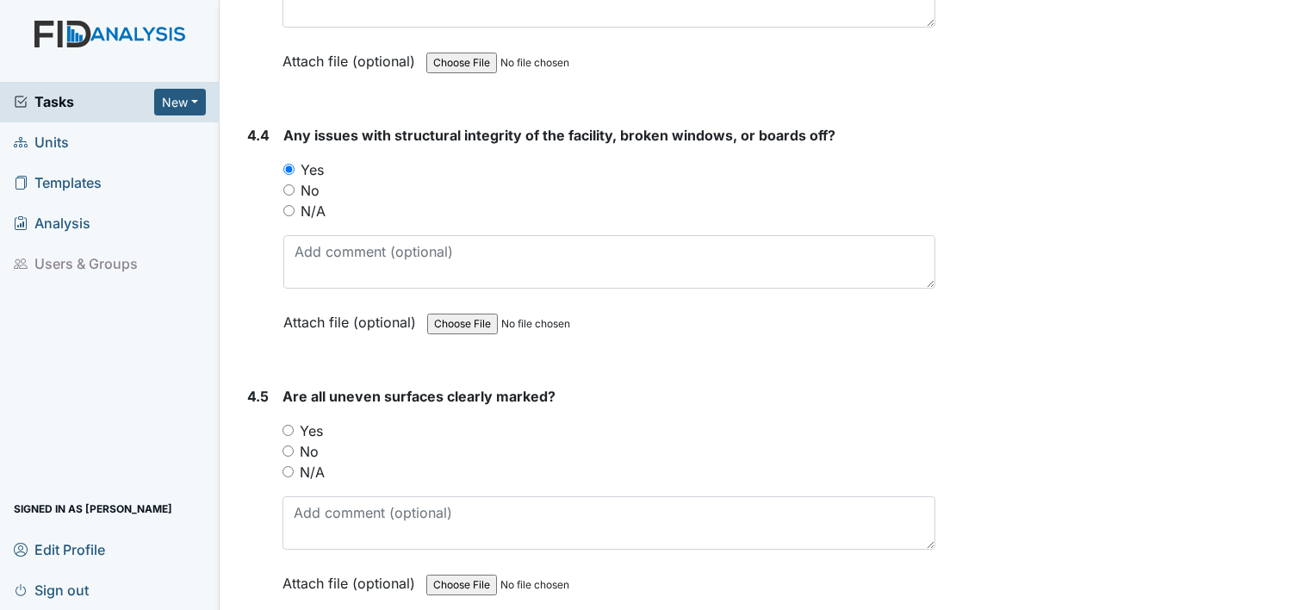
scroll to position [11608, 0]
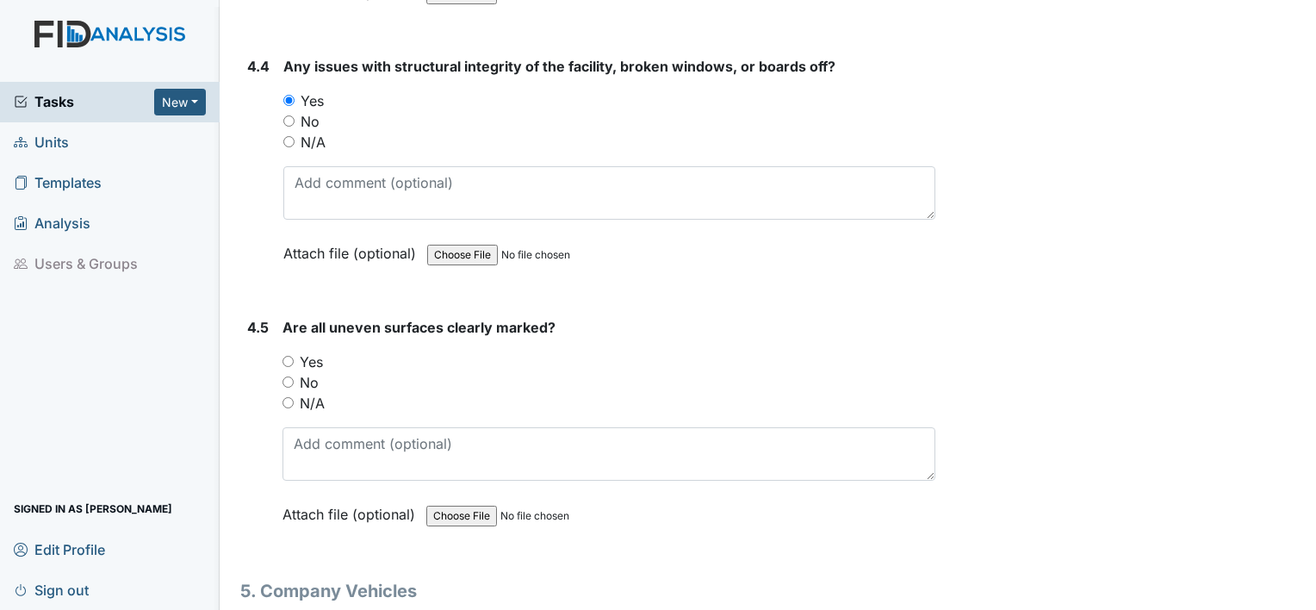
click at [290, 376] on input "No" at bounding box center [287, 381] width 11 height 11
radio input "true"
click at [1301, 596] on main "Inspection: Safety Inspection ID: #00011487 Open Autosaving... Location: Raven …" at bounding box center [768, 305] width 1096 height 610
click at [1302, 597] on main "Inspection: Safety Inspection ID: #00011487 Open Autosaving... Location: Raven …" at bounding box center [768, 305] width 1096 height 610
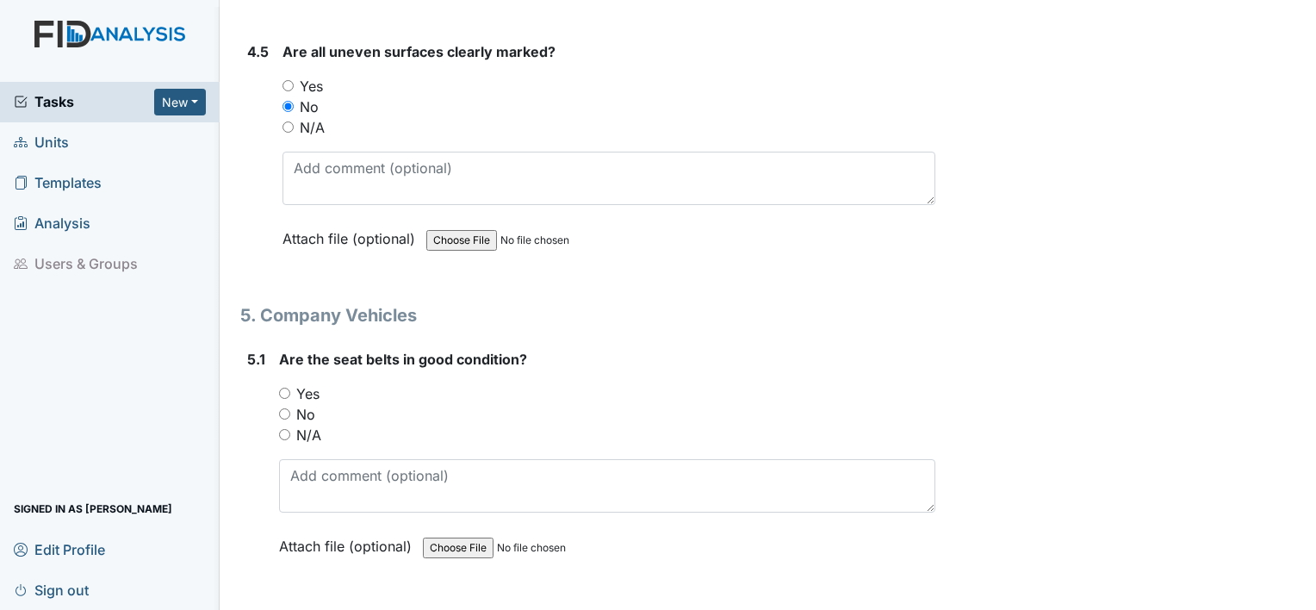
scroll to position [11953, 0]
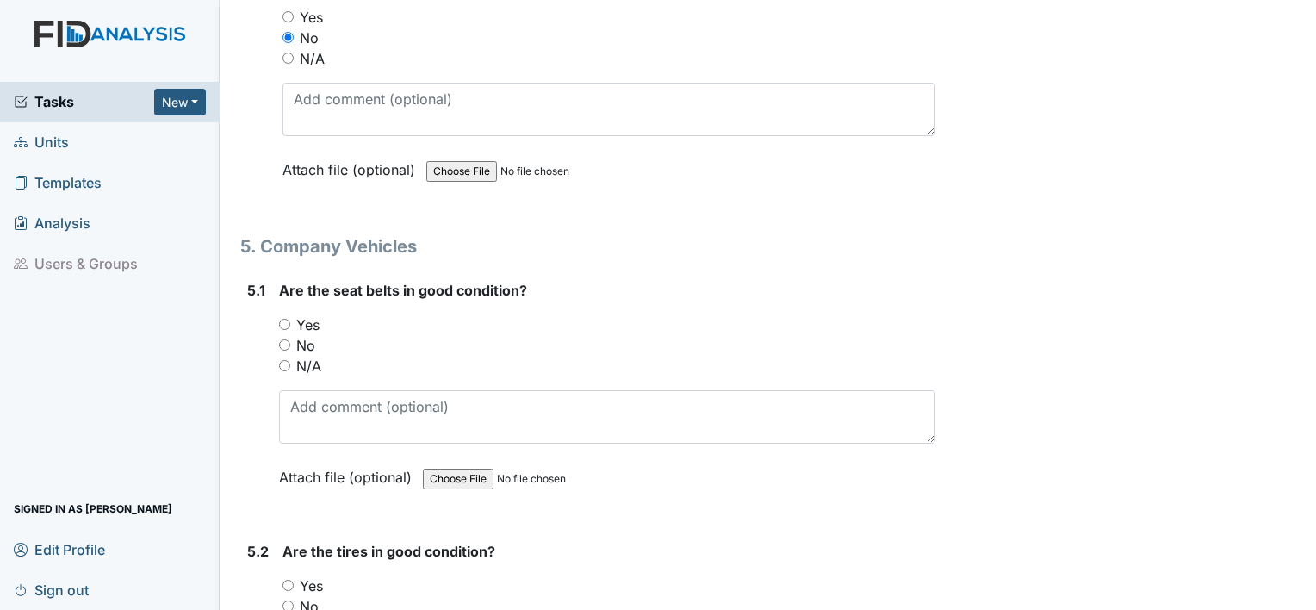
click at [288, 319] on input "Yes" at bounding box center [284, 324] width 11 height 11
radio input "true"
click at [293, 575] on div "Yes" at bounding box center [608, 585] width 653 height 21
click at [298, 575] on div "Yes" at bounding box center [608, 585] width 653 height 21
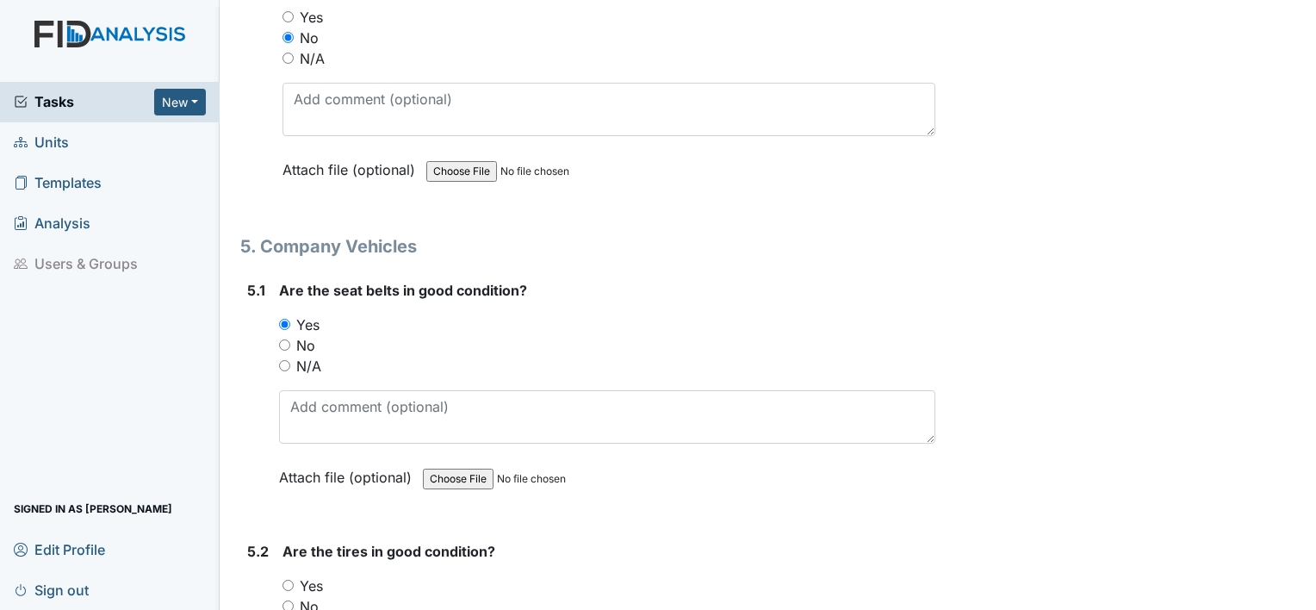
click at [288, 579] on input "Yes" at bounding box center [287, 584] width 11 height 11
radio input "true"
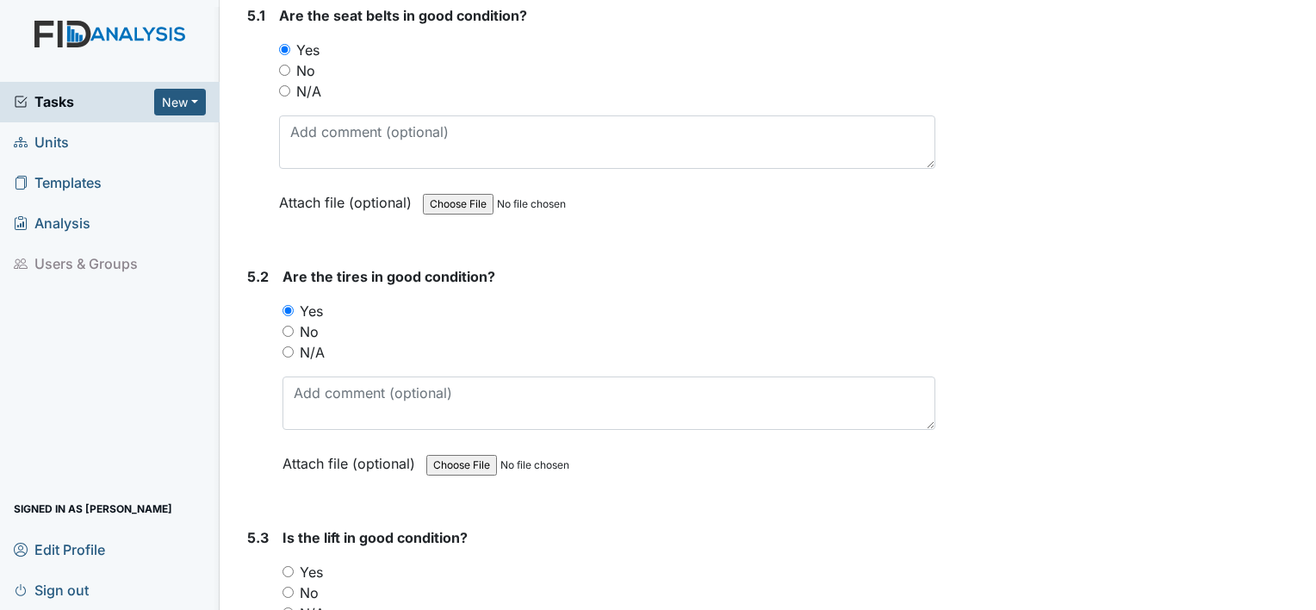
scroll to position [12274, 0]
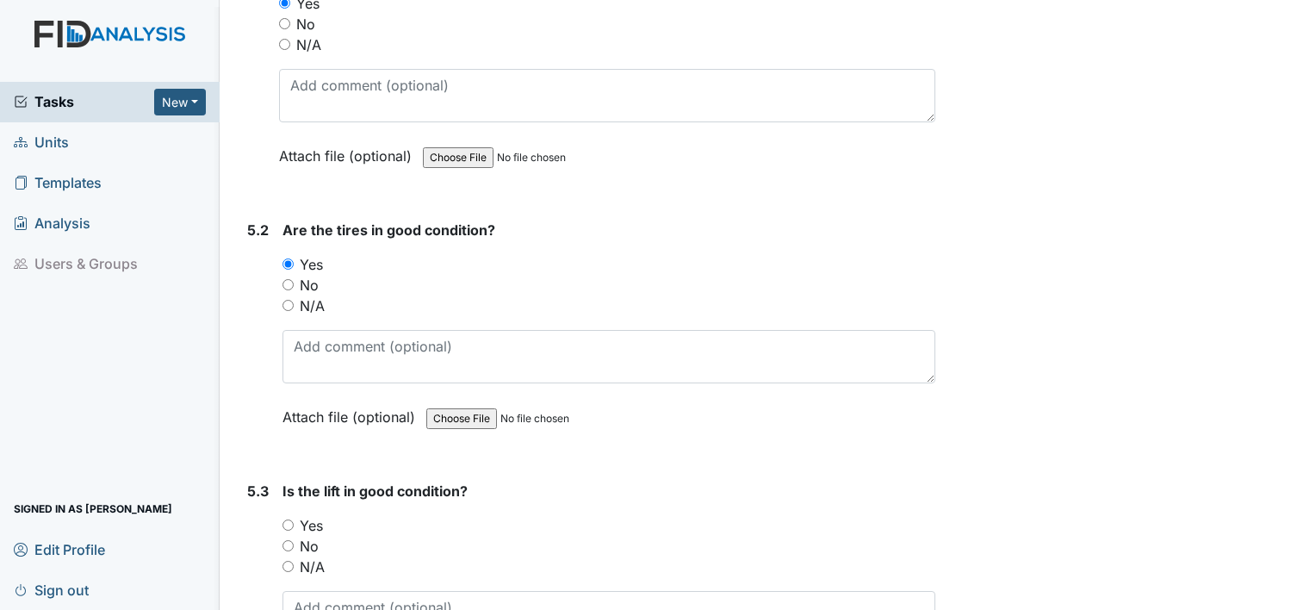
click at [291, 519] on input "Yes" at bounding box center [287, 524] width 11 height 11
radio input "true"
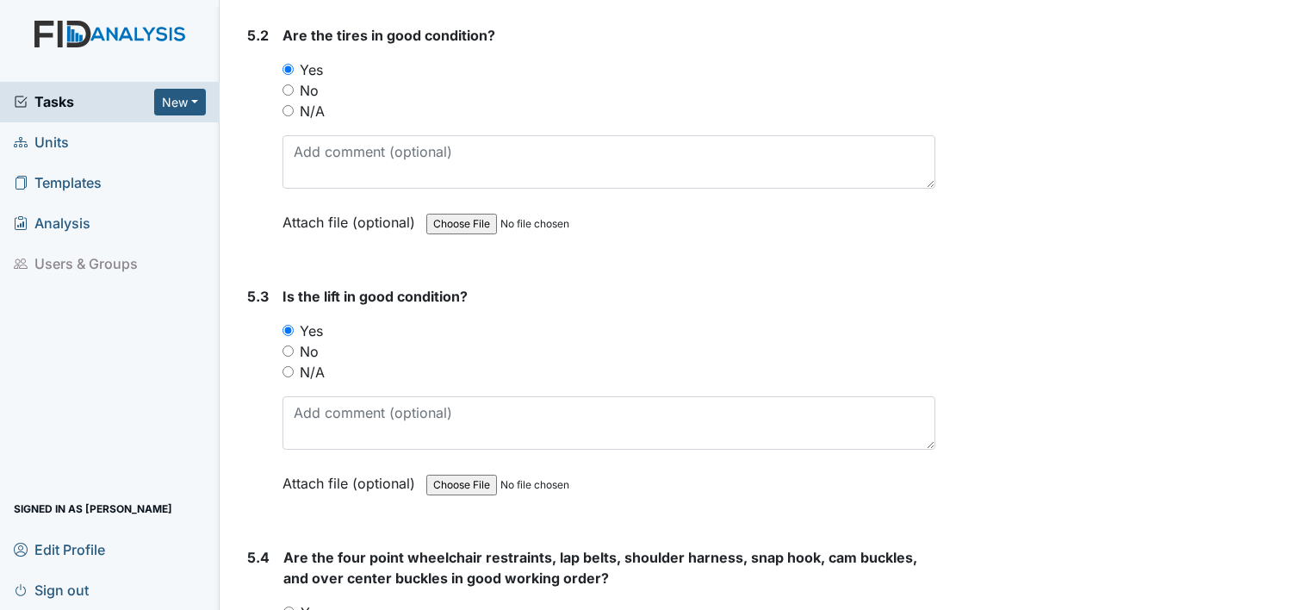
scroll to position [12492, 0]
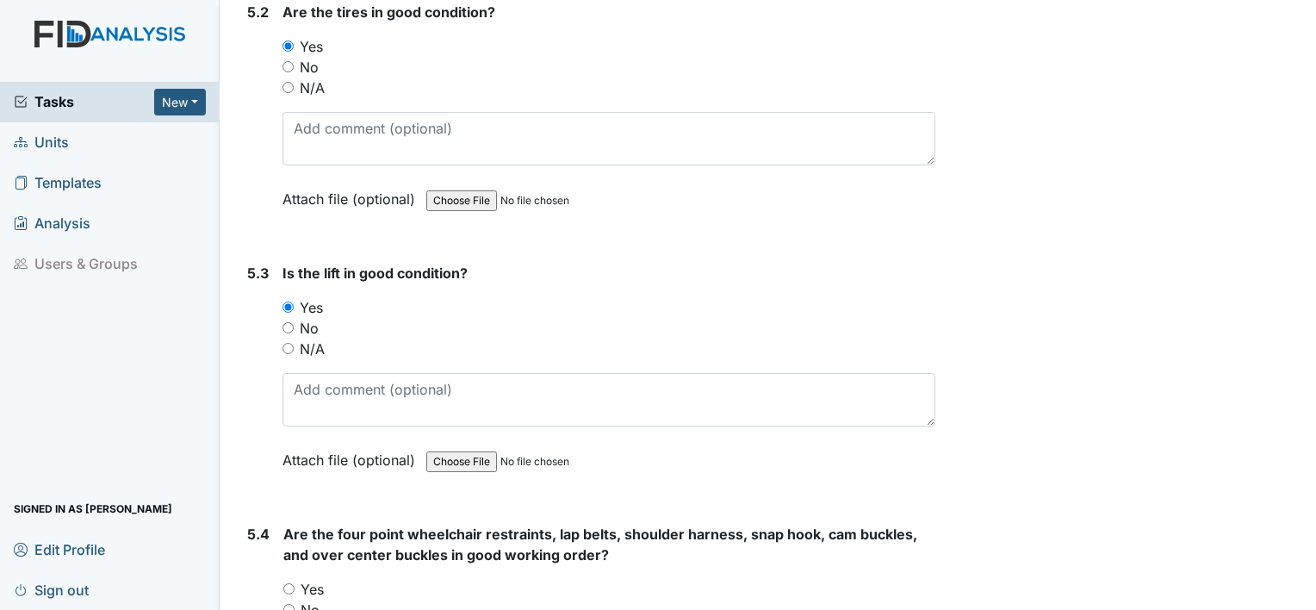
click at [294, 579] on div "Yes" at bounding box center [609, 589] width 652 height 21
click at [288, 583] on input "Yes" at bounding box center [288, 588] width 11 height 11
radio input "true"
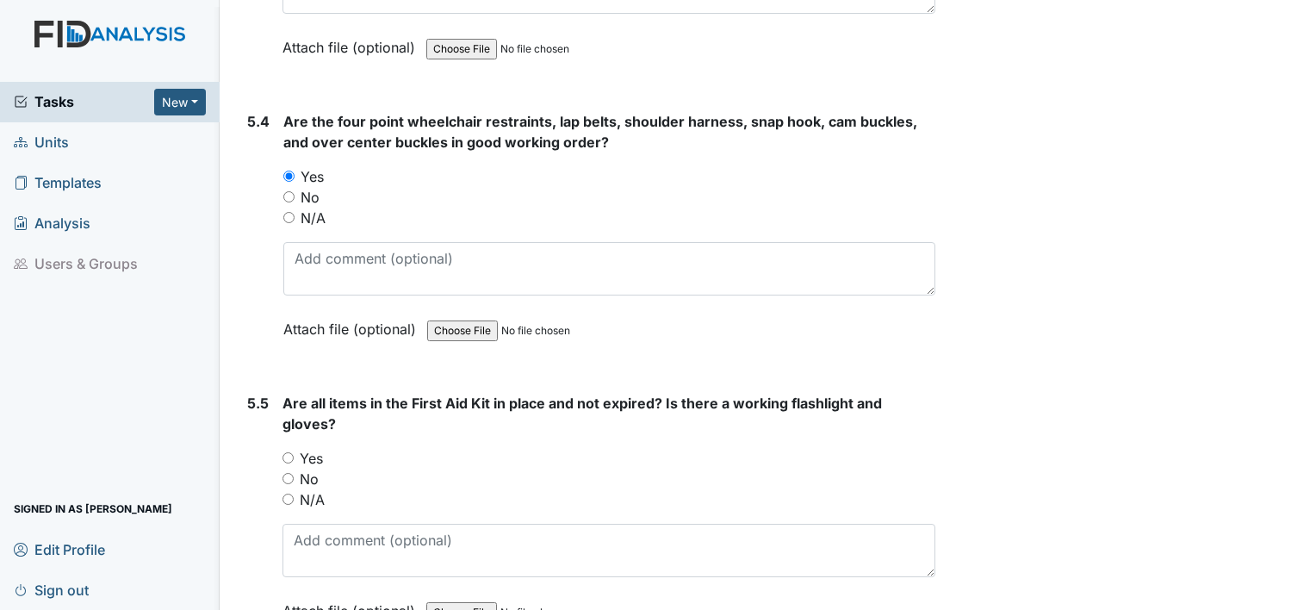
scroll to position [12951, 0]
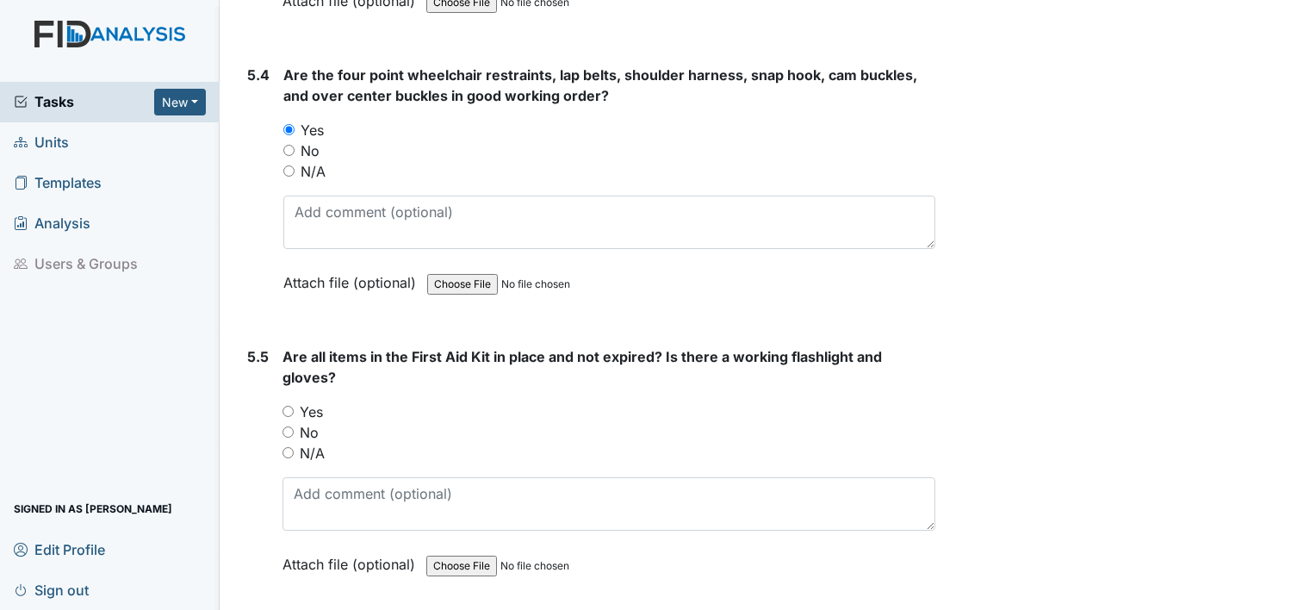
click at [289, 406] on input "Yes" at bounding box center [287, 411] width 11 height 11
radio input "true"
click at [1295, 600] on main "Inspection: Safety Inspection ID: #00011487 Open Autosaving... Location: Raven …" at bounding box center [768, 305] width 1096 height 610
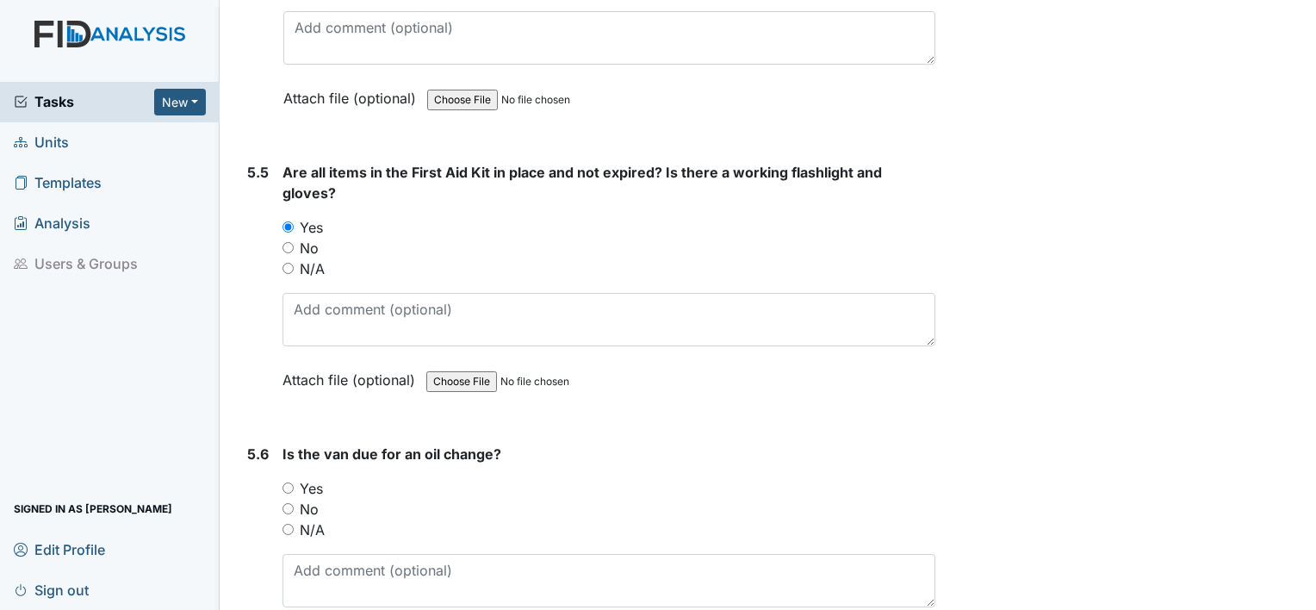
scroll to position [13232, 0]
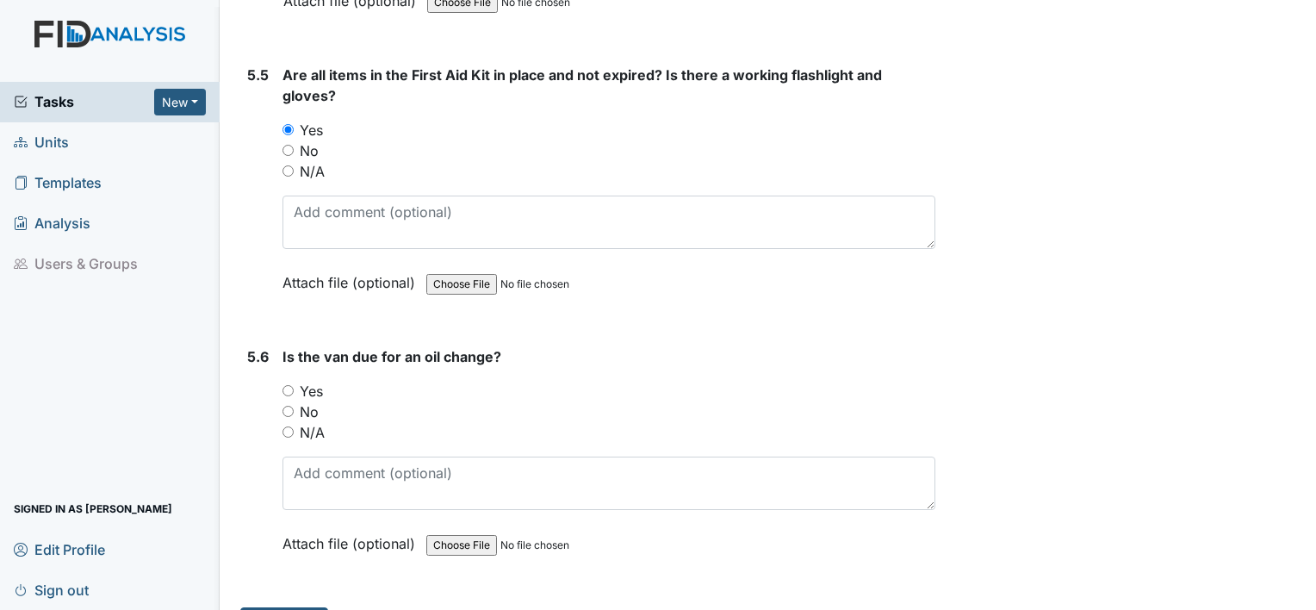
click at [292, 381] on div "Yes" at bounding box center [608, 391] width 653 height 21
click at [284, 385] on input "Yes" at bounding box center [287, 390] width 11 height 11
radio input "true"
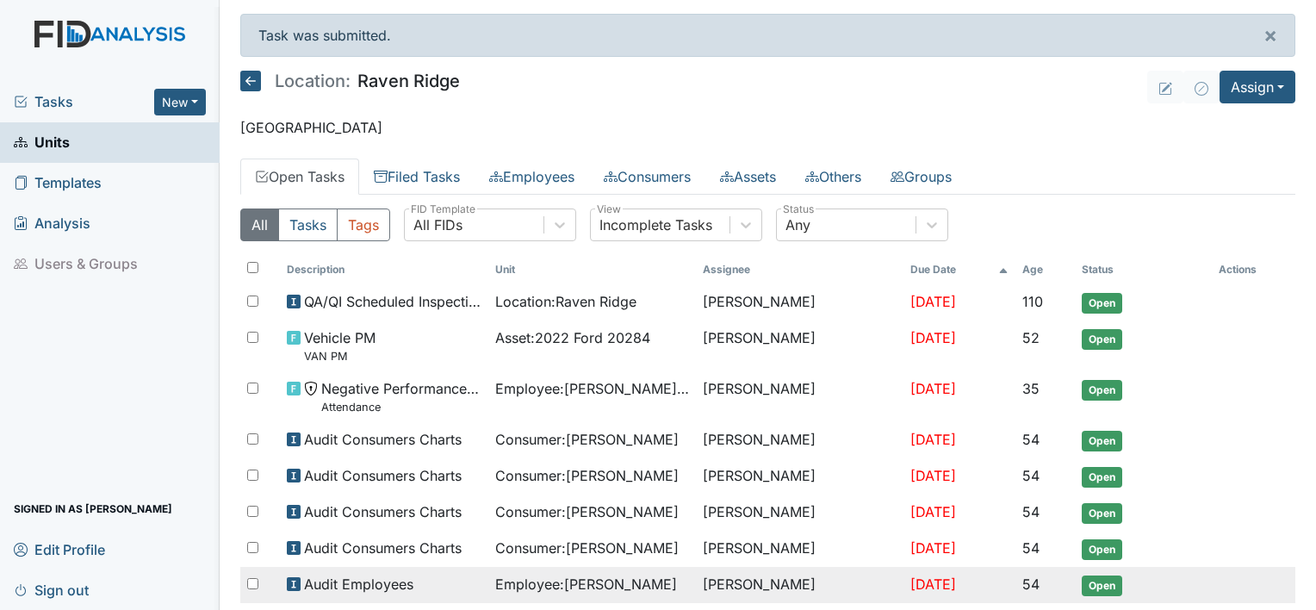
click at [269, 579] on div at bounding box center [260, 584] width 40 height 34
checkbox input "true"
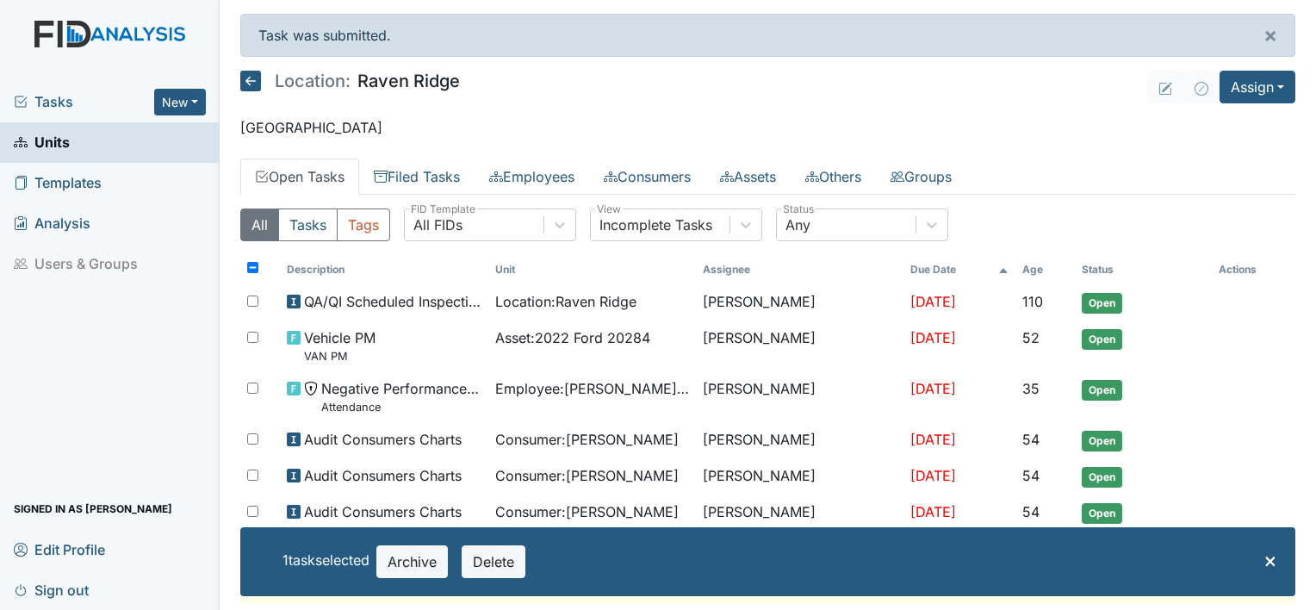
click at [56, 142] on span "Units" at bounding box center [42, 142] width 56 height 27
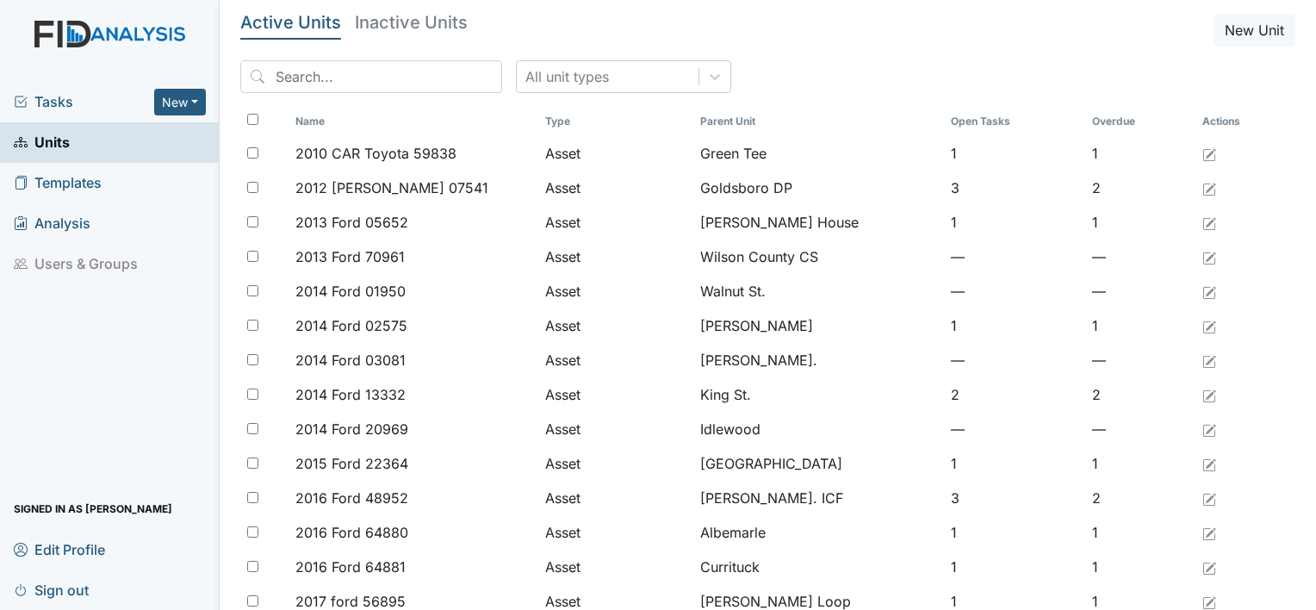
click at [56, 142] on span "Units" at bounding box center [42, 142] width 56 height 27
click at [45, 107] on span "Tasks" at bounding box center [84, 101] width 140 height 21
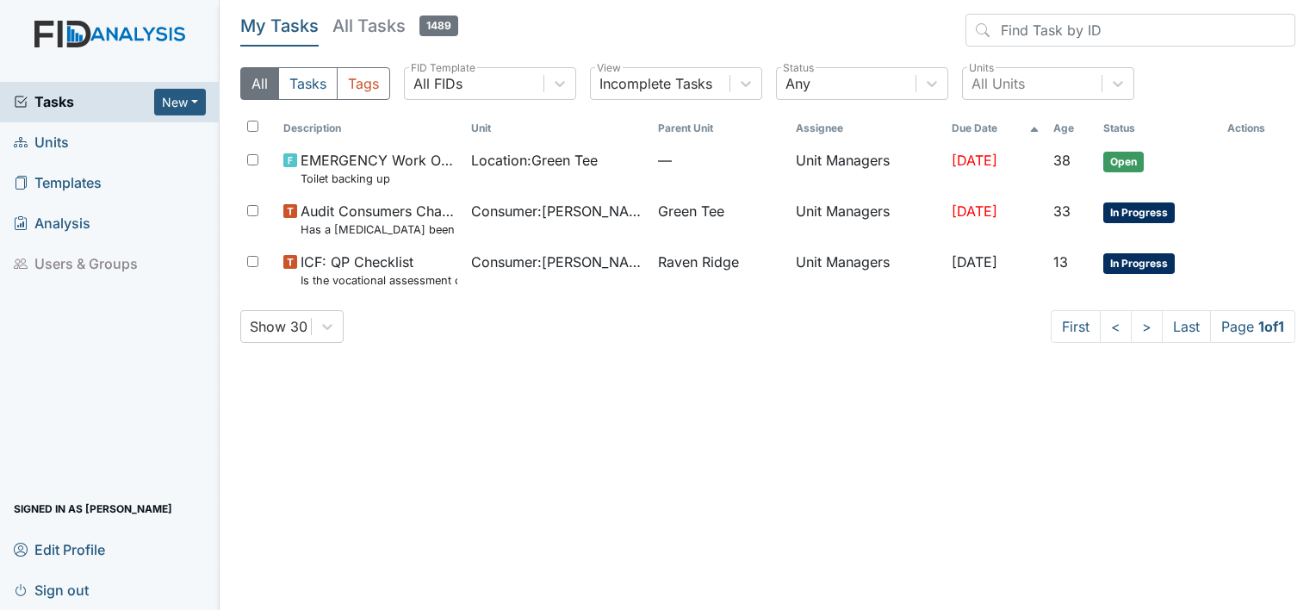
click at [41, 143] on span "Units" at bounding box center [41, 142] width 55 height 27
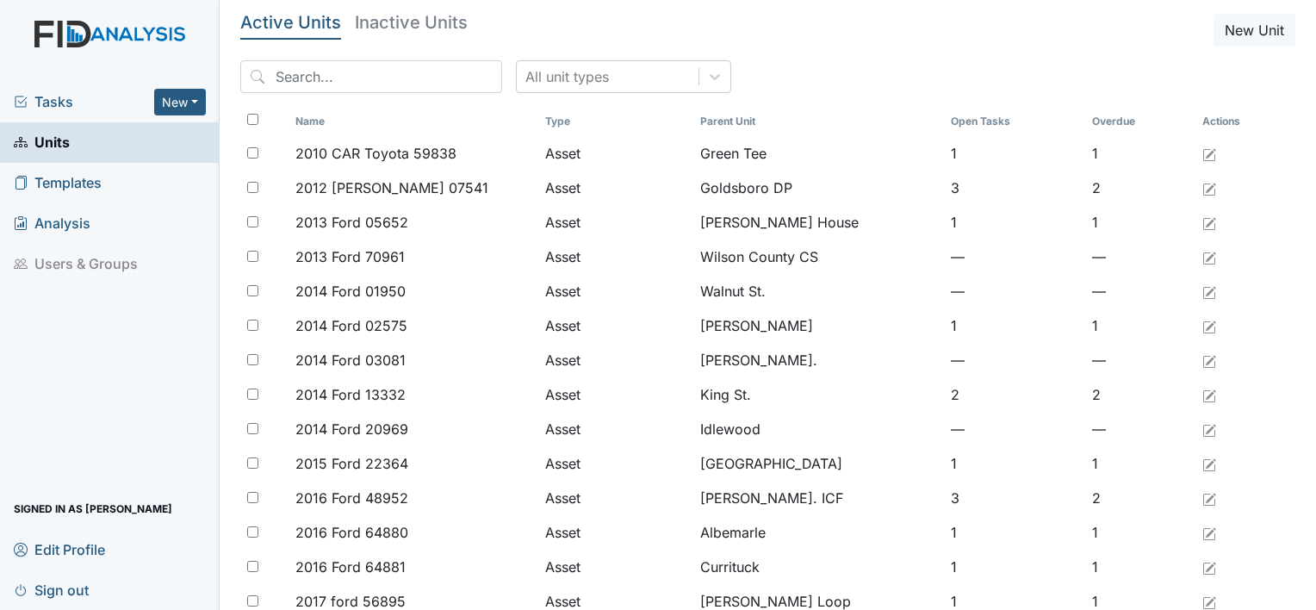
click at [65, 127] on link "Units" at bounding box center [110, 142] width 220 height 40
click at [158, 148] on link "Units" at bounding box center [110, 142] width 220 height 40
click at [123, 151] on link "Units" at bounding box center [110, 142] width 220 height 40
click at [125, 152] on link "Units" at bounding box center [110, 142] width 220 height 40
click at [71, 105] on span "Tasks" at bounding box center [84, 101] width 140 height 21
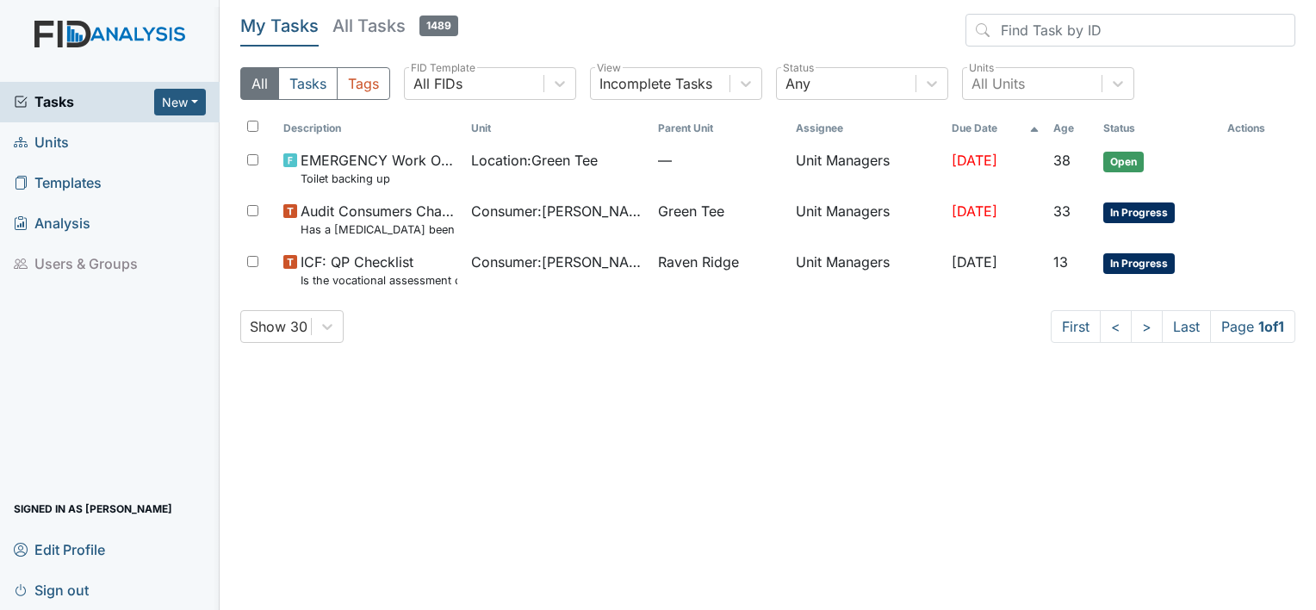
click at [71, 105] on span "Tasks" at bounding box center [84, 101] width 140 height 21
click at [71, 112] on div "Tasks New Form Inspection Document Bundle" at bounding box center [110, 102] width 220 height 40
click at [69, 103] on span "Tasks" at bounding box center [84, 101] width 140 height 21
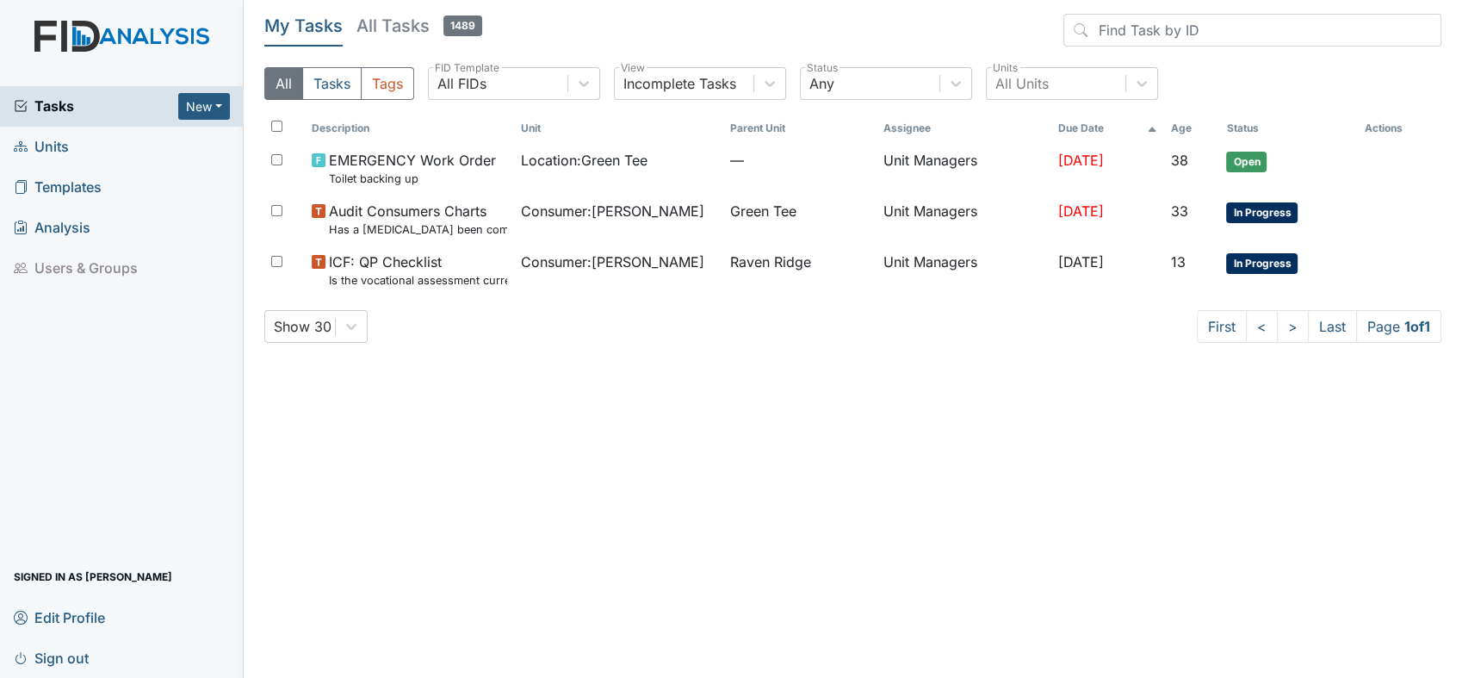
click at [33, 108] on span "Tasks" at bounding box center [96, 106] width 164 height 21
click at [47, 146] on span "Units" at bounding box center [41, 146] width 55 height 27
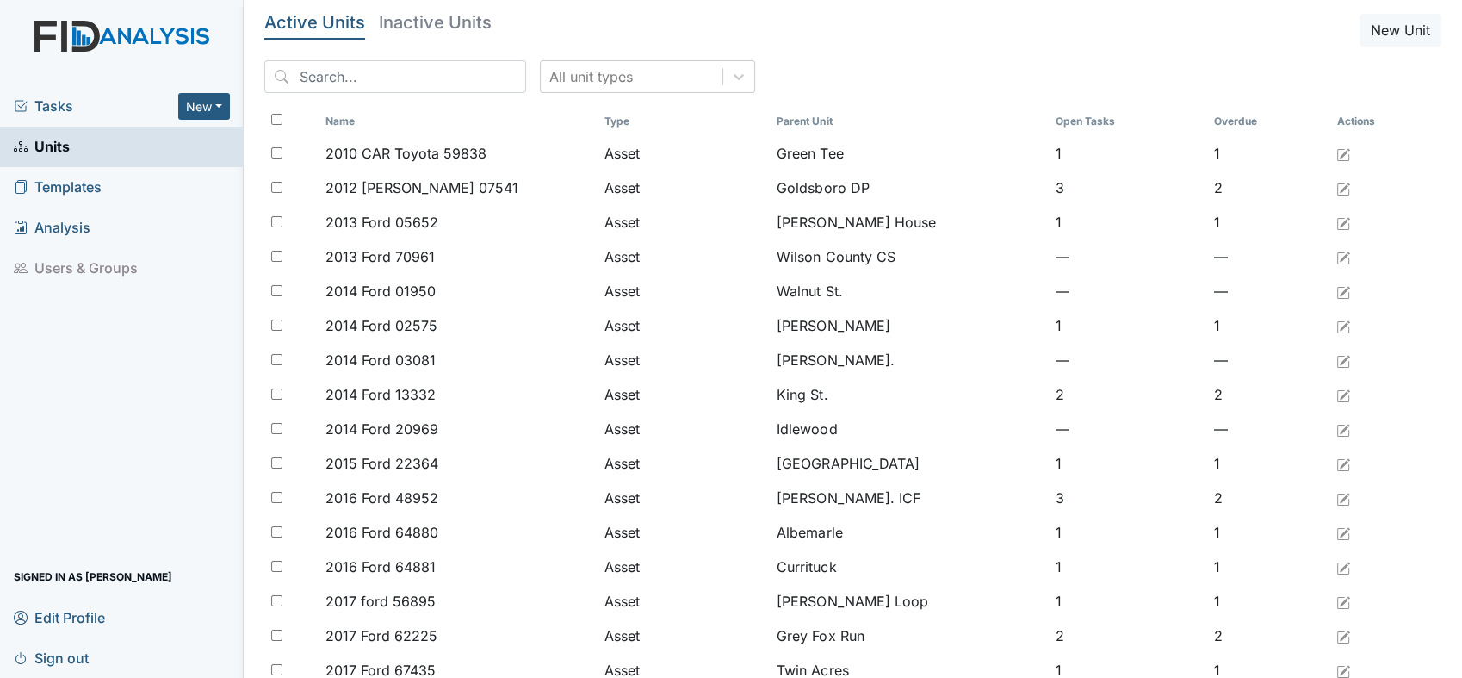
click at [98, 110] on span "Tasks" at bounding box center [96, 106] width 164 height 21
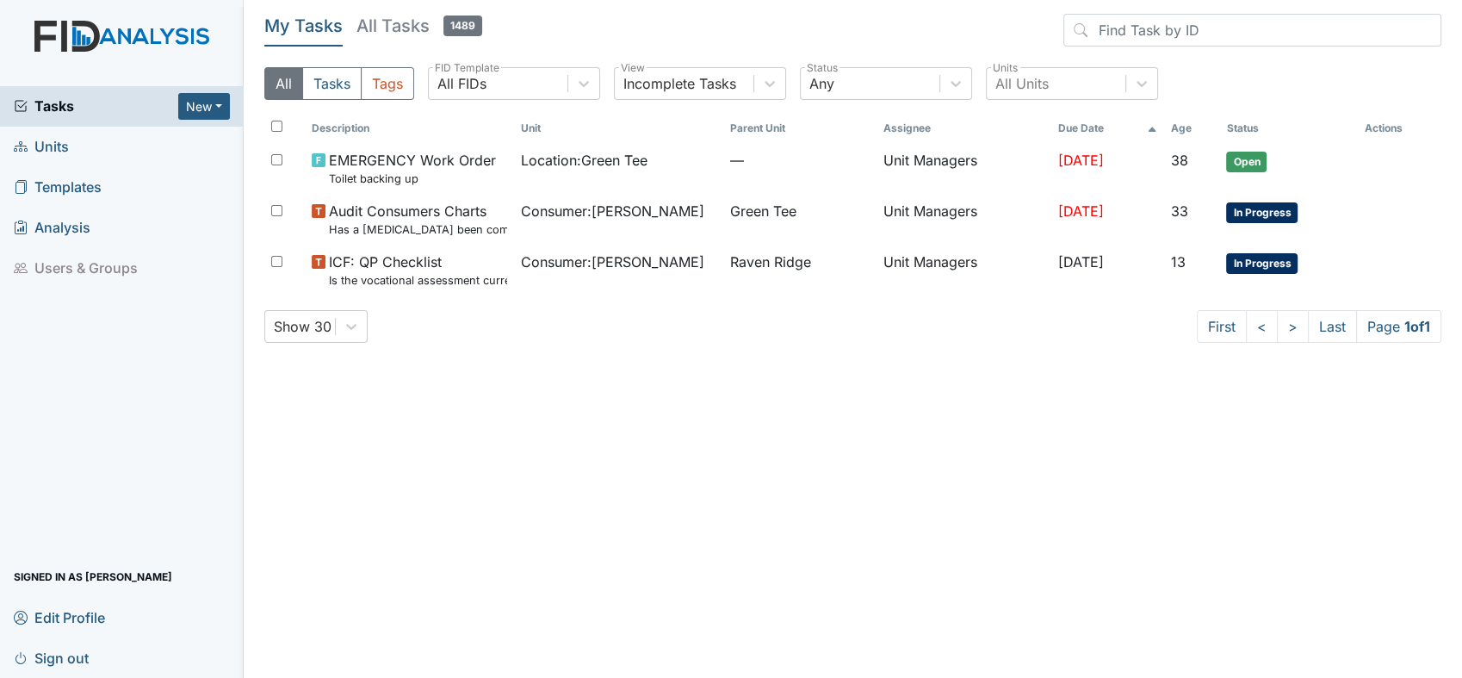
click at [70, 148] on link "Units" at bounding box center [122, 147] width 244 height 40
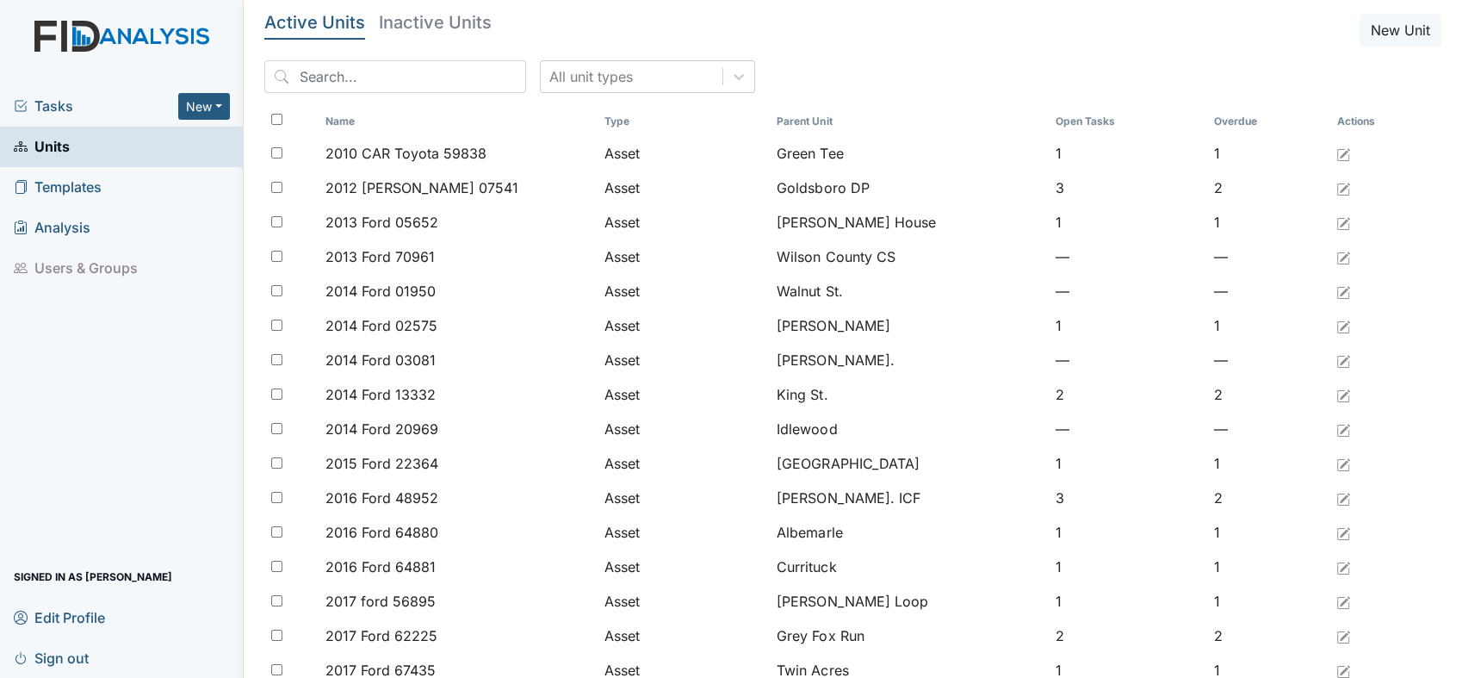
click at [69, 148] on span "Units" at bounding box center [42, 146] width 56 height 27
